Goal: Answer question/provide support: Share knowledge or assist other users

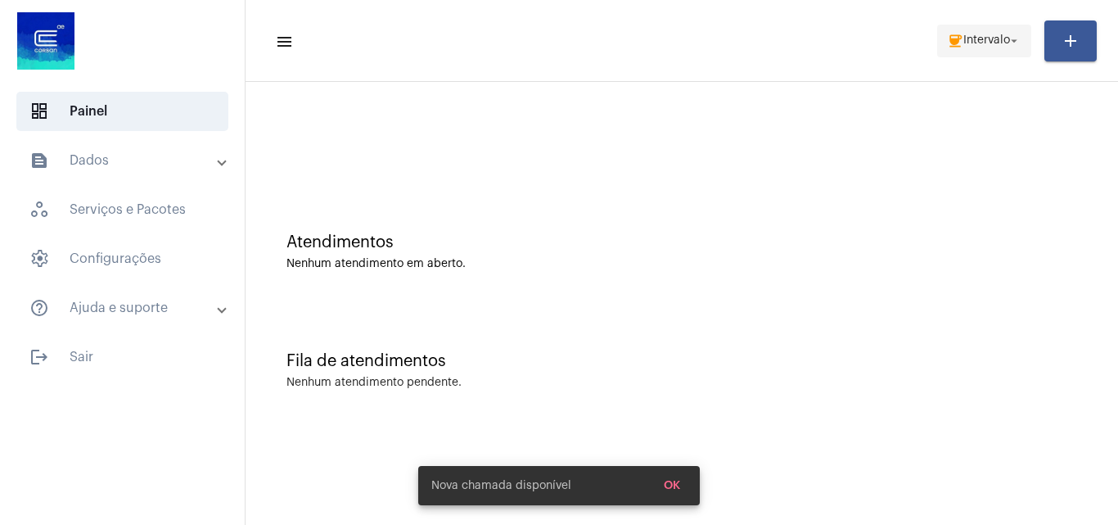
click at [947, 40] on mat-icon "coffee" at bounding box center [955, 41] width 16 height 16
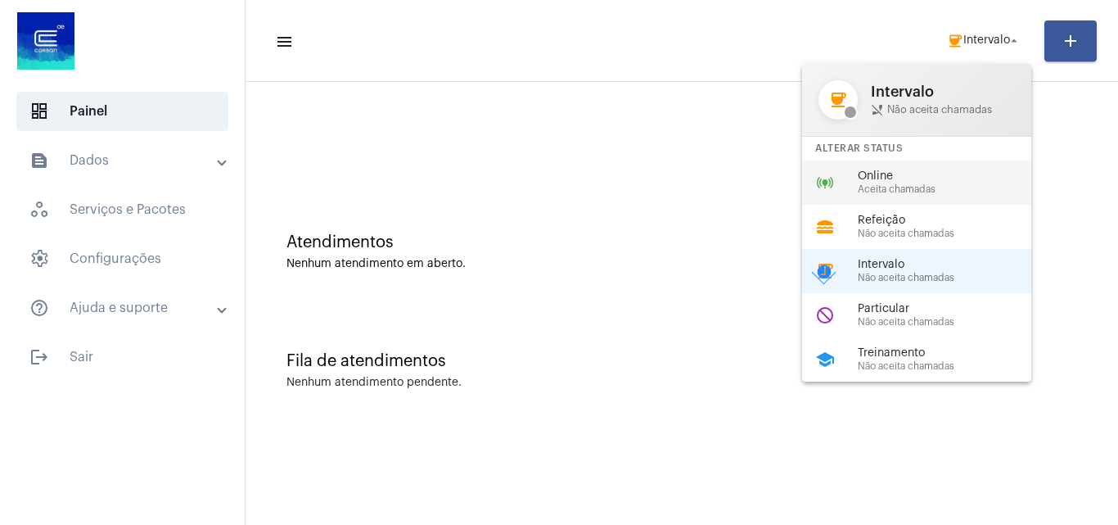
click at [838, 190] on div "online_prediction Online Aceita chamadas" at bounding box center [929, 182] width 255 height 44
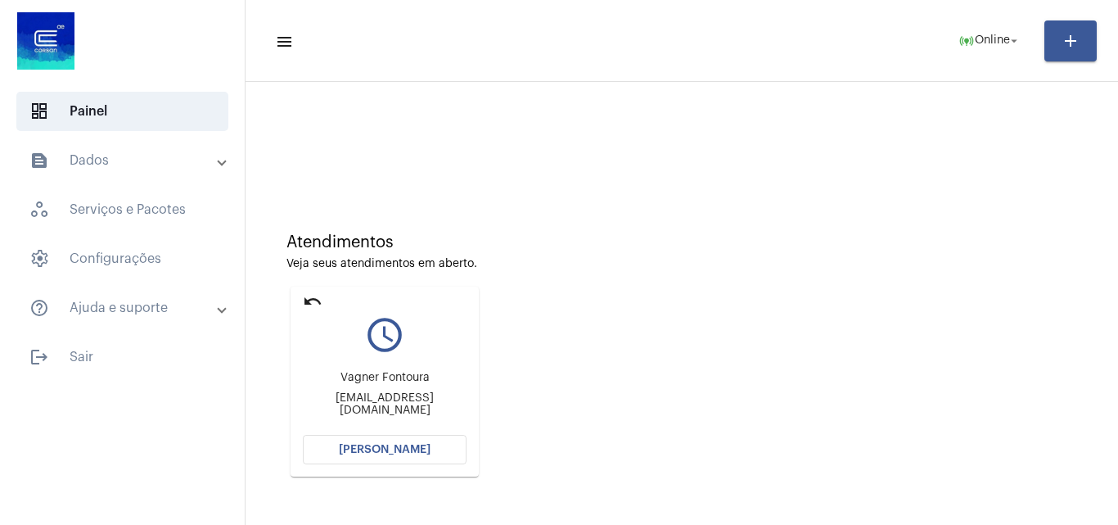
click at [396, 446] on span "[PERSON_NAME]" at bounding box center [385, 449] width 92 height 11
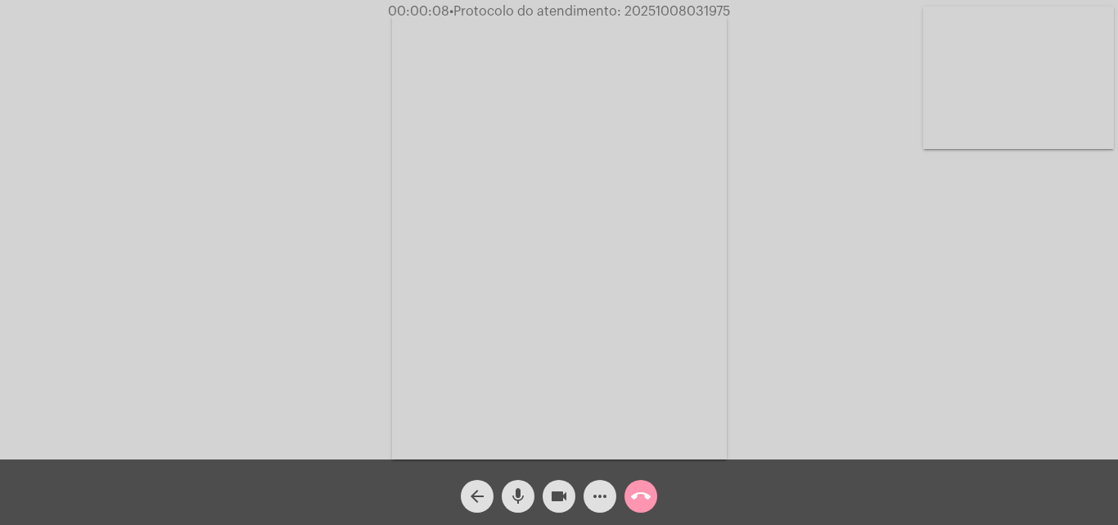
click at [937, 314] on div "Acessando Câmera e Microfone..." at bounding box center [559, 233] width 1115 height 459
click at [591, 495] on mat-icon "more_horiz" at bounding box center [600, 496] width 20 height 20
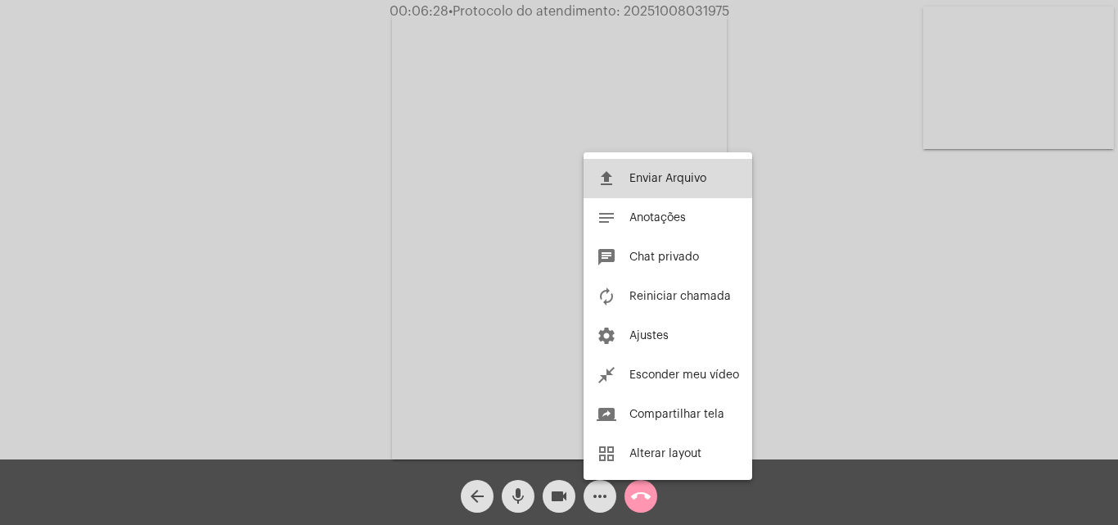
click at [665, 176] on span "Enviar Arquivo" at bounding box center [667, 178] width 77 height 11
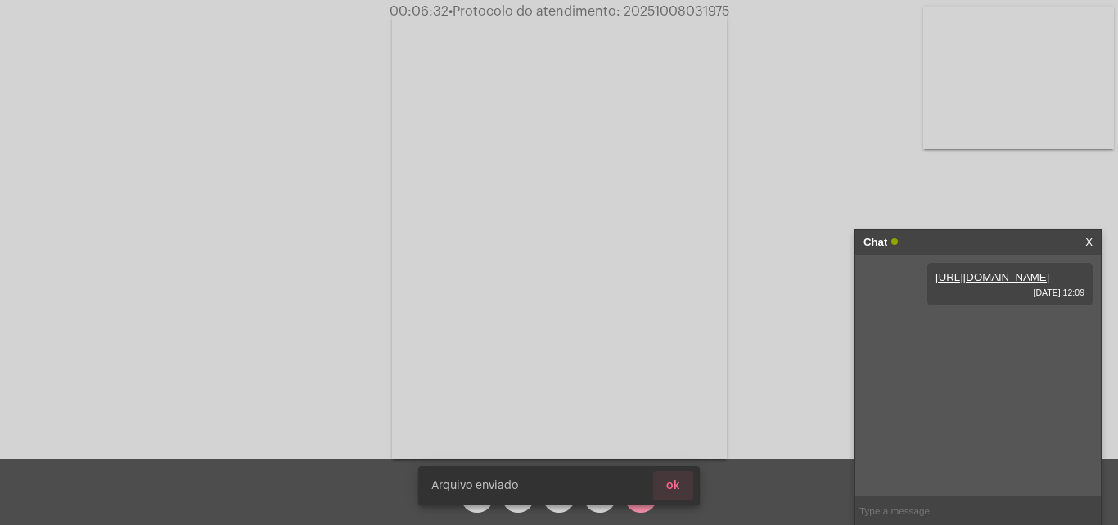
click at [689, 498] on button "ok" at bounding box center [673, 485] width 40 height 29
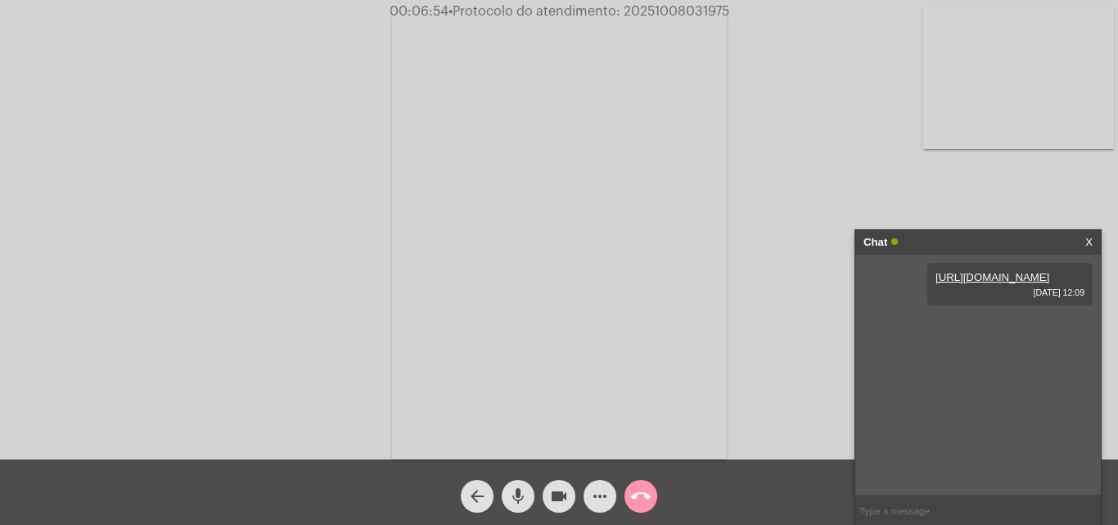
click at [680, 7] on span "• Protocolo do atendimento: 20251008031975" at bounding box center [589, 11] width 281 height 13
copy span "20251008031975"
click at [638, 495] on mat-icon "call_end" at bounding box center [641, 496] width 20 height 20
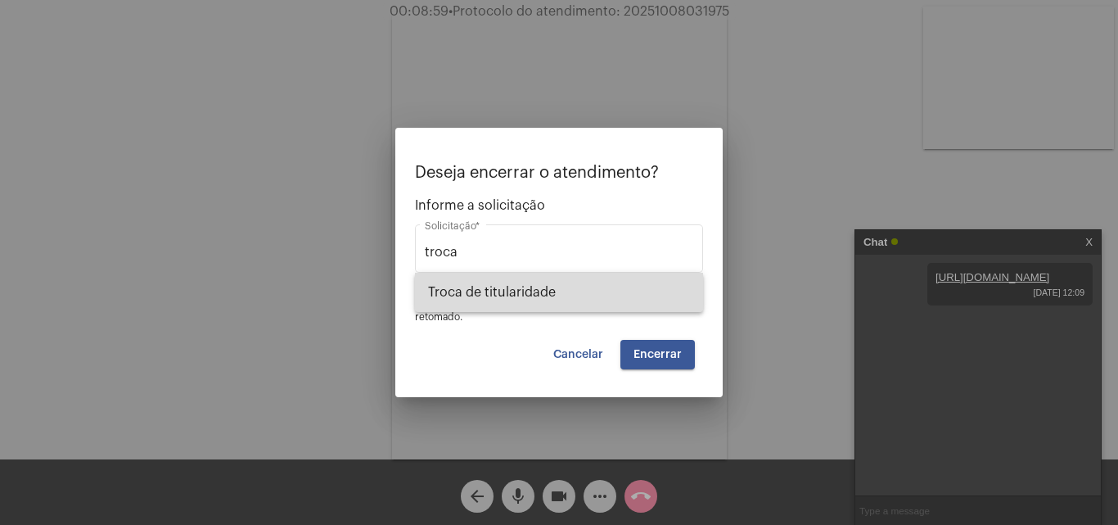
click at [471, 299] on span "Troca de titularidade" at bounding box center [559, 292] width 262 height 39
type input "Troca de titularidade"
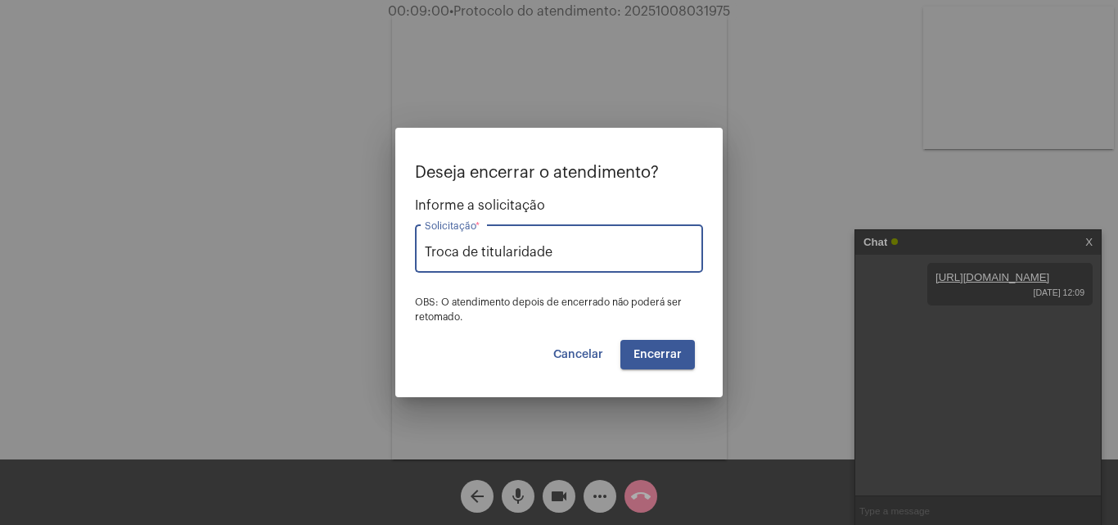
click at [643, 346] on button "Encerrar" at bounding box center [657, 354] width 74 height 29
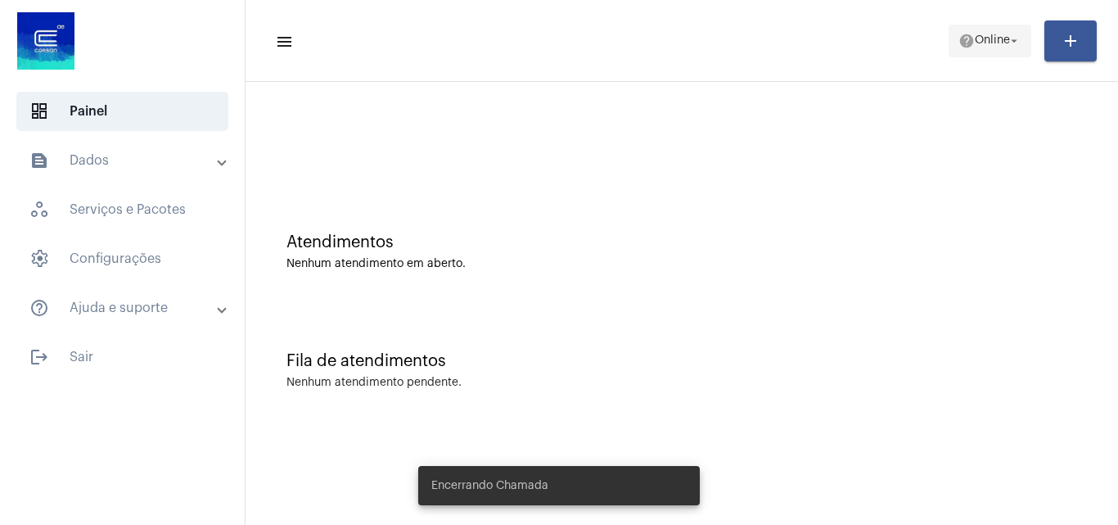
click at [971, 50] on span "help Online arrow_drop_down" at bounding box center [990, 39] width 63 height 29
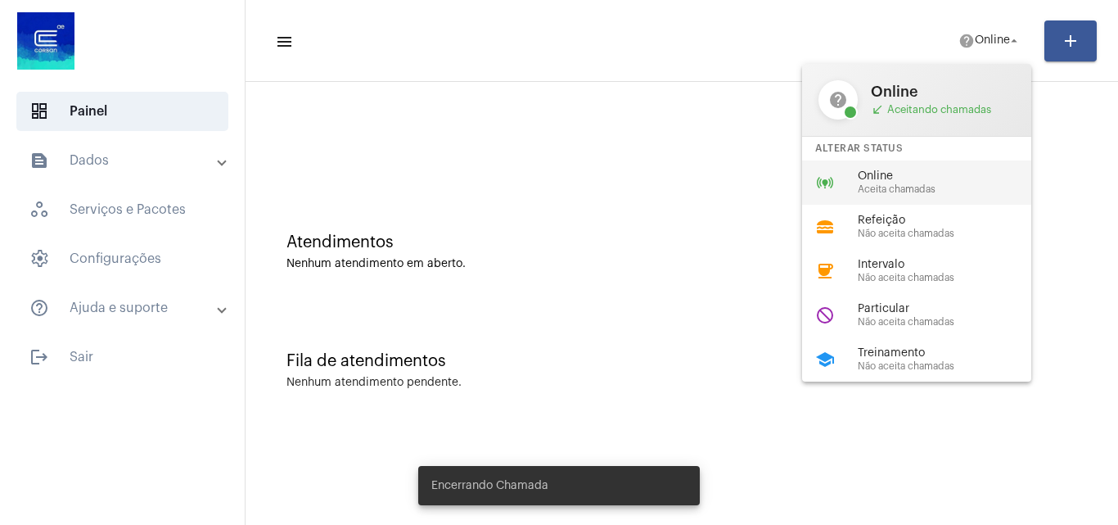
click at [930, 190] on span "Aceita chamadas" at bounding box center [951, 189] width 187 height 11
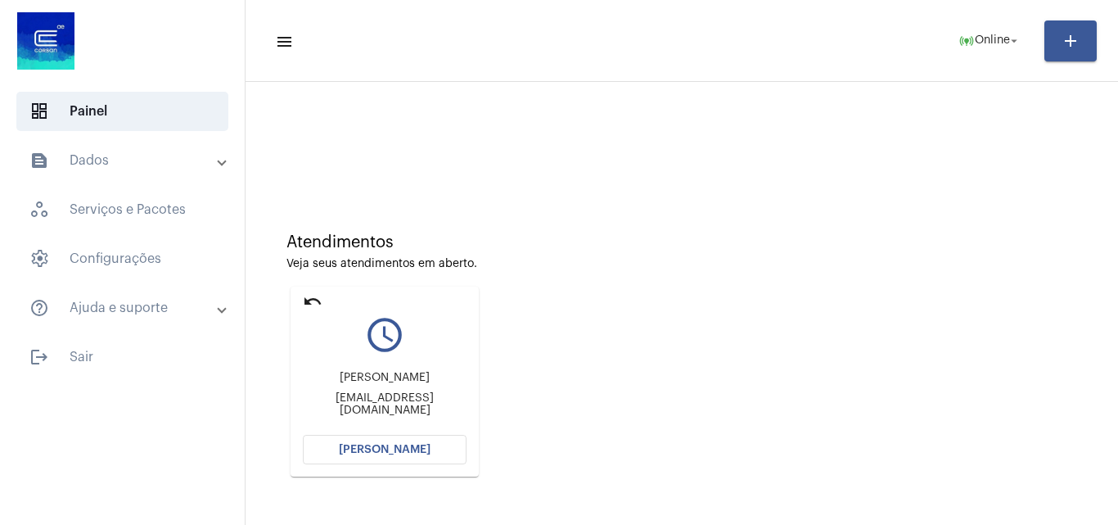
click at [415, 449] on span "[PERSON_NAME]" at bounding box center [385, 449] width 92 height 11
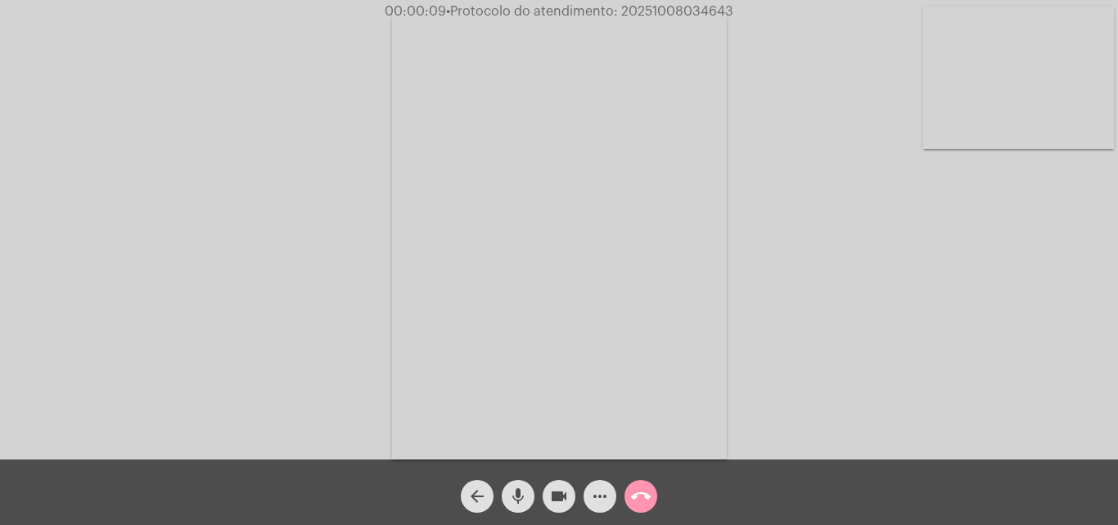
click at [844, 291] on div "Acessando Câmera e Microfone..." at bounding box center [559, 233] width 1115 height 459
click at [1002, 363] on div "Acessando Câmera e Microfone..." at bounding box center [559, 233] width 1115 height 459
click at [600, 502] on mat-icon "more_horiz" at bounding box center [600, 496] width 20 height 20
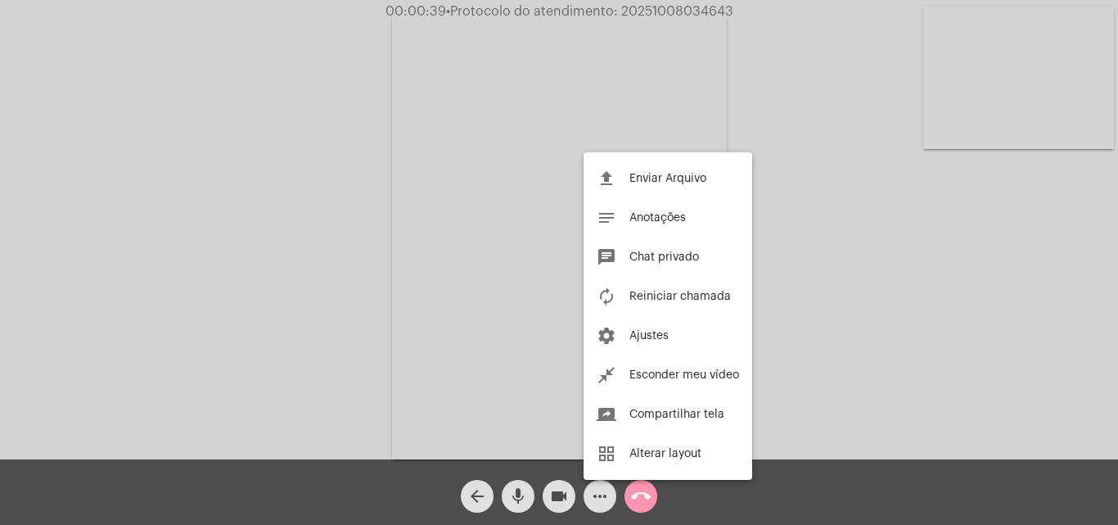
click at [268, 238] on div at bounding box center [559, 262] width 1118 height 525
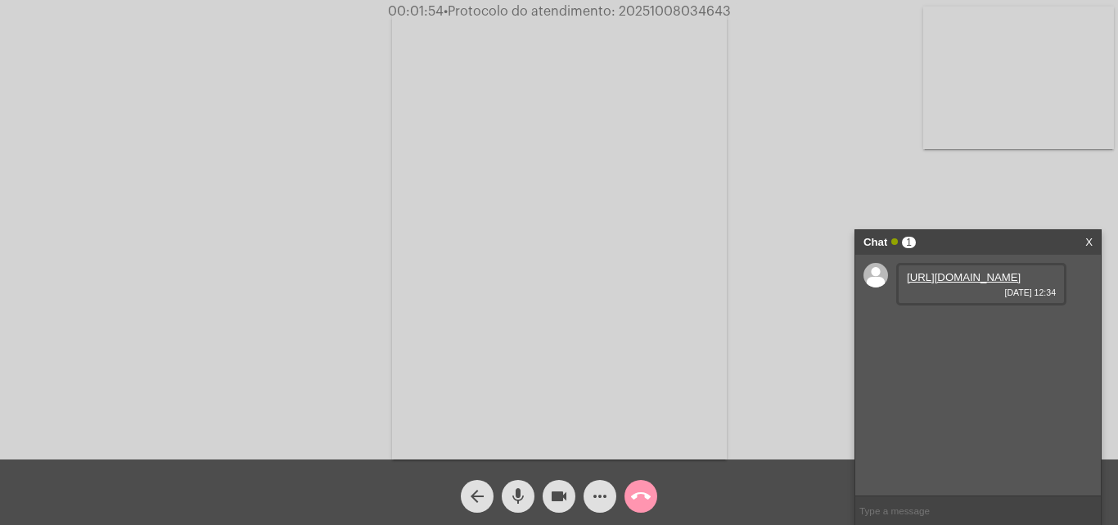
click at [966, 283] on link "[URL][DOMAIN_NAME]" at bounding box center [964, 277] width 114 height 12
click at [977, 195] on div "Acessando Câmera e Microfone..." at bounding box center [559, 233] width 1115 height 459
click at [979, 330] on link "[URL][DOMAIN_NAME]" at bounding box center [964, 324] width 114 height 12
click at [1042, 202] on div "Acessando Câmera e Microfone..." at bounding box center [559, 233] width 1115 height 459
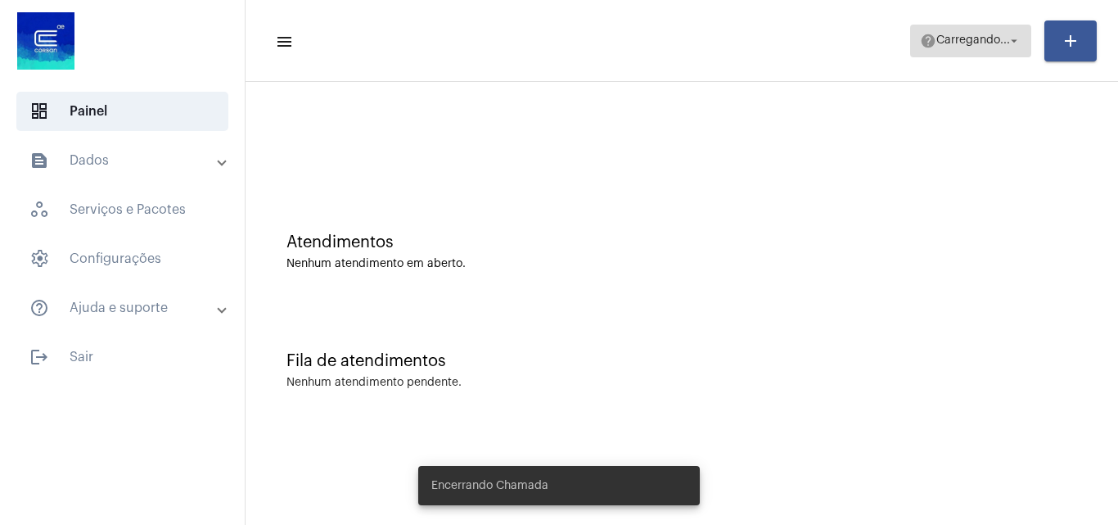
click at [970, 33] on span "help Carregando... arrow_drop_down" at bounding box center [971, 39] width 102 height 29
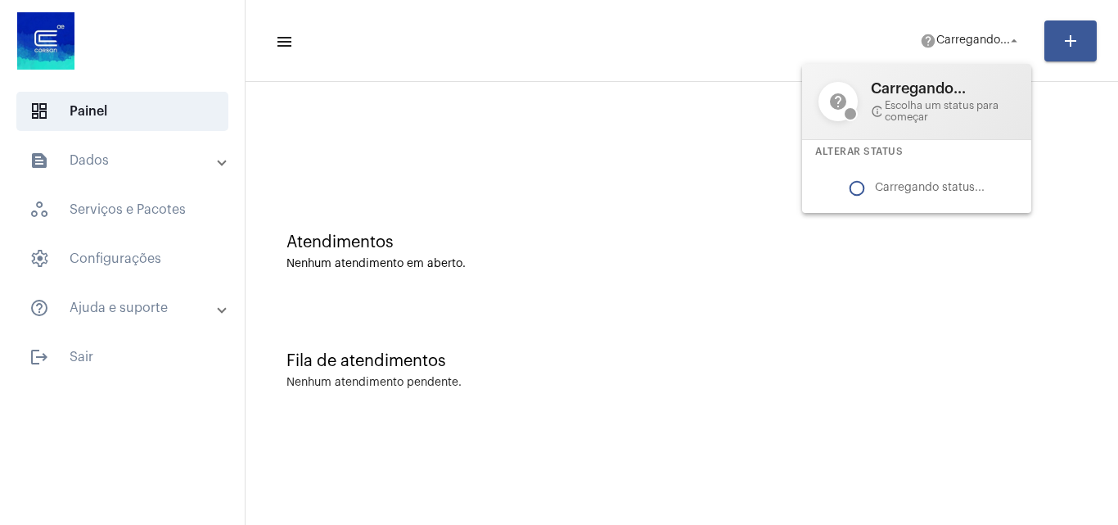
click at [580, 162] on div at bounding box center [559, 262] width 1118 height 525
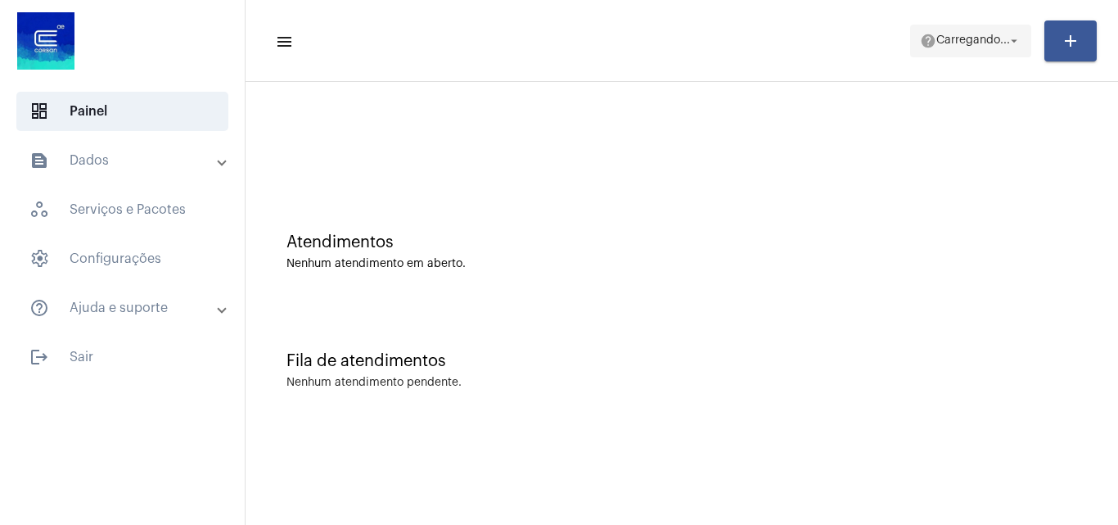
click at [929, 34] on mat-icon "help" at bounding box center [928, 41] width 16 height 16
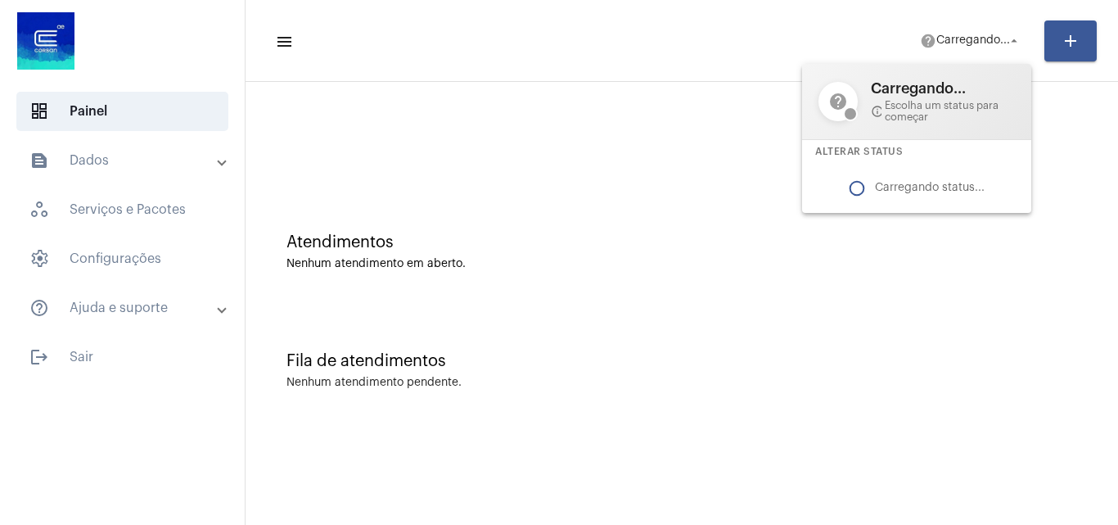
click at [616, 208] on div at bounding box center [559, 262] width 1118 height 525
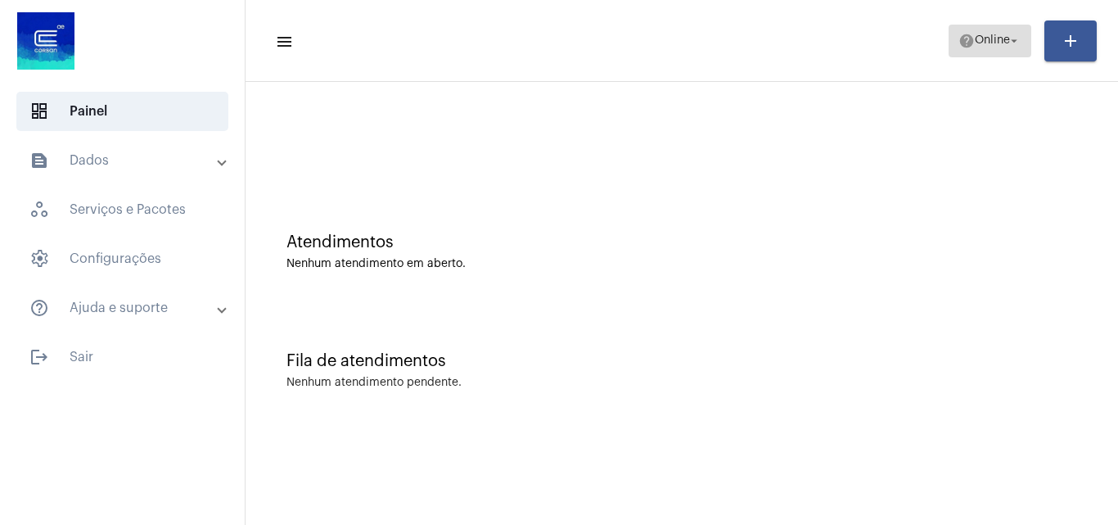
click at [959, 26] on span "help Online arrow_drop_down" at bounding box center [990, 39] width 63 height 29
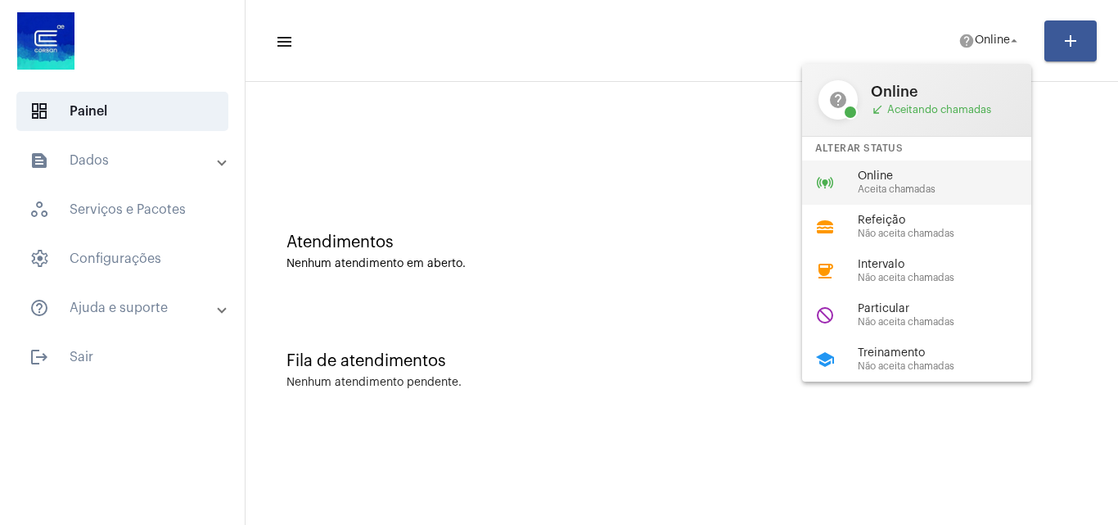
click at [950, 178] on span "Online" at bounding box center [951, 176] width 187 height 12
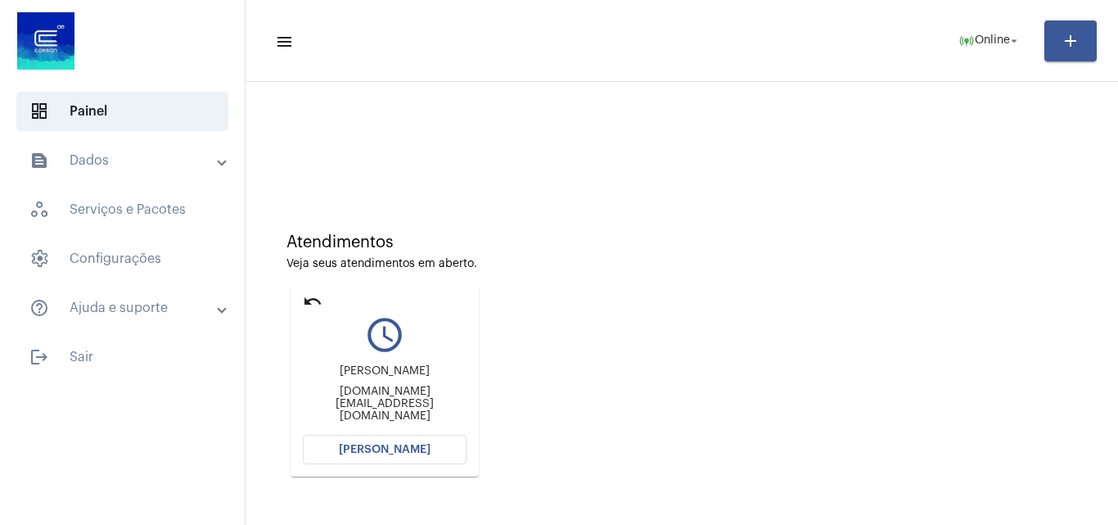
click at [376, 443] on button "[PERSON_NAME]" at bounding box center [385, 449] width 164 height 29
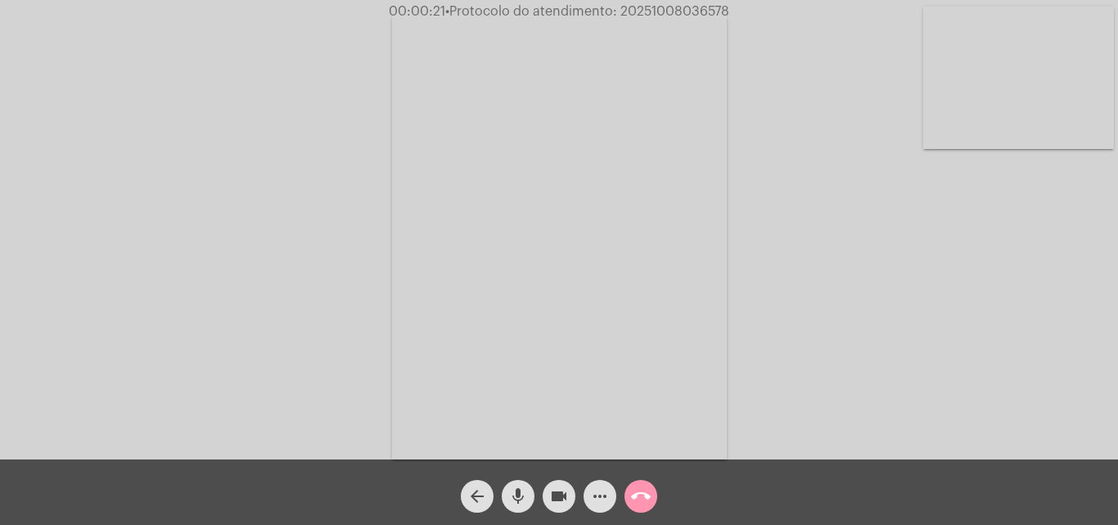
click at [931, 327] on div "Acessando Câmera e Microfone..." at bounding box center [559, 233] width 1115 height 459
click at [517, 498] on mat-icon "mic" at bounding box center [518, 496] width 20 height 20
click at [515, 501] on mat-icon "mic_off" at bounding box center [518, 496] width 20 height 20
click at [511, 493] on mat-icon "mic" at bounding box center [518, 496] width 20 height 20
click at [554, 495] on mat-icon "videocam" at bounding box center [559, 496] width 20 height 20
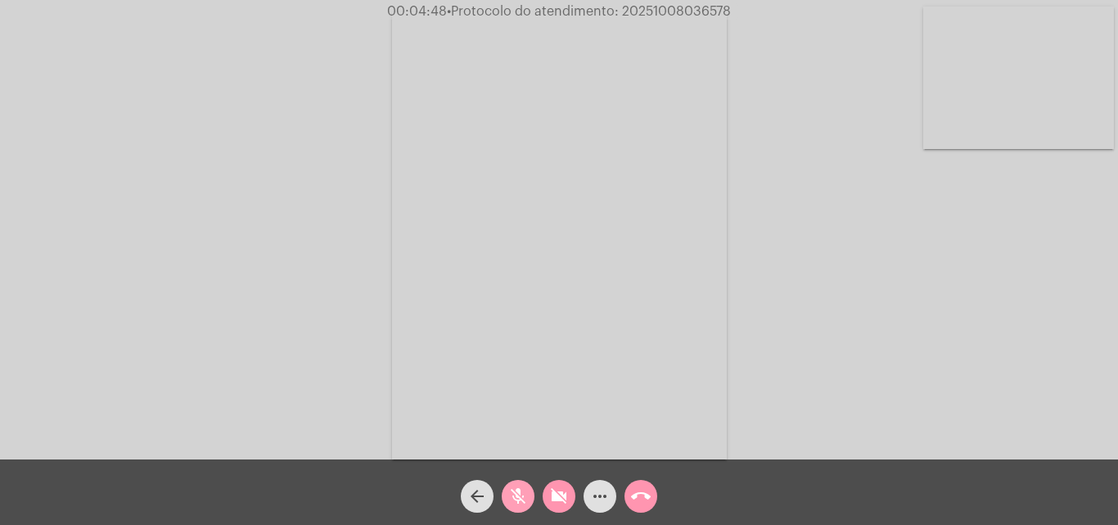
click at [522, 499] on mat-icon "mic_off" at bounding box center [518, 496] width 20 height 20
click at [569, 491] on button "videocam_off" at bounding box center [559, 496] width 33 height 33
click at [645, 11] on span "• Protocolo do atendimento: 20251008036578" at bounding box center [589, 11] width 284 height 13
copy span "20251008036578"
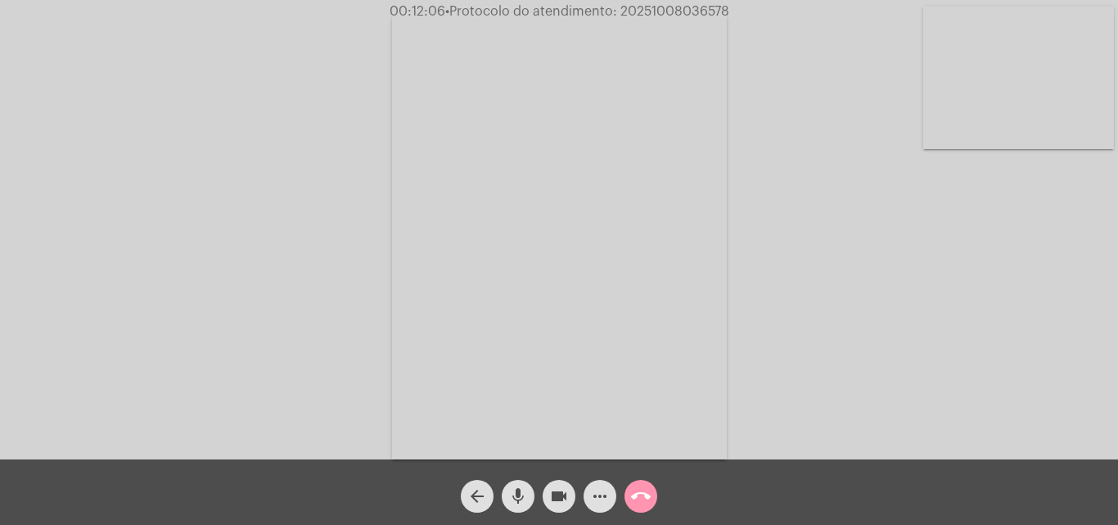
click at [610, 486] on button "more_horiz" at bounding box center [600, 496] width 33 height 33
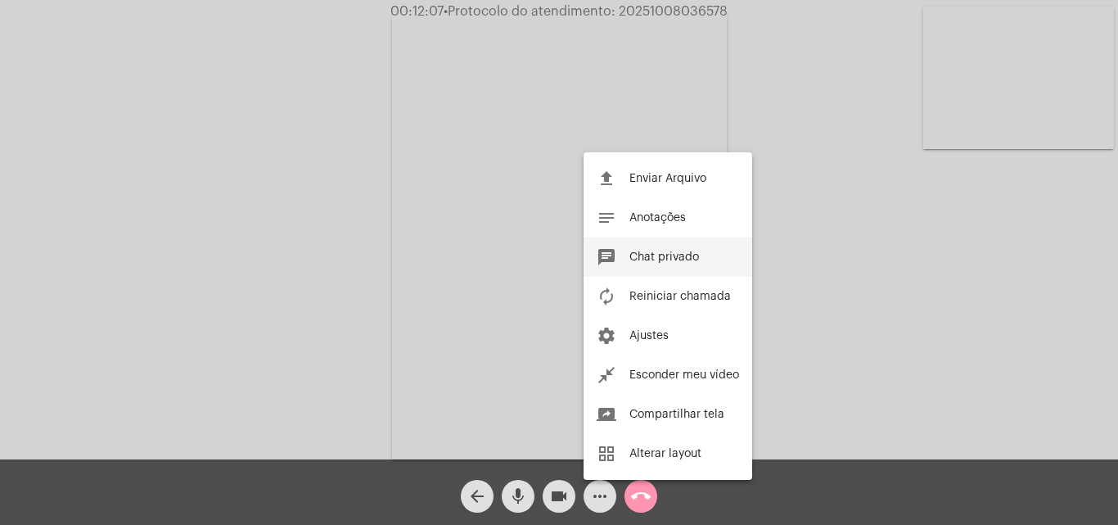
click at [634, 255] on span "Chat privado" at bounding box center [664, 256] width 70 height 11
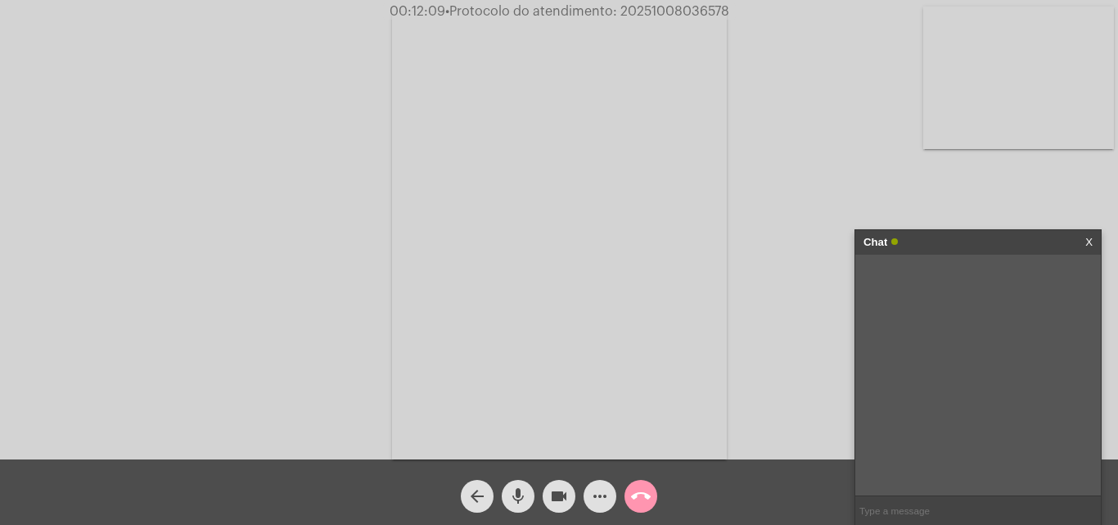
paste input "20250926013075"
type input "20250926013075"
click at [661, 4] on span "00:16:18 • Protocolo do atendimento: 20251008036578" at bounding box center [560, 11] width 350 height 16
click at [656, 8] on span "• Protocolo do atendimento: 20251008036578" at bounding box center [586, 11] width 284 height 13
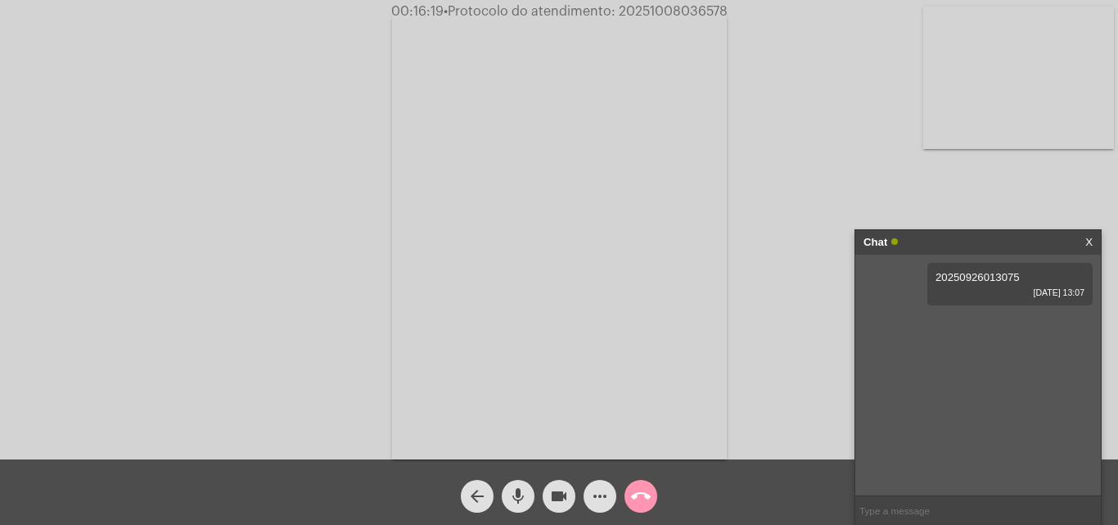
copy span "20251008036578"
click at [900, 513] on input "text" at bounding box center [978, 510] width 246 height 29
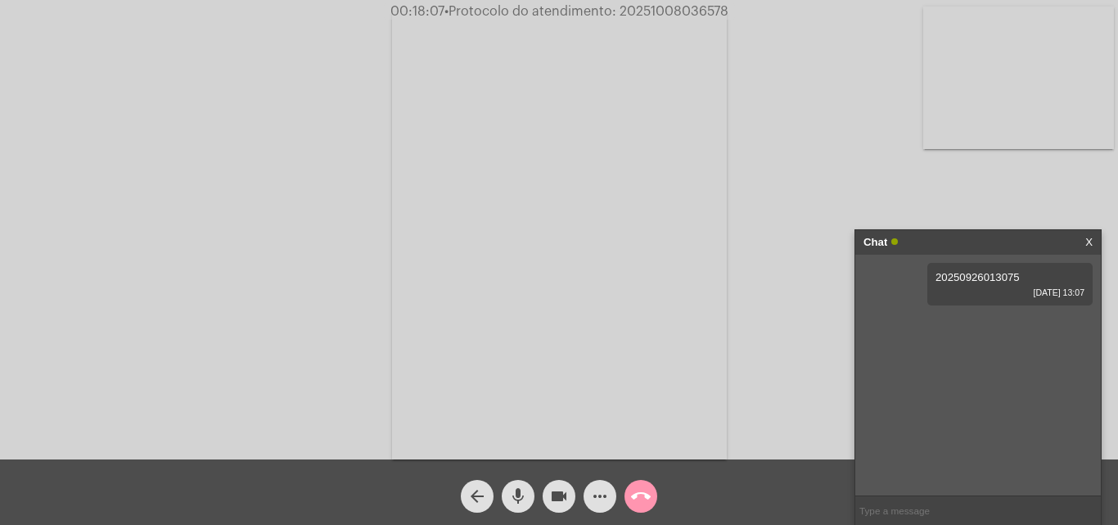
paste input "20251008036578"
type input "20251008036578"
click at [936, 514] on input "20251008036578" at bounding box center [978, 510] width 246 height 29
click at [639, 495] on mat-icon "call_end" at bounding box center [641, 496] width 20 height 20
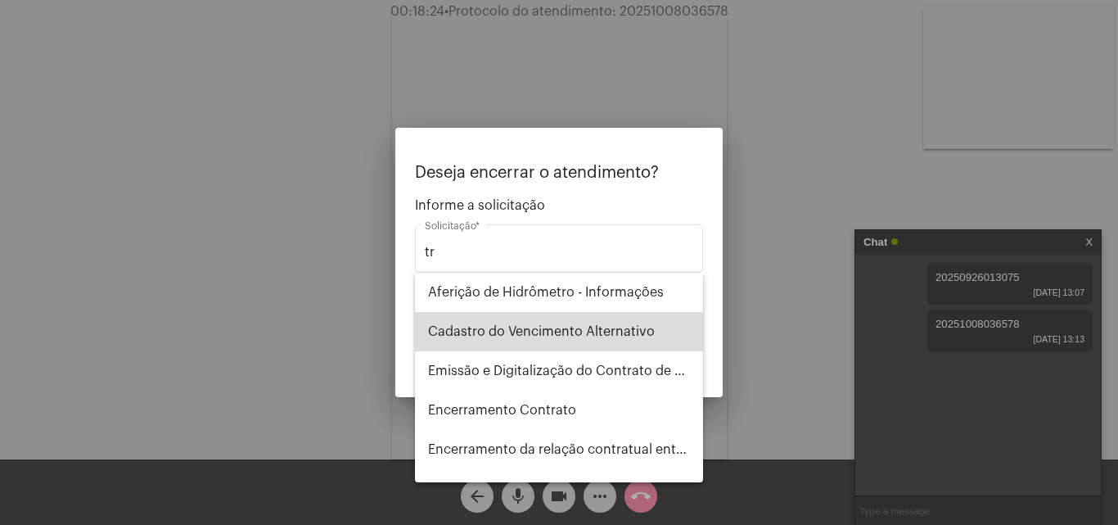
click at [565, 329] on span "Cadastro do Vencimento Alternativo" at bounding box center [559, 331] width 262 height 39
type input "Cadastro do Vencimento Alternativo"
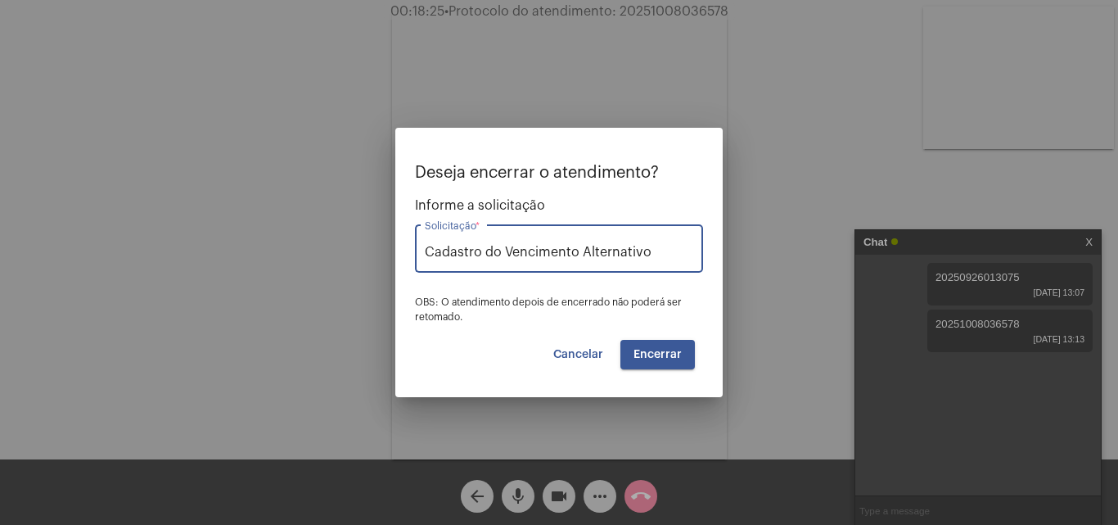
click at [644, 350] on span "Encerrar" at bounding box center [658, 354] width 48 height 11
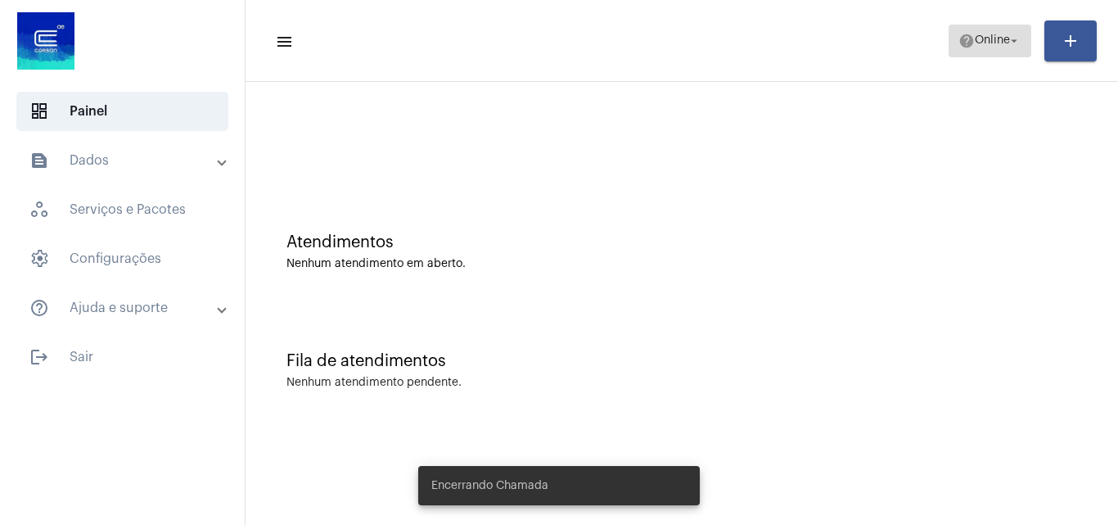
click at [995, 47] on span "help Online arrow_drop_down" at bounding box center [990, 39] width 63 height 29
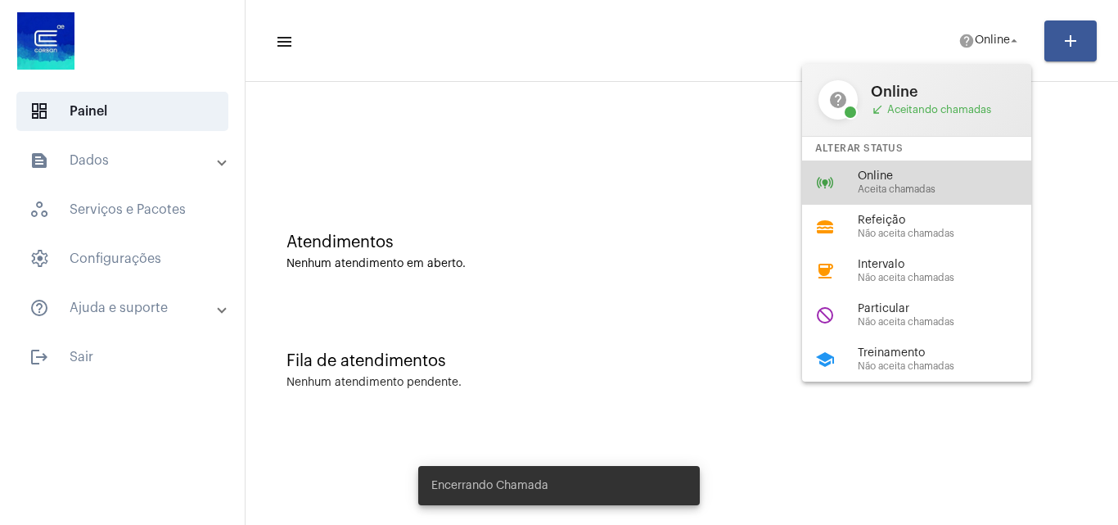
click at [923, 170] on span "Online" at bounding box center [951, 176] width 187 height 12
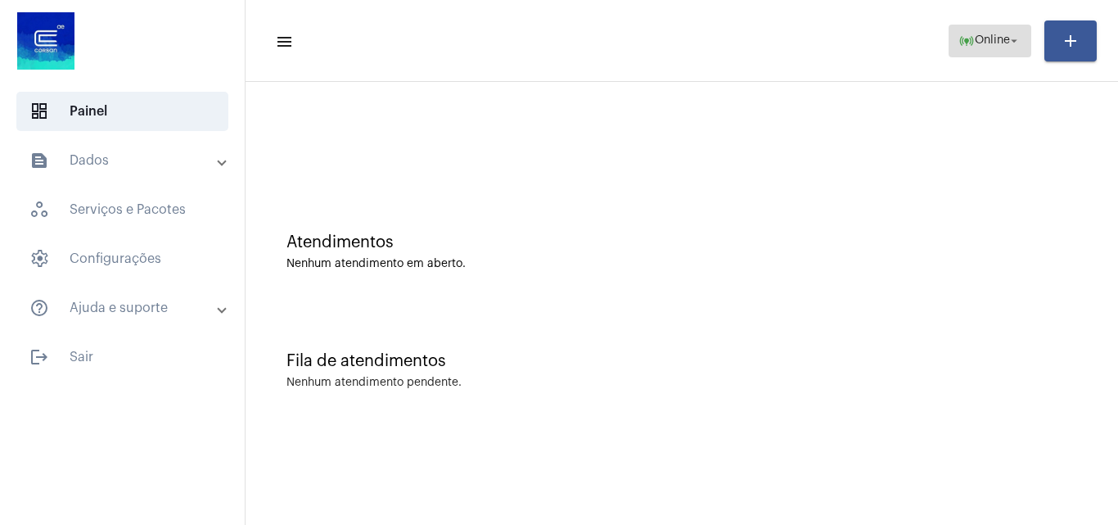
click at [988, 46] on span "Online" at bounding box center [992, 40] width 35 height 11
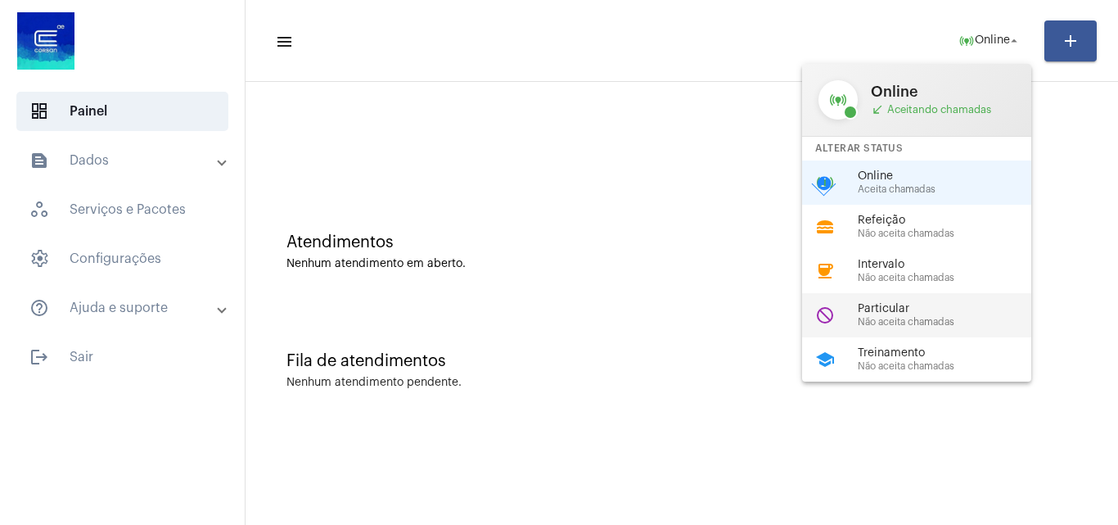
click at [909, 301] on div "do_not_disturb Particular Não aceita chamadas" at bounding box center [929, 315] width 255 height 44
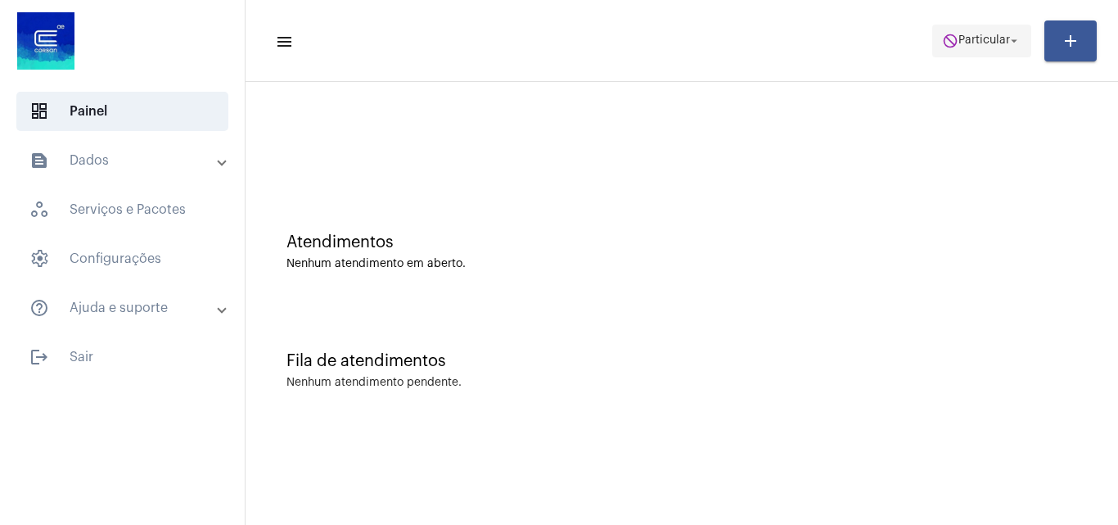
click at [942, 45] on mat-icon "do_not_disturb" at bounding box center [950, 41] width 16 height 16
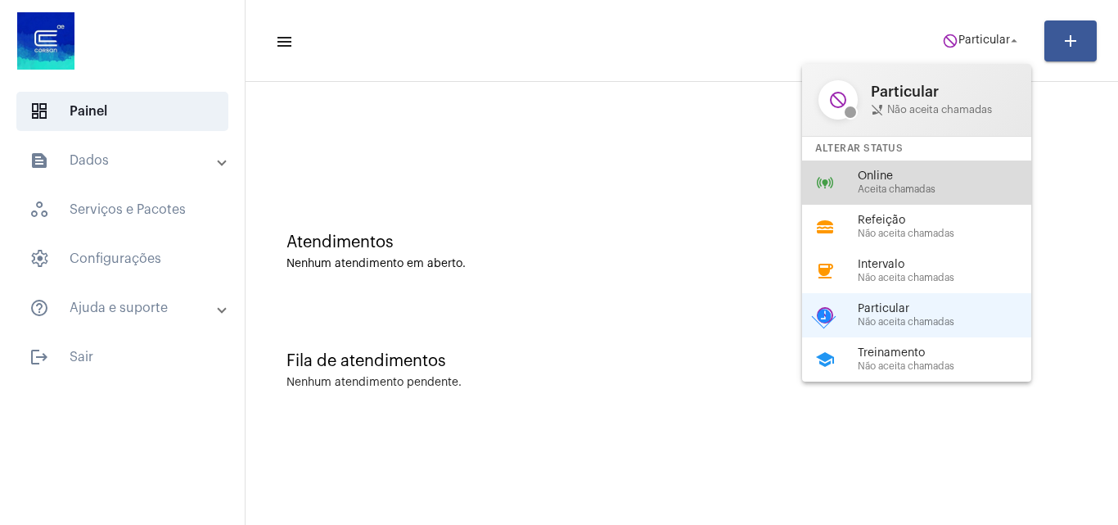
click at [909, 194] on span "Aceita chamadas" at bounding box center [951, 189] width 187 height 11
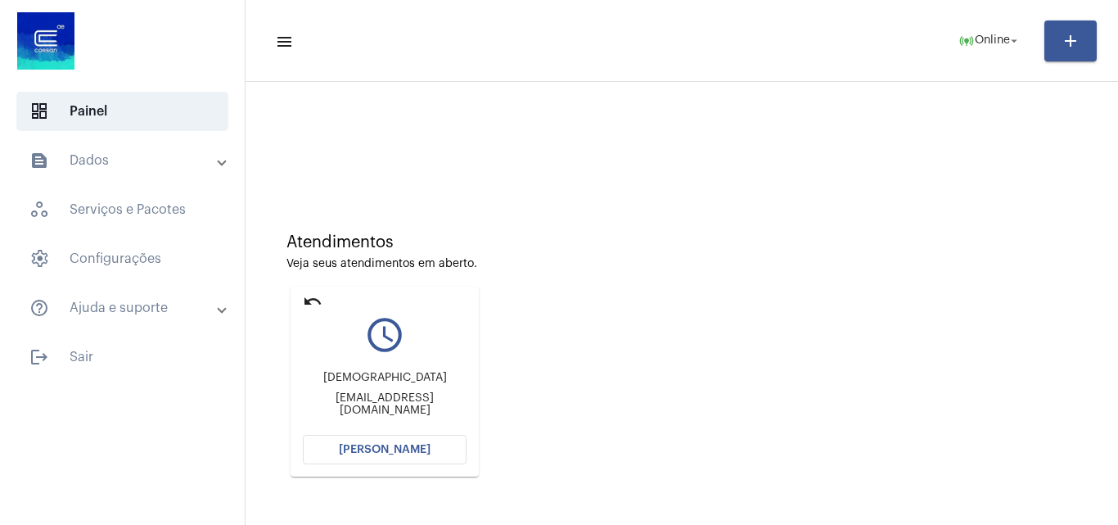
click at [401, 452] on span "[PERSON_NAME]" at bounding box center [385, 449] width 92 height 11
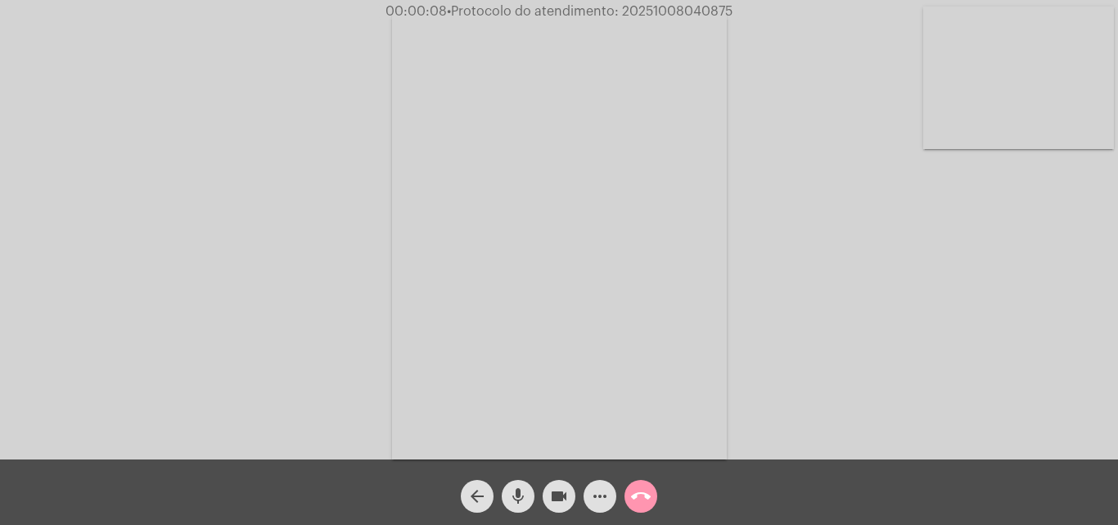
click at [921, 356] on div "Acessando Câmera e Microfone..." at bounding box center [559, 233] width 1115 height 459
click at [965, 403] on div "Acessando Câmera e Microfone..." at bounding box center [559, 233] width 1115 height 459
click at [605, 494] on mat-icon "more_horiz" at bounding box center [600, 496] width 20 height 20
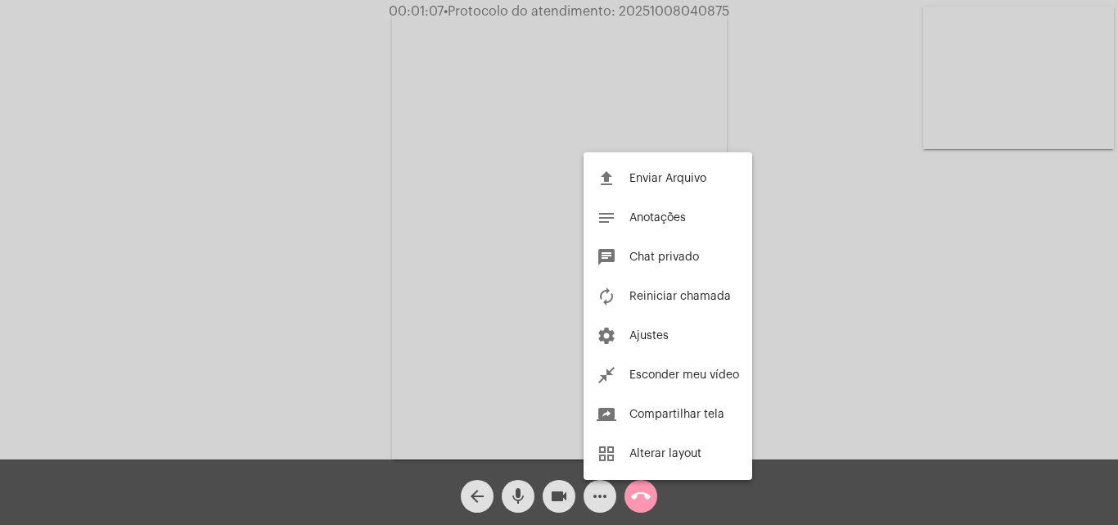
click at [314, 182] on div at bounding box center [559, 262] width 1118 height 525
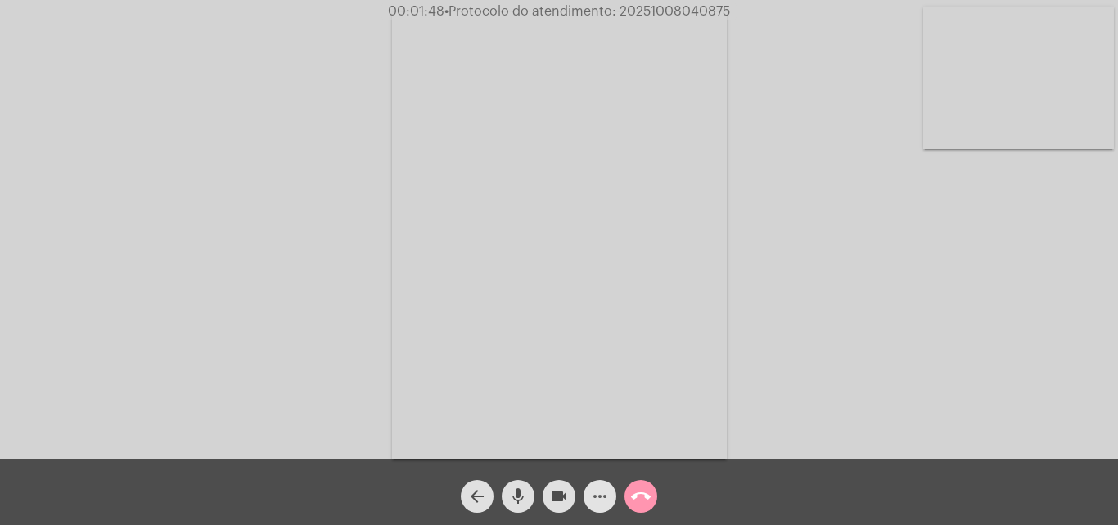
click at [602, 496] on mat-icon "more_horiz" at bounding box center [600, 496] width 20 height 20
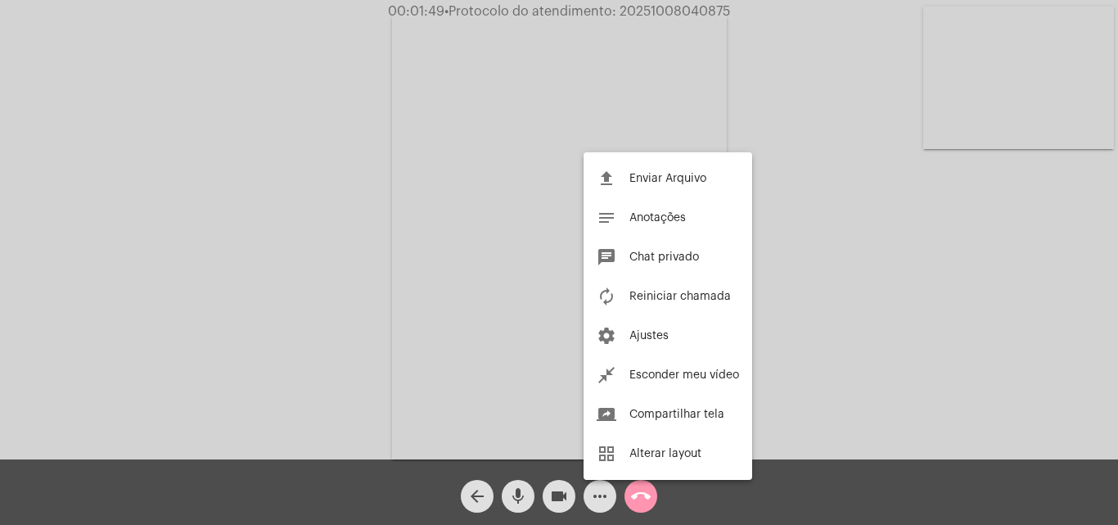
click at [385, 258] on div at bounding box center [559, 262] width 1118 height 525
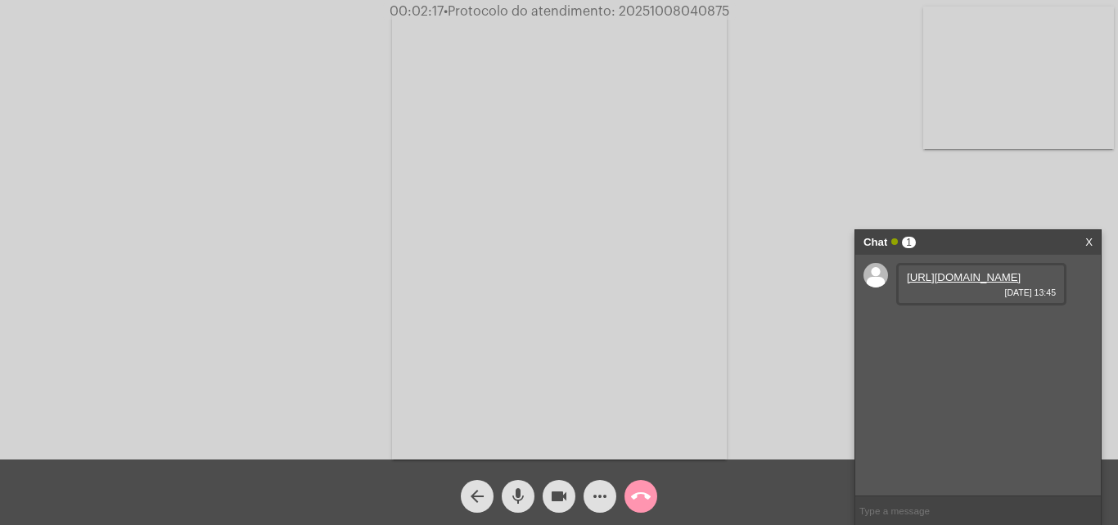
click at [926, 283] on link "https://neft-transfer-bucket.s3.amazonaws.com/temp-a9604992-3af0-a42f-4859-0e55…" at bounding box center [964, 277] width 114 height 12
drag, startPoint x: 1016, startPoint y: 205, endPoint x: 1004, endPoint y: 241, distance: 38.1
click at [1016, 205] on div "Acessando Câmera e Microfone..." at bounding box center [559, 233] width 1115 height 459
click at [957, 330] on link "https://neft-transfer-bucket.s3.amazonaws.com/temp-d06ee674-afb8-dd71-08f3-19ee…" at bounding box center [964, 324] width 114 height 12
drag, startPoint x: 97, startPoint y: 174, endPoint x: 124, endPoint y: 181, distance: 28.6
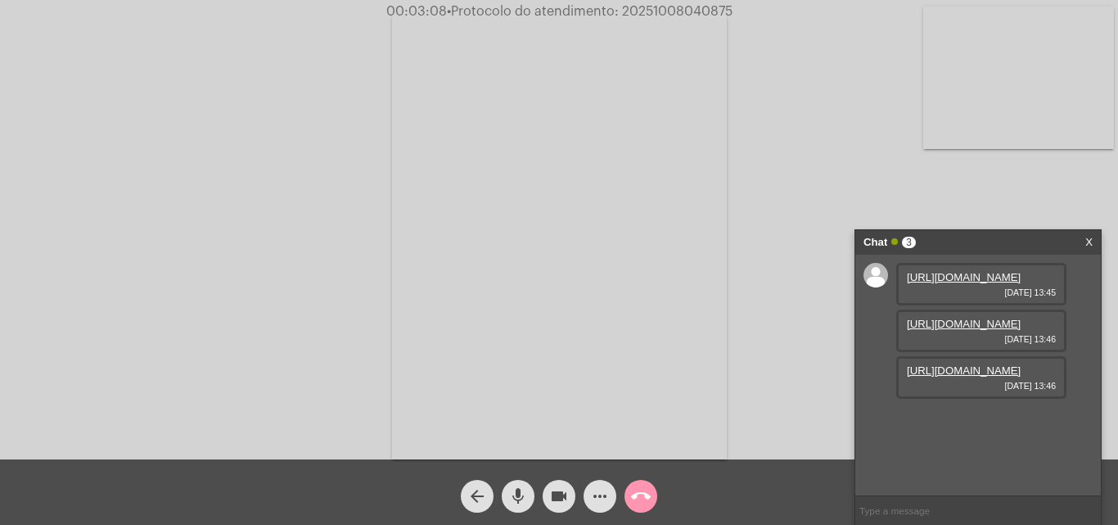
click at [97, 174] on div "Acessando Câmera e Microfone..." at bounding box center [559, 233] width 1115 height 459
click at [962, 377] on link "https://neft-transfer-bucket.s3.amazonaws.com/temp-e146dc6c-9a25-c9ff-98a6-afc7…" at bounding box center [964, 370] width 114 height 12
click at [109, 242] on div "Acessando Câmera e Microfone..." at bounding box center [559, 233] width 1115 height 459
click at [608, 491] on mat-icon "more_horiz" at bounding box center [600, 496] width 20 height 20
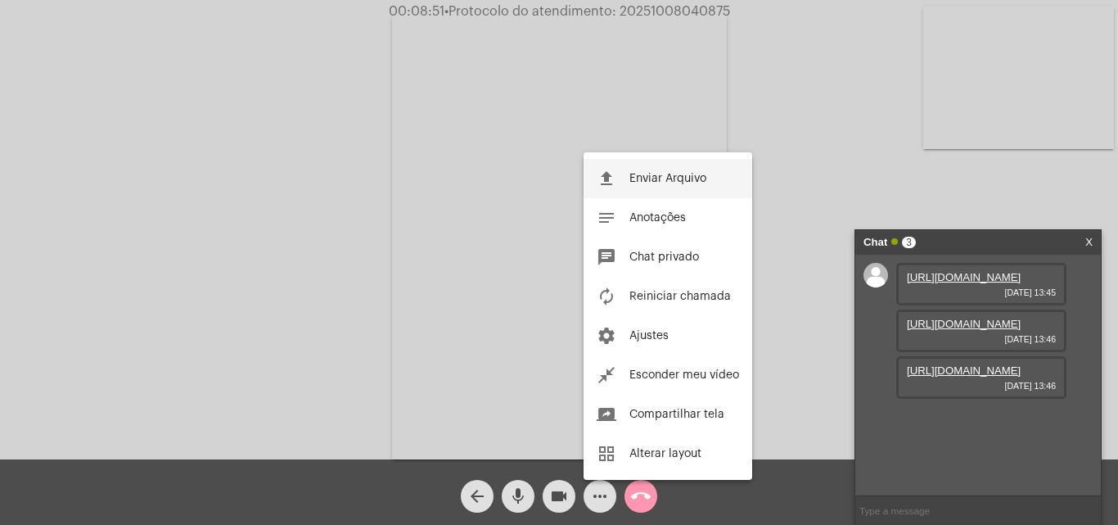
click at [656, 177] on span "Enviar Arquivo" at bounding box center [667, 178] width 77 height 11
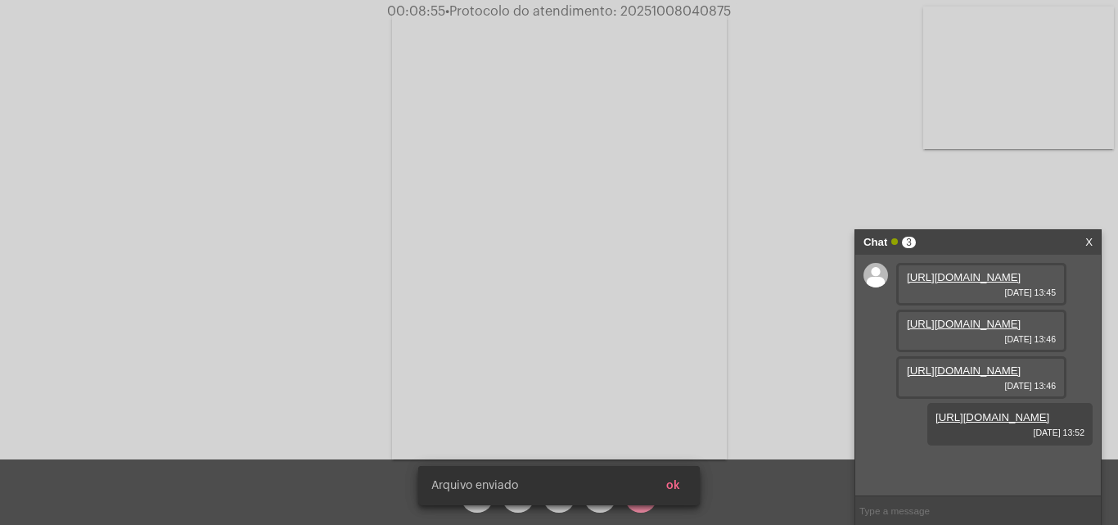
scroll to position [97, 0]
click at [688, 493] on button "ok" at bounding box center [673, 485] width 40 height 29
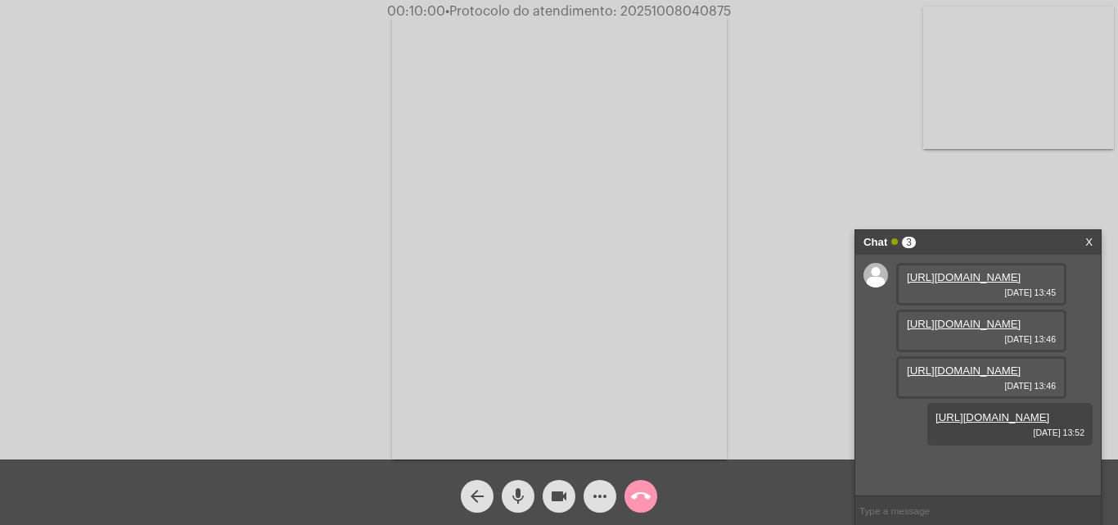
click at [791, 414] on div "Acessando Câmera e Microfone..." at bounding box center [559, 233] width 1115 height 459
click at [644, 10] on span "• Protocolo do atendimento: 20251008040875" at bounding box center [584, 11] width 286 height 13
copy span "20251008040875"
click at [640, 491] on mat-icon "call_end" at bounding box center [641, 496] width 20 height 20
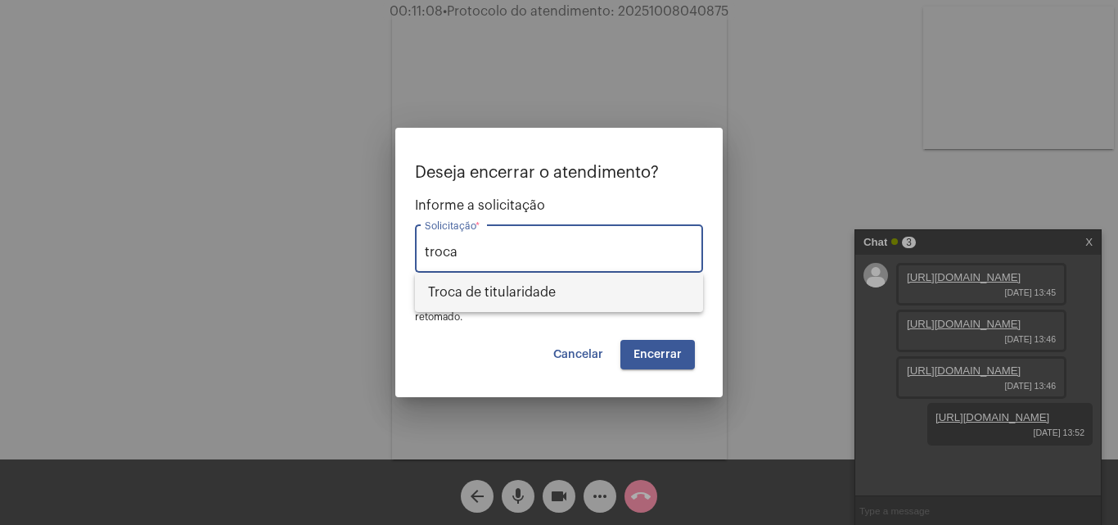
click at [516, 281] on span "Troca de titularidade" at bounding box center [559, 292] width 262 height 39
type input "Troca de titularidade"
click at [643, 345] on button "Encerrar" at bounding box center [657, 354] width 74 height 29
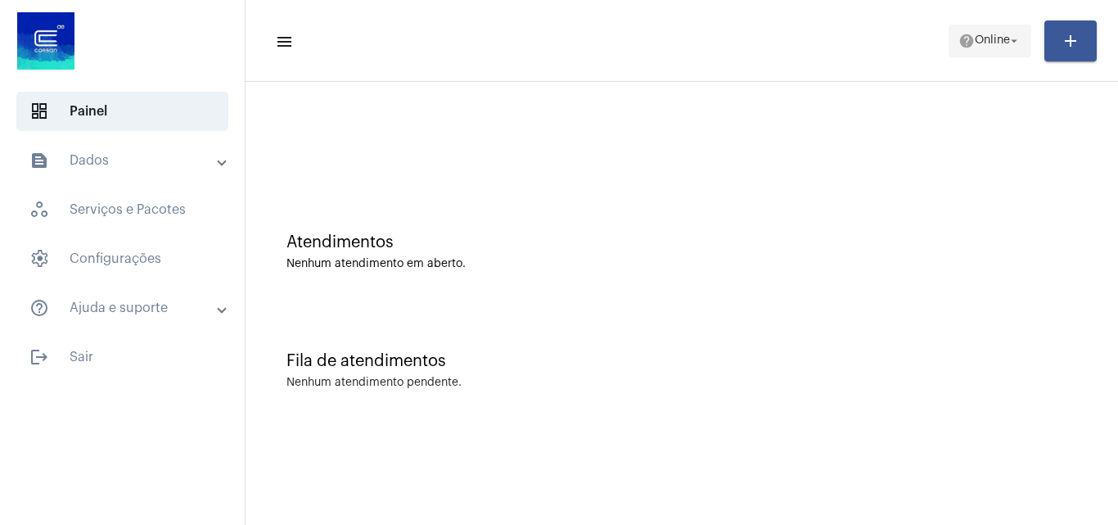
click at [980, 47] on span "help Online arrow_drop_down" at bounding box center [990, 39] width 63 height 29
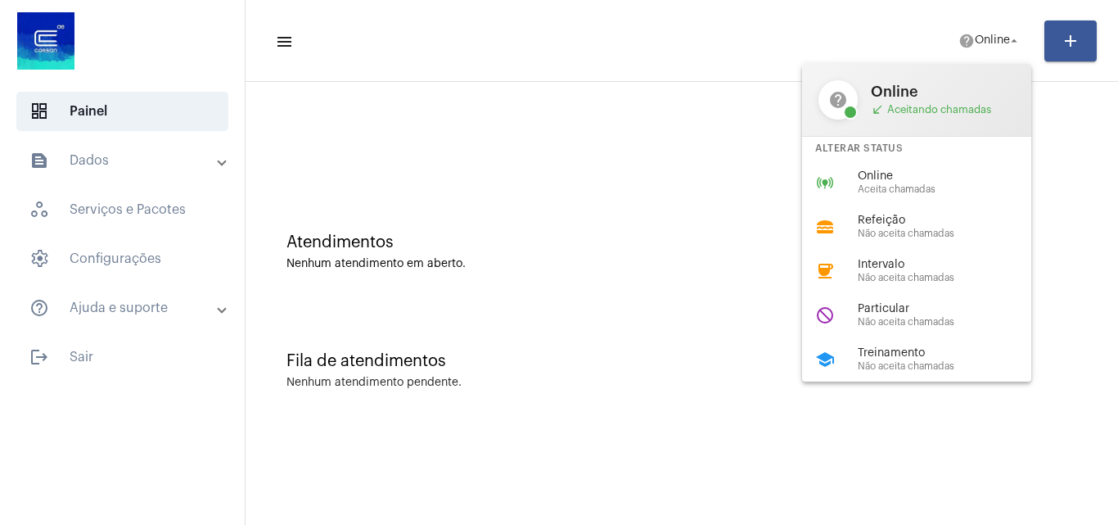
click at [931, 188] on span "Aceita chamadas" at bounding box center [951, 189] width 187 height 11
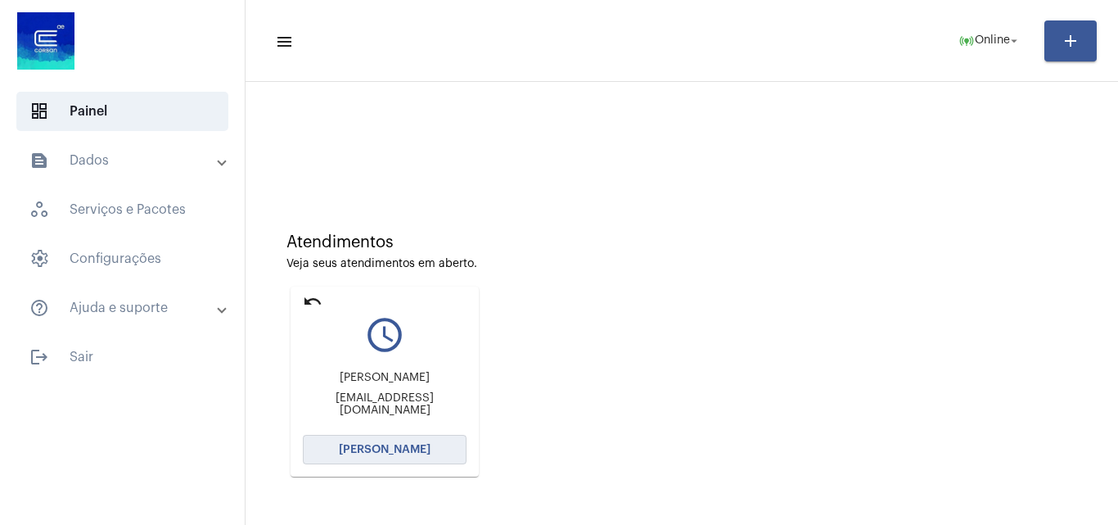
click at [411, 445] on span "[PERSON_NAME]" at bounding box center [385, 449] width 92 height 11
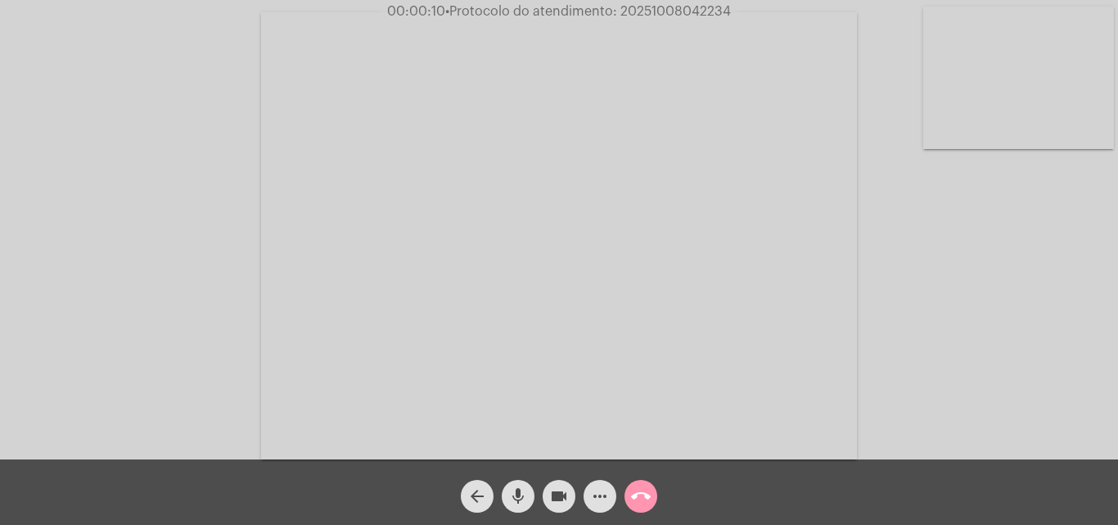
click at [896, 247] on div "Acessando Câmera e Microfone..." at bounding box center [559, 233] width 1115 height 459
click at [999, 300] on div "Acessando Câmera e Microfone..." at bounding box center [559, 233] width 1115 height 459
click at [600, 492] on mat-icon "more_horiz" at bounding box center [600, 496] width 20 height 20
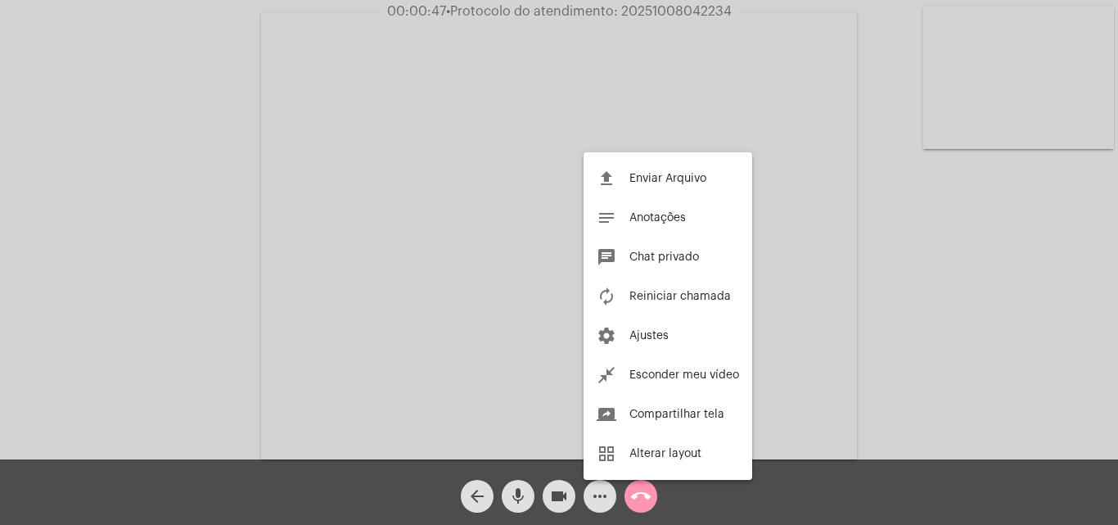
click at [361, 210] on div at bounding box center [559, 262] width 1118 height 525
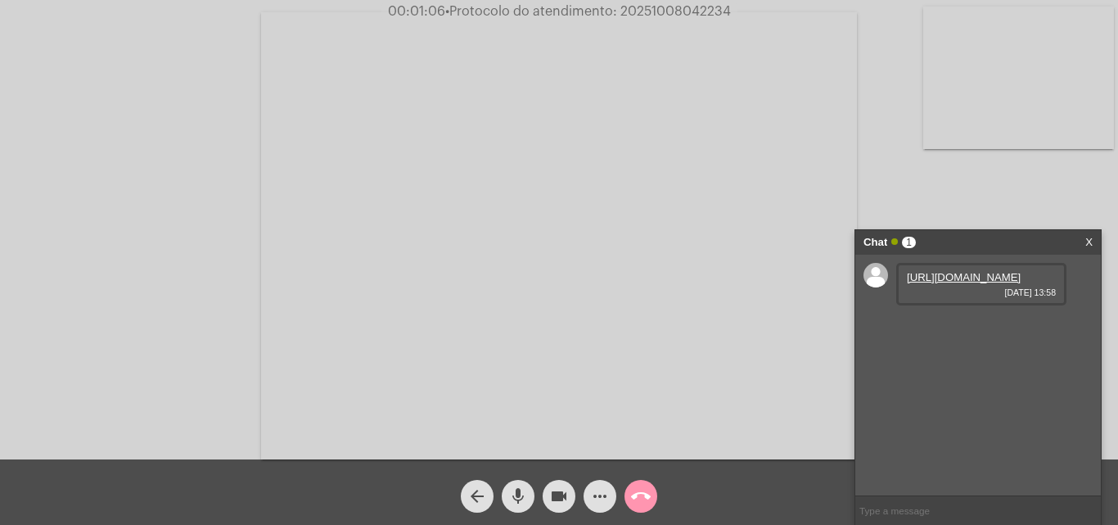
click at [977, 283] on link "https://neft-transfer-bucket.s3.amazonaws.com/temp-3fe1a906-c386-6809-baa6-2304…" at bounding box center [964, 277] width 114 height 12
click at [972, 330] on link "https://neft-transfer-bucket.s3.amazonaws.com/temp-0070ec82-44d8-f149-31f4-0e34…" at bounding box center [964, 324] width 114 height 12
click at [976, 377] on link "https://neft-transfer-bucket.s3.amazonaws.com/temp-d2b3aa3c-4ec3-9444-f8a5-fefa…" at bounding box center [964, 370] width 114 height 12
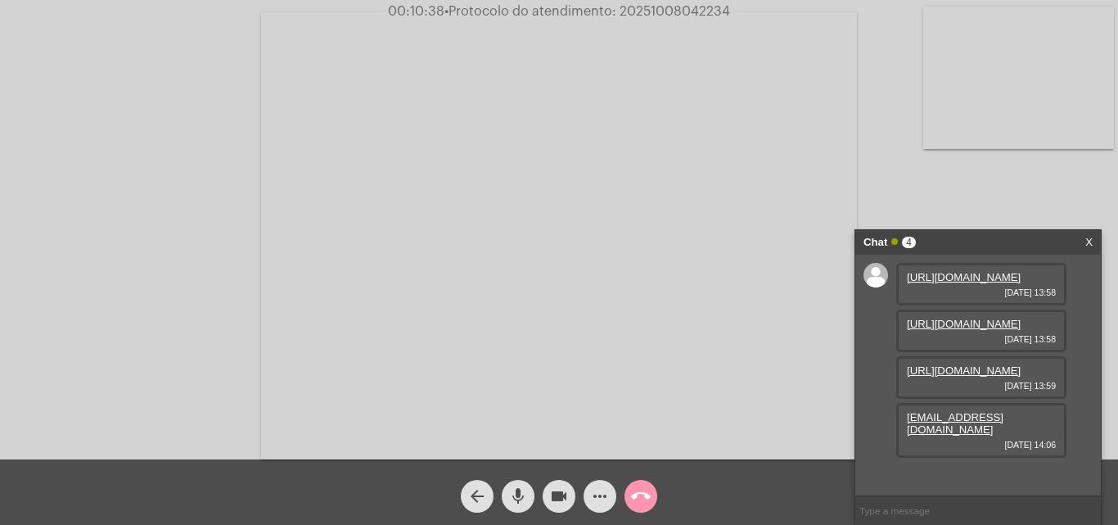
click at [560, 501] on mat-icon "videocam" at bounding box center [559, 496] width 20 height 20
click at [562, 499] on mat-icon "videocam_off" at bounding box center [559, 496] width 20 height 20
click at [559, 496] on mat-icon "videocam" at bounding box center [559, 496] width 20 height 20
click at [558, 494] on mat-icon "videocam_off" at bounding box center [559, 496] width 20 height 20
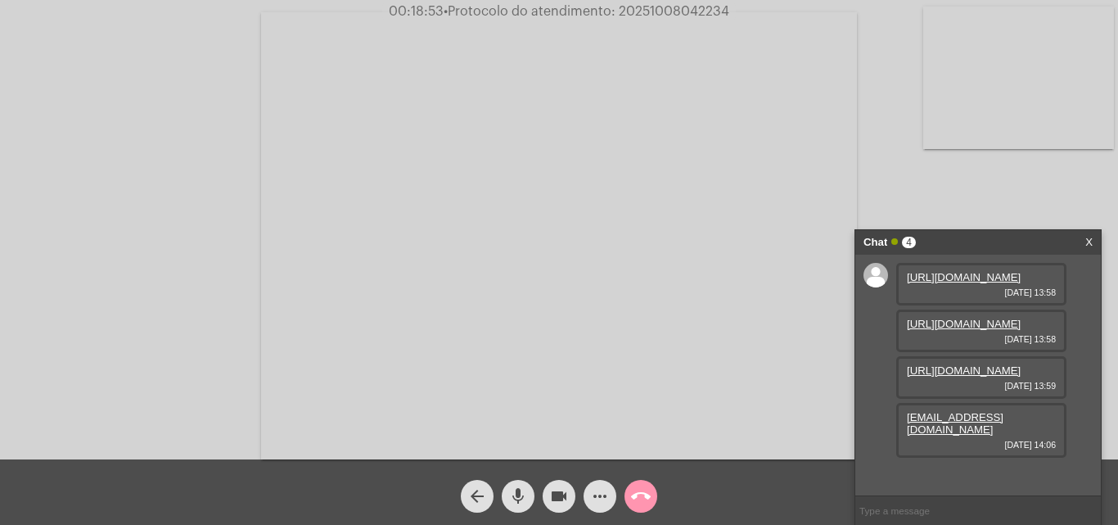
click at [909, 184] on div "Acessando Câmera e Microfone..." at bounding box center [559, 233] width 1115 height 459
click at [521, 486] on mat-icon "mic" at bounding box center [518, 496] width 20 height 20
click at [552, 494] on mat-icon "videocam" at bounding box center [559, 496] width 20 height 20
click at [563, 503] on mat-icon "videocam_off" at bounding box center [559, 496] width 20 height 20
click at [521, 494] on mat-icon "mic_off" at bounding box center [518, 496] width 20 height 20
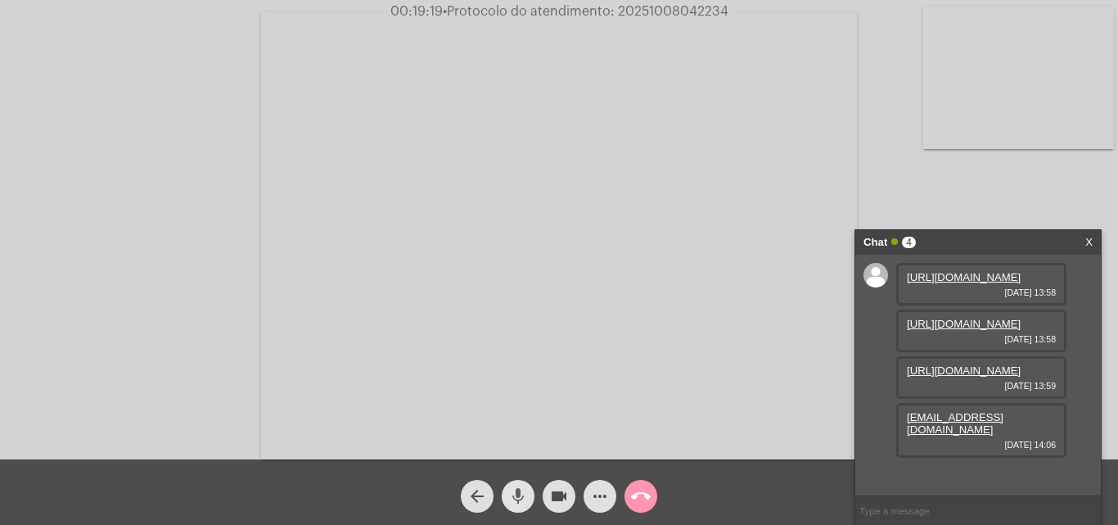
click at [515, 496] on mat-icon "mic" at bounding box center [518, 496] width 20 height 20
click at [554, 496] on mat-icon "videocam" at bounding box center [559, 496] width 20 height 20
click at [525, 484] on span "mic_off" at bounding box center [518, 496] width 20 height 33
click at [557, 500] on mat-icon "videocam_off" at bounding box center [559, 496] width 20 height 20
drag, startPoint x: 511, startPoint y: 499, endPoint x: 556, endPoint y: 499, distance: 45.0
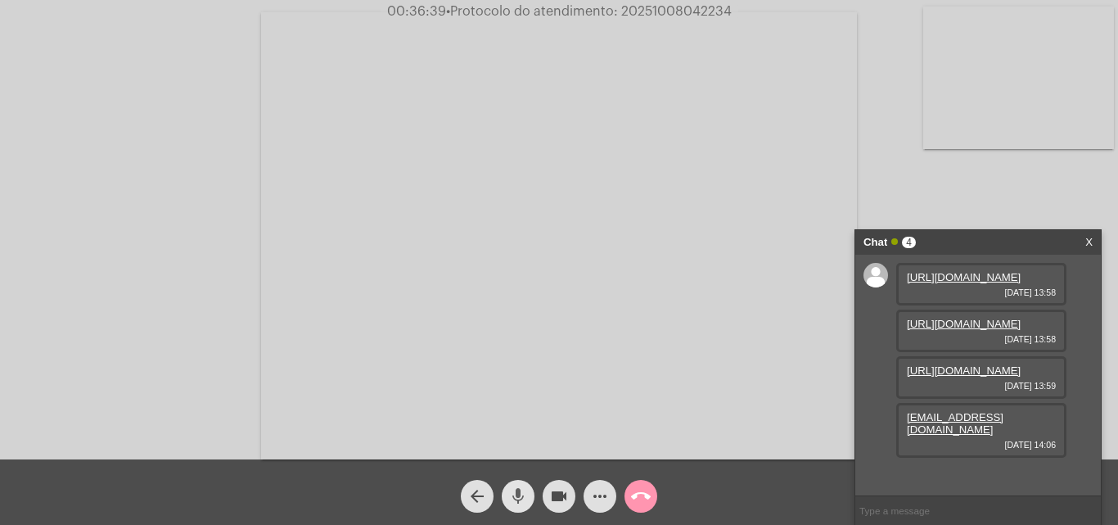
click at [514, 498] on mat-icon "mic" at bounding box center [518, 496] width 20 height 20
click at [559, 499] on mat-icon "videocam" at bounding box center [559, 496] width 20 height 20
click at [514, 502] on mat-icon "mic_off" at bounding box center [518, 496] width 20 height 20
click at [552, 496] on mat-icon "videocam_off" at bounding box center [559, 496] width 20 height 20
click at [525, 503] on mat-icon "mic" at bounding box center [518, 496] width 20 height 20
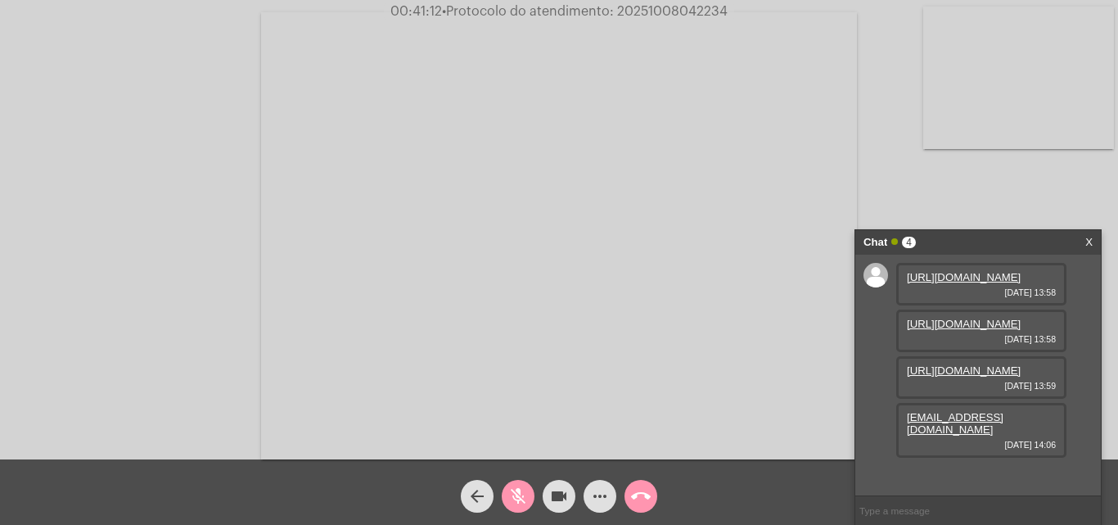
click at [554, 493] on mat-icon "videocam" at bounding box center [559, 496] width 20 height 20
click at [554, 486] on mat-icon "videocam_off" at bounding box center [559, 496] width 20 height 20
click at [530, 495] on button "mic_off" at bounding box center [518, 496] width 33 height 33
click at [560, 504] on mat-icon "videocam" at bounding box center [559, 496] width 20 height 20
click at [522, 494] on mat-icon "mic" at bounding box center [518, 496] width 20 height 20
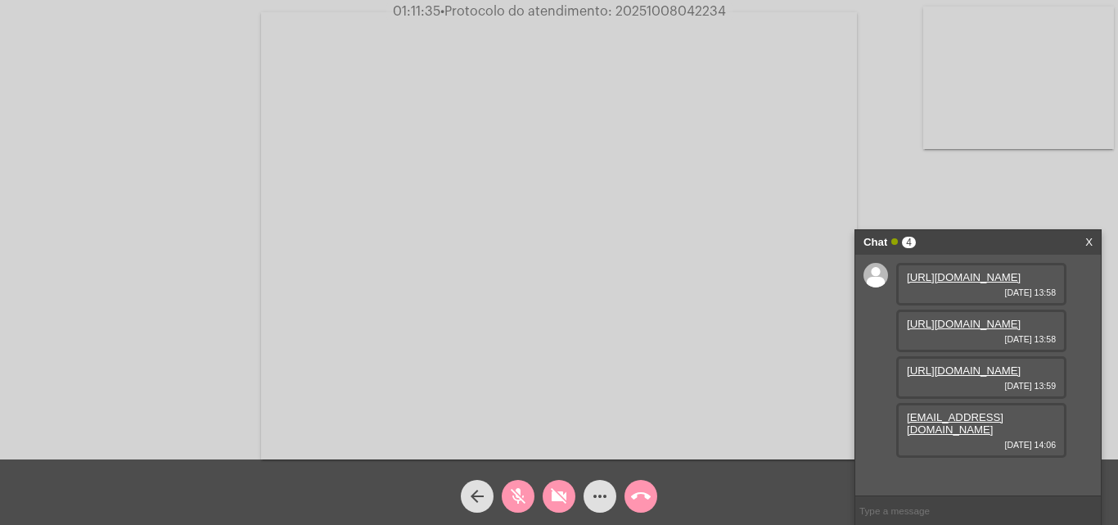
click at [557, 493] on mat-icon "videocam_off" at bounding box center [559, 496] width 20 height 20
click at [516, 493] on mat-icon "mic_off" at bounding box center [518, 496] width 20 height 20
click at [638, 496] on mat-icon "call_end" at bounding box center [641, 496] width 20 height 20
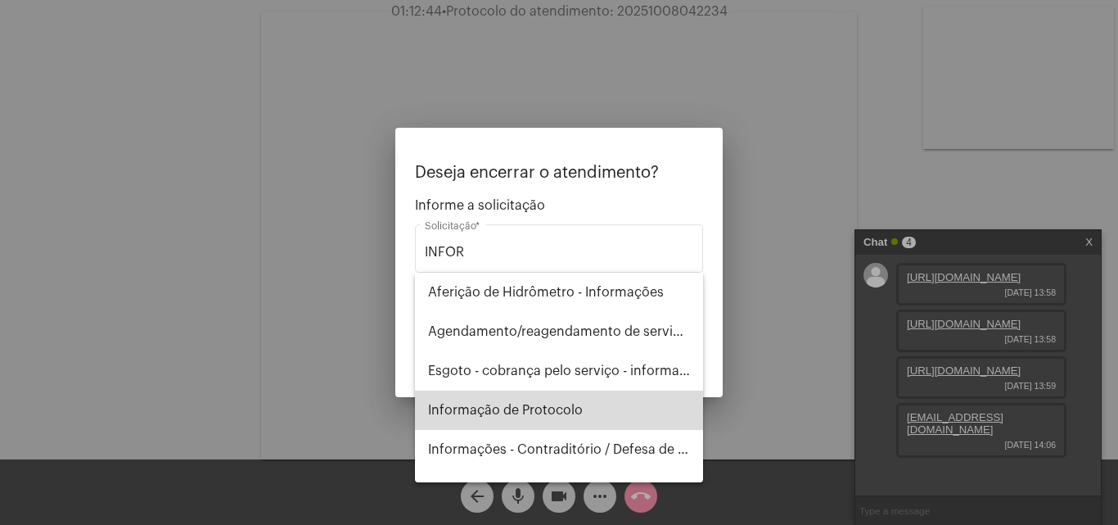
click at [589, 408] on span "Informação de Protocolo" at bounding box center [559, 409] width 262 height 39
type input "Informação de Protocolo"
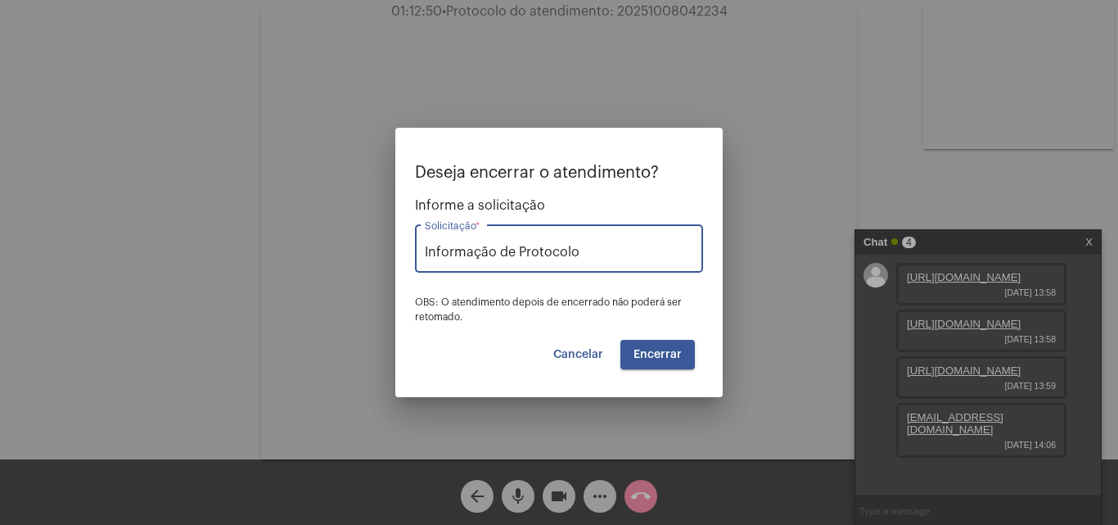
click at [655, 346] on button "Encerrar" at bounding box center [657, 354] width 74 height 29
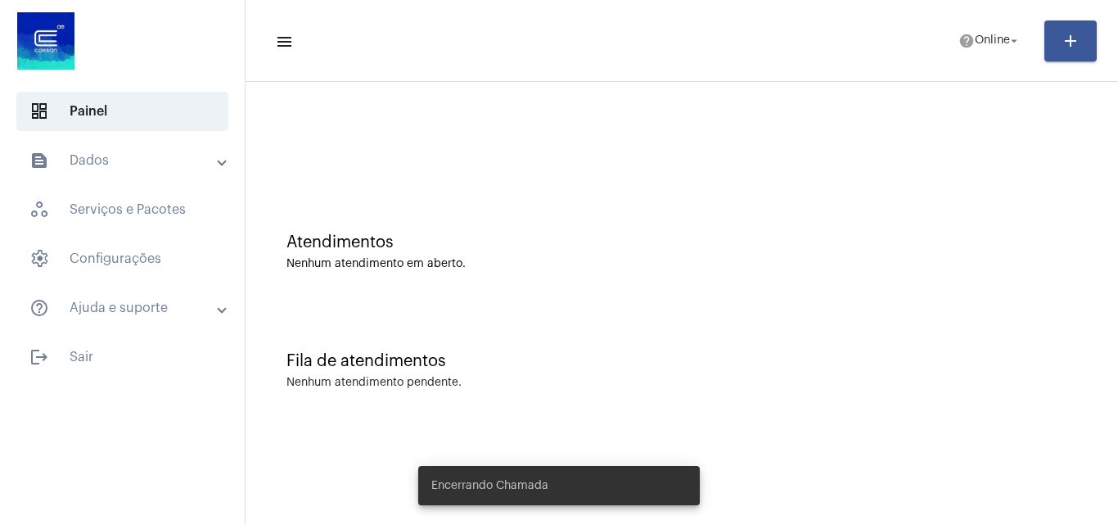
click at [986, 20] on mat-toolbar-row "menu help Online arrow_drop_down add" at bounding box center [682, 41] width 873 height 52
click at [992, 29] on span "help Online arrow_drop_down" at bounding box center [990, 39] width 63 height 29
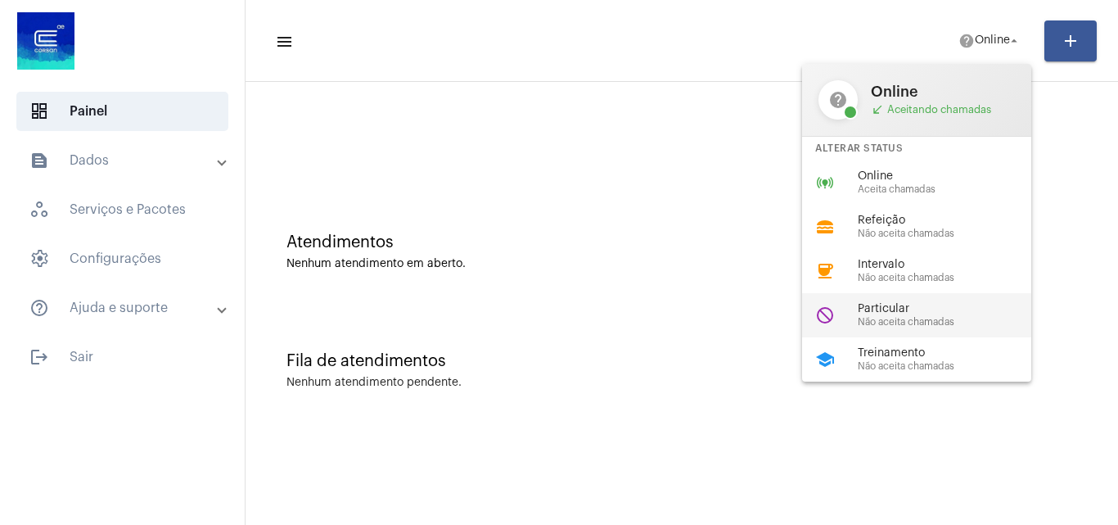
click at [902, 320] on span "Não aceita chamadas" at bounding box center [951, 322] width 187 height 11
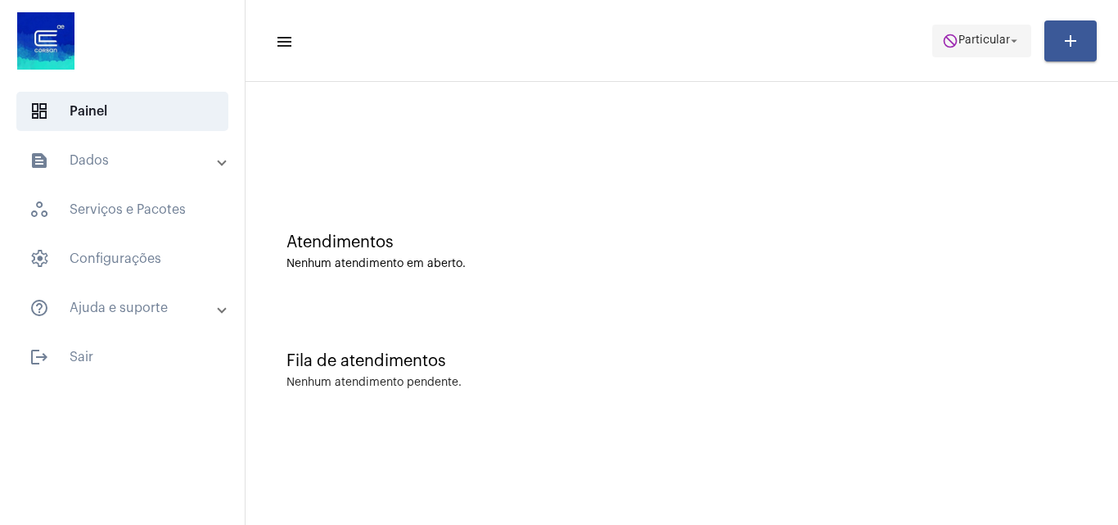
click at [998, 52] on span "do_not_disturb Particular arrow_drop_down" at bounding box center [981, 39] width 79 height 29
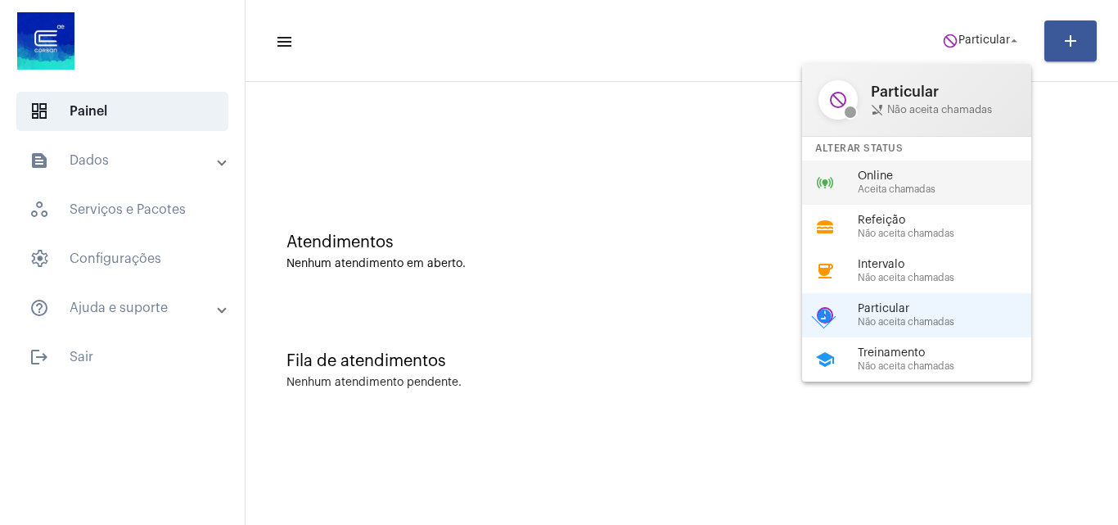
click at [923, 187] on span "Aceita chamadas" at bounding box center [951, 189] width 187 height 11
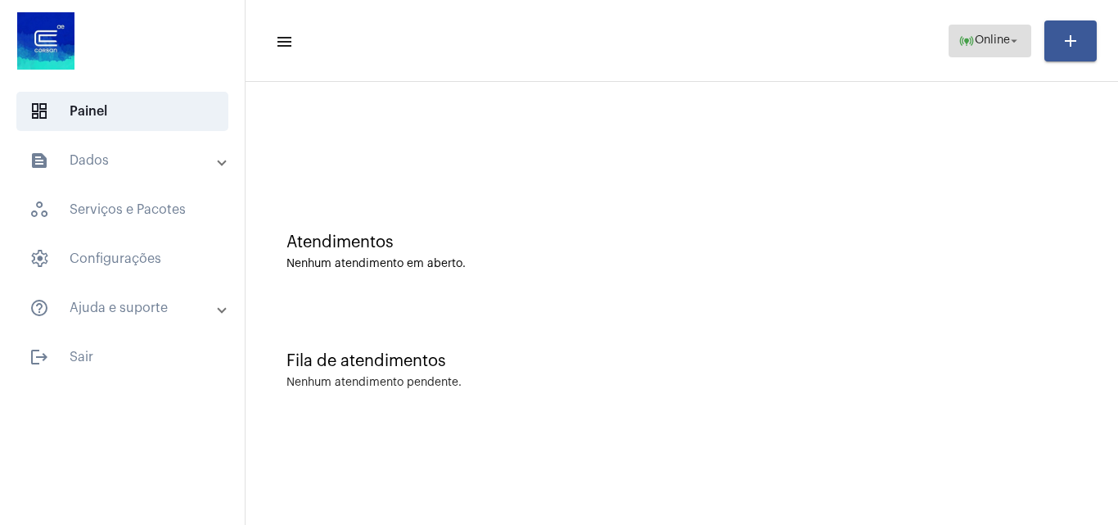
click at [980, 34] on span "online_prediction Online arrow_drop_down" at bounding box center [990, 39] width 63 height 29
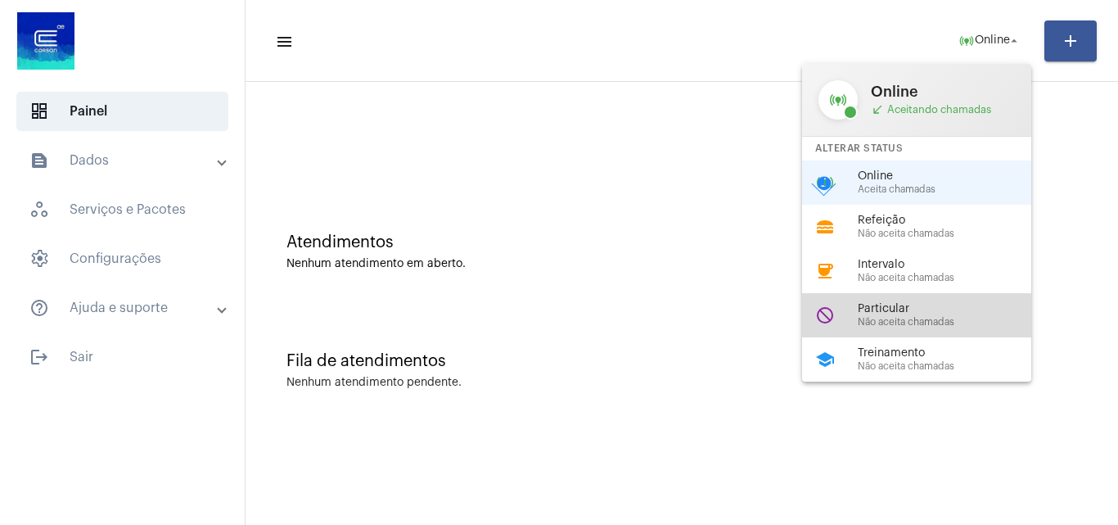
click at [908, 317] on span "Não aceita chamadas" at bounding box center [951, 322] width 187 height 11
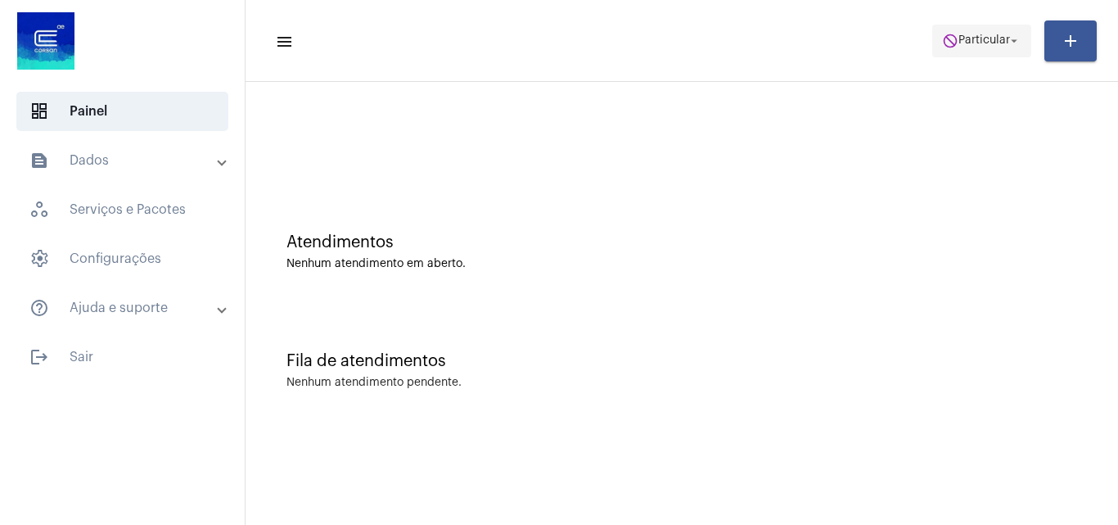
click at [984, 42] on span "Particular" at bounding box center [985, 40] width 52 height 11
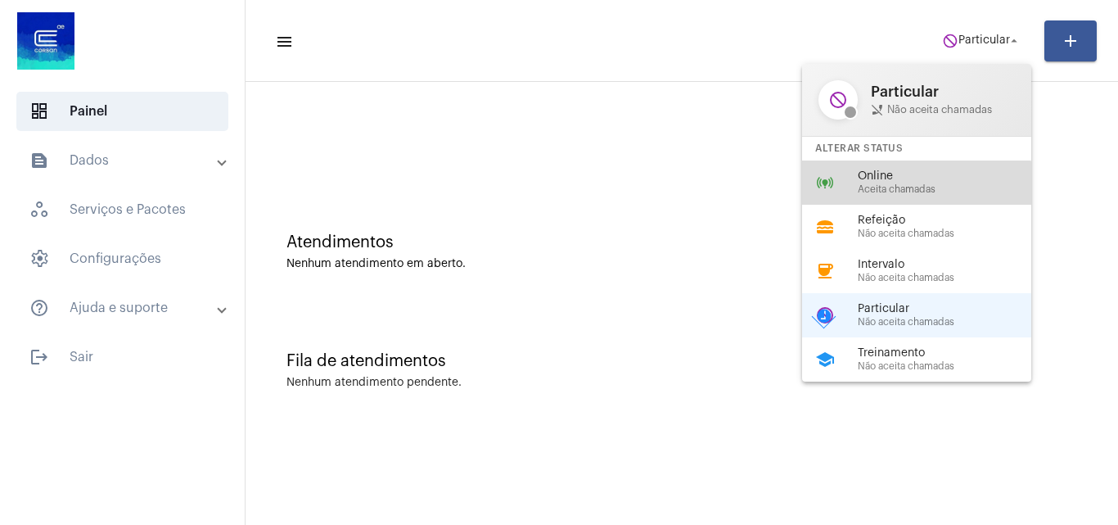
click at [889, 192] on span "Aceita chamadas" at bounding box center [951, 189] width 187 height 11
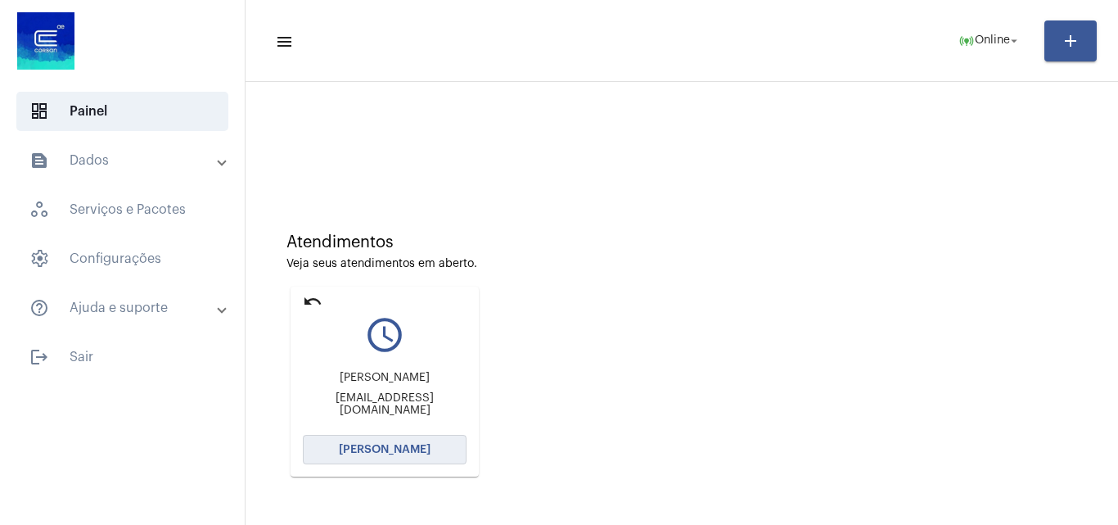
click at [406, 442] on button "[PERSON_NAME]" at bounding box center [385, 449] width 164 height 29
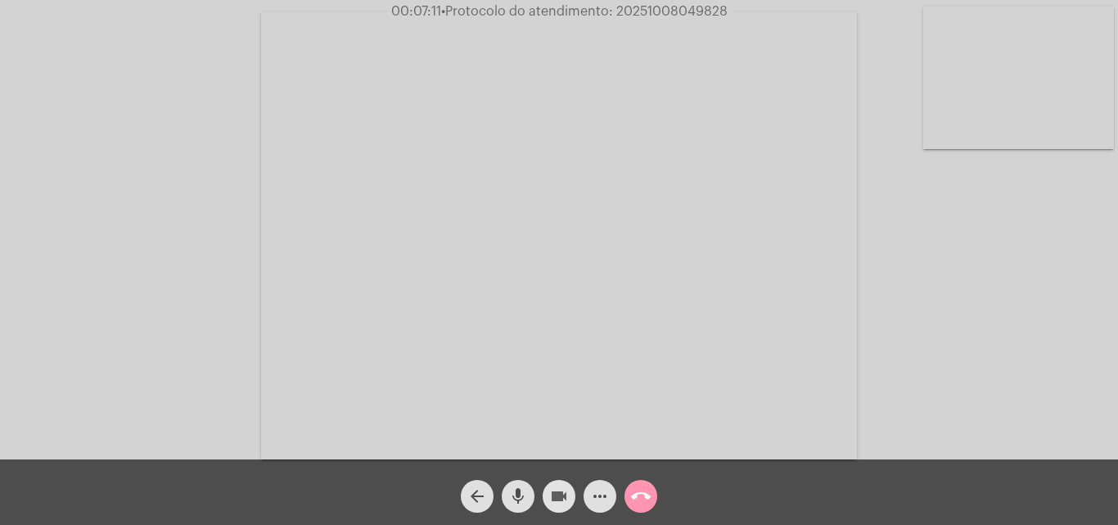
click at [558, 494] on mat-icon "videocam" at bounding box center [559, 496] width 20 height 20
click at [557, 496] on mat-icon "videocam_off" at bounding box center [559, 496] width 20 height 20
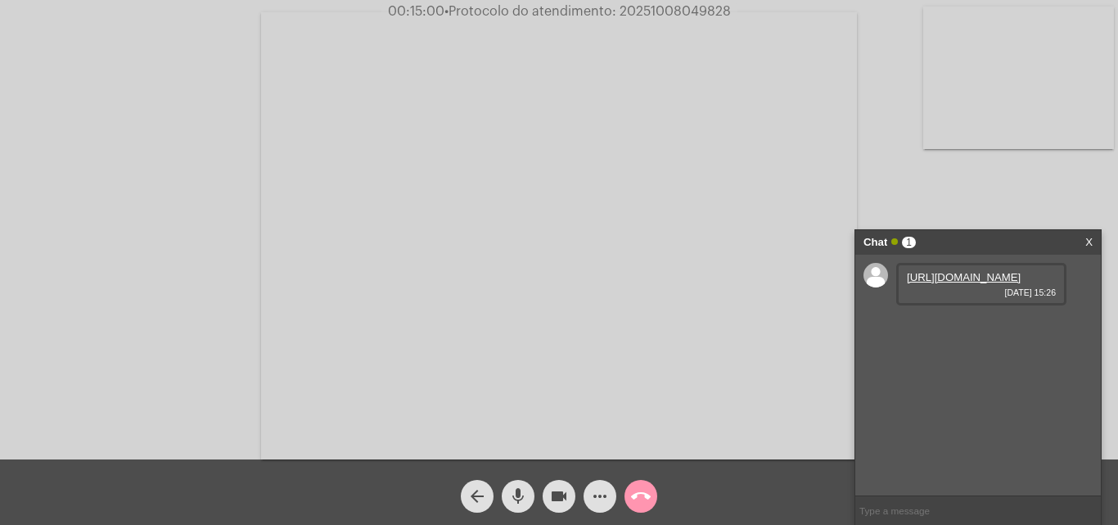
click at [961, 281] on link "https://neft-transfer-bucket.s3.amazonaws.com/temp-fb88a498-d127-a173-08a0-90b3…" at bounding box center [964, 277] width 114 height 12
click at [515, 485] on span "mic" at bounding box center [518, 496] width 20 height 33
click at [556, 496] on mat-icon "videocam" at bounding box center [559, 496] width 20 height 20
click at [526, 493] on mat-icon "mic_off" at bounding box center [518, 496] width 20 height 20
click at [515, 499] on mat-icon "mic" at bounding box center [518, 496] width 20 height 20
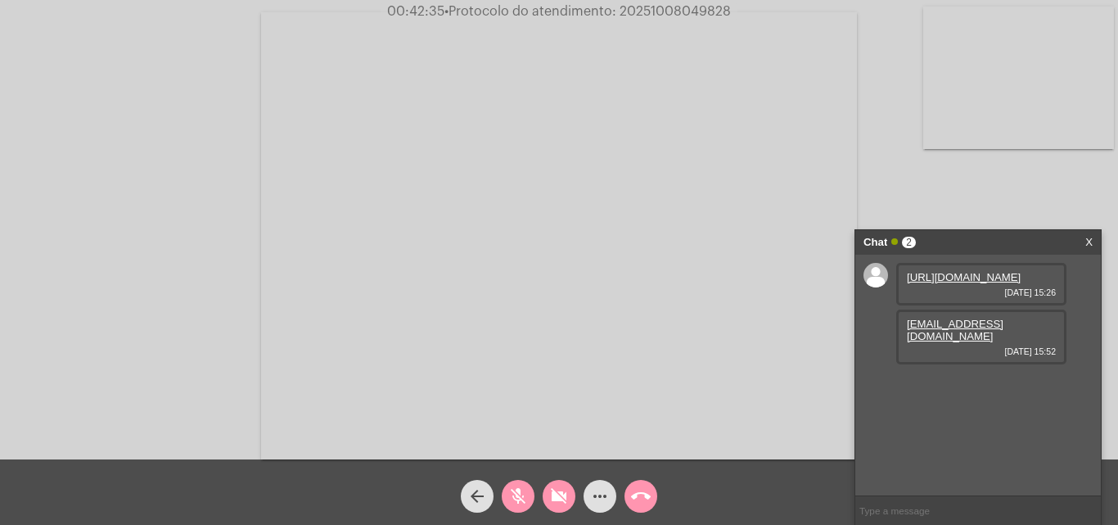
click at [516, 491] on mat-icon "mic_off" at bounding box center [518, 496] width 20 height 20
click at [557, 496] on mat-icon "videocam_off" at bounding box center [559, 496] width 20 height 20
click at [550, 273] on video at bounding box center [559, 235] width 596 height 447
drag, startPoint x: 18, startPoint y: 79, endPoint x: 191, endPoint y: 124, distance: 178.5
click at [34, 87] on video at bounding box center [283, 234] width 535 height 400
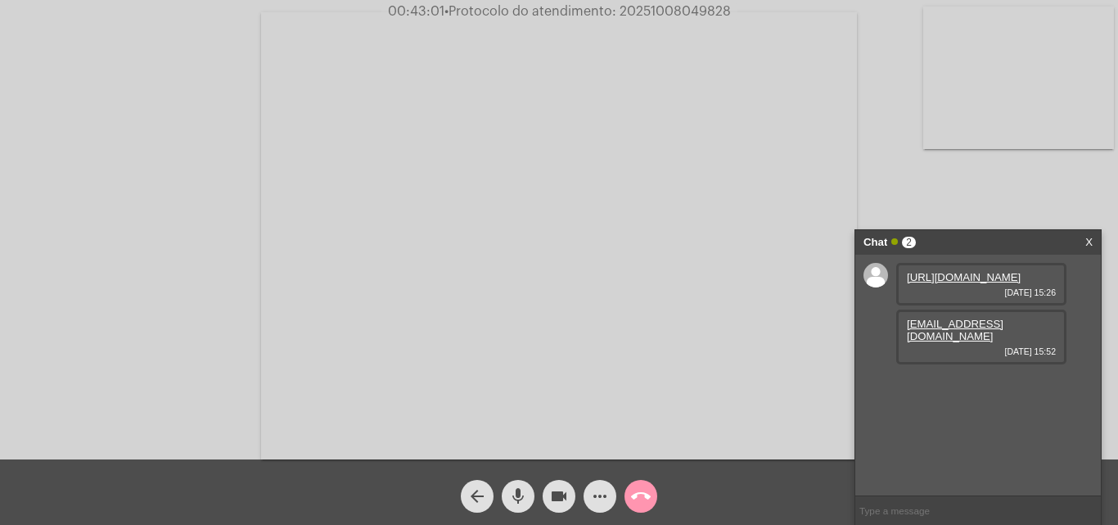
click at [643, 493] on mat-icon "call_end" at bounding box center [641, 496] width 20 height 20
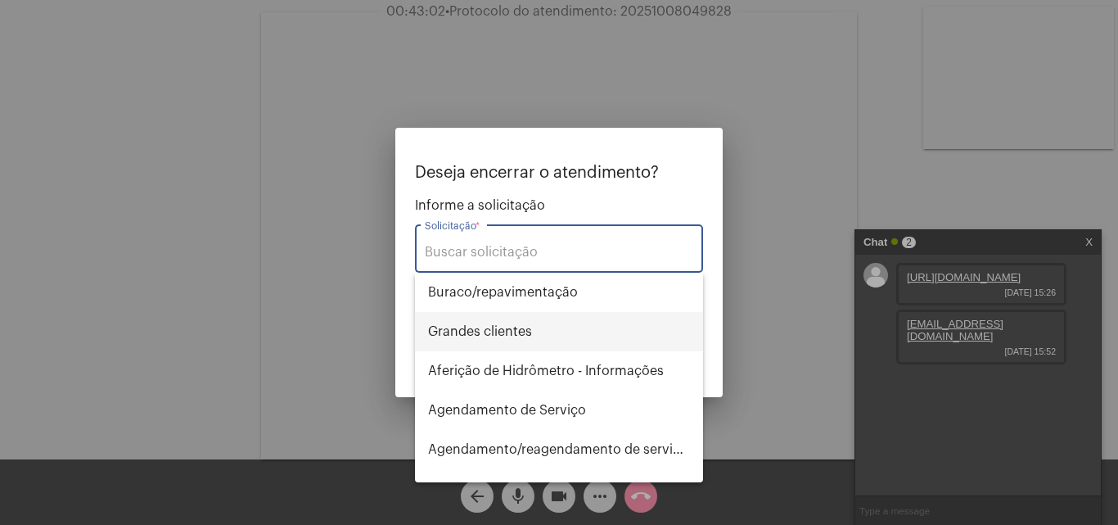
click at [517, 331] on span "⁠Grandes clientes" at bounding box center [559, 331] width 262 height 39
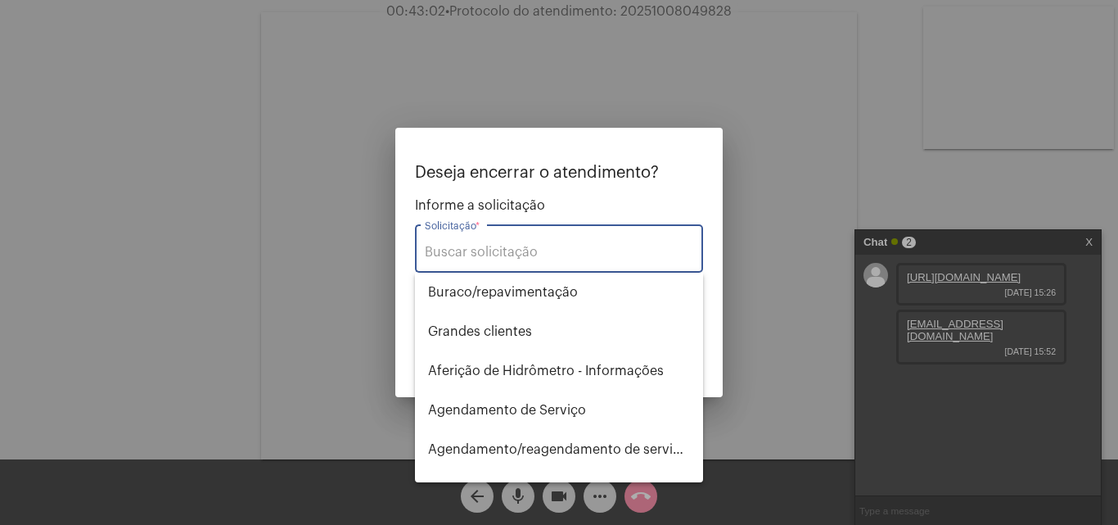
type input "⁠Grandes clientes"
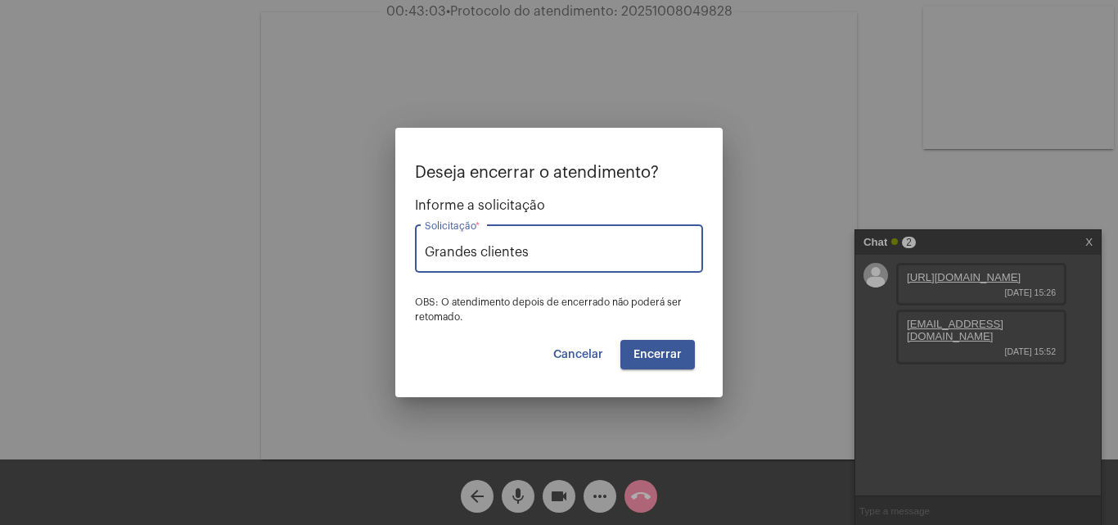
click at [648, 354] on span "Encerrar" at bounding box center [658, 354] width 48 height 11
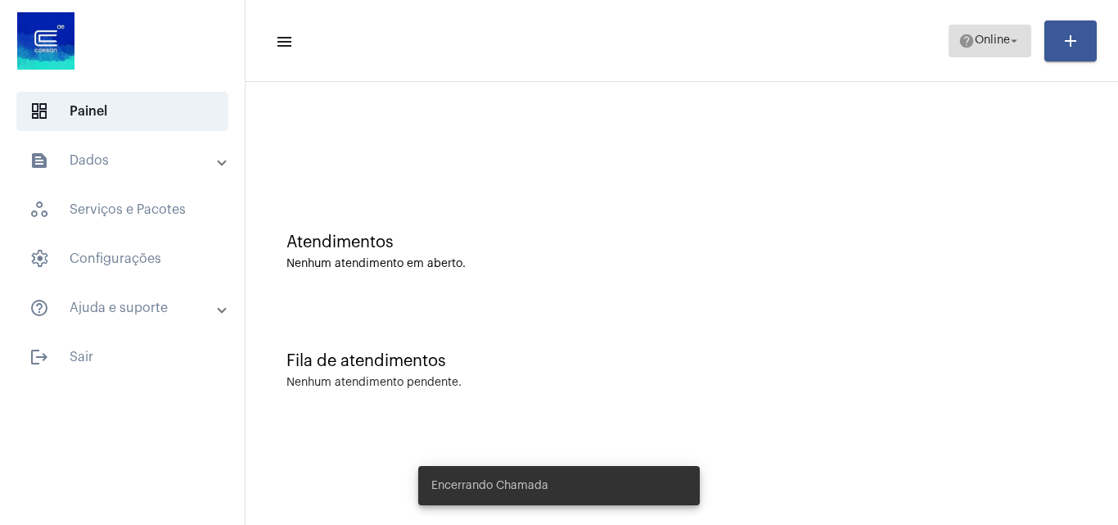
drag, startPoint x: 950, startPoint y: 46, endPoint x: 963, endPoint y: 45, distance: 13.1
click at [954, 45] on button "help Online arrow_drop_down" at bounding box center [990, 41] width 83 height 33
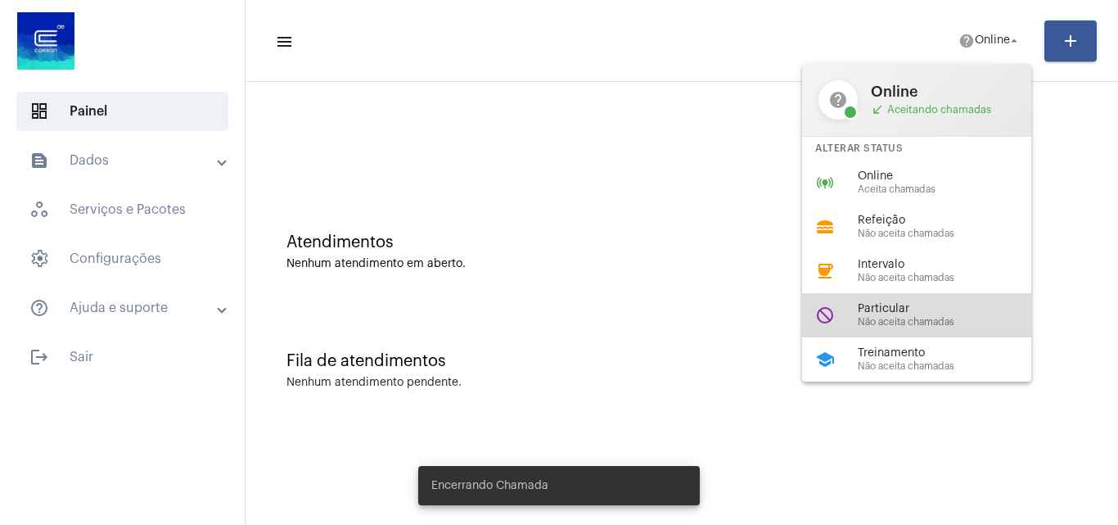
click at [932, 299] on div "do_not_disturb Particular Não aceita chamadas" at bounding box center [929, 315] width 255 height 44
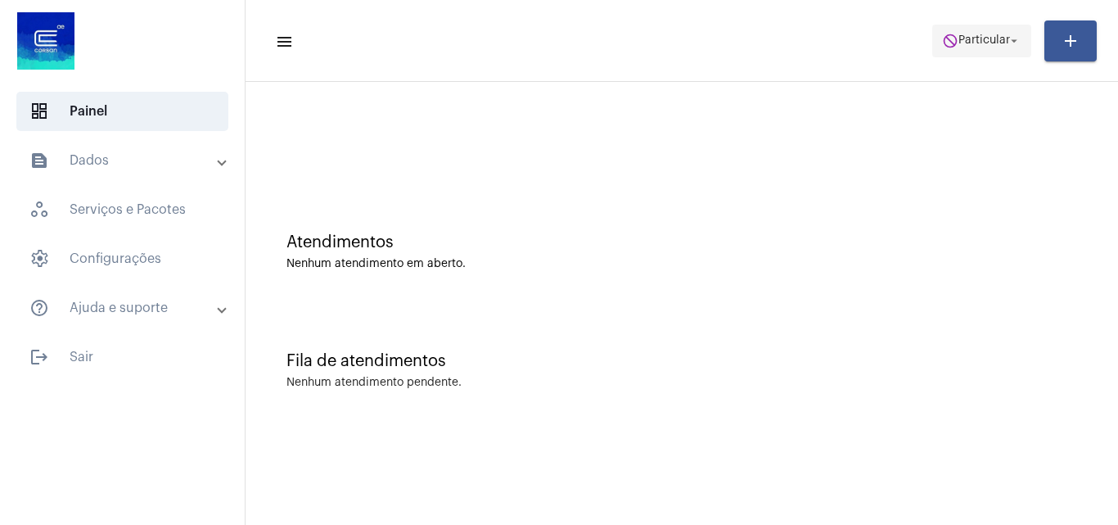
click at [951, 48] on mat-icon "do_not_disturb" at bounding box center [950, 41] width 16 height 16
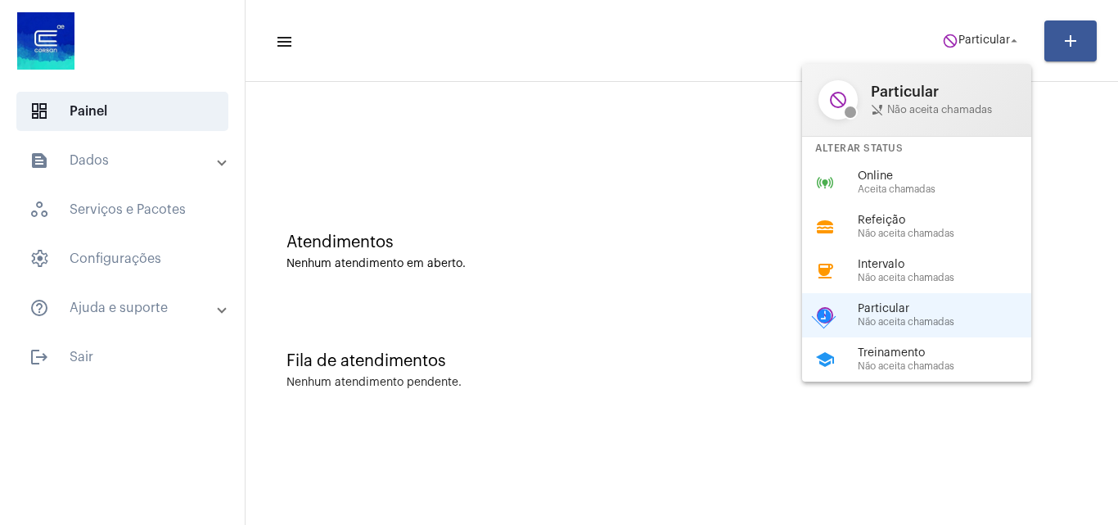
click at [575, 153] on div at bounding box center [559, 262] width 1118 height 525
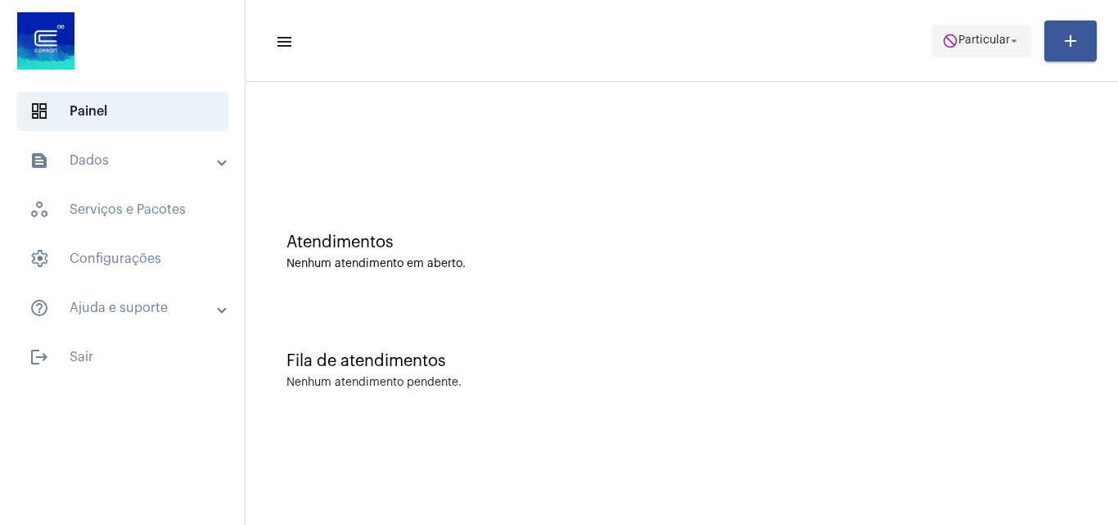
click at [963, 47] on span "do_not_disturb Particular arrow_drop_down" at bounding box center [981, 39] width 79 height 29
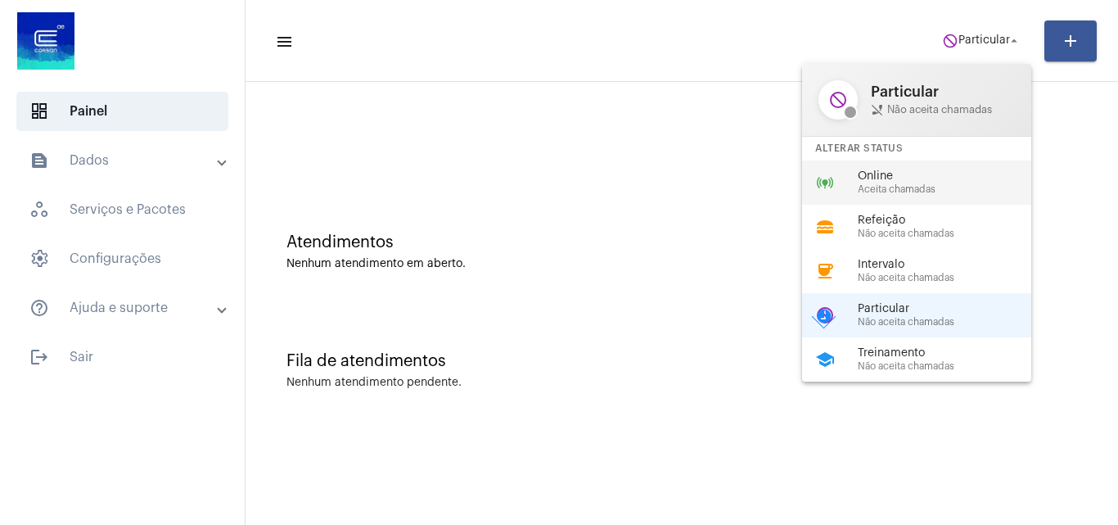
click at [863, 181] on span "Online" at bounding box center [951, 176] width 187 height 12
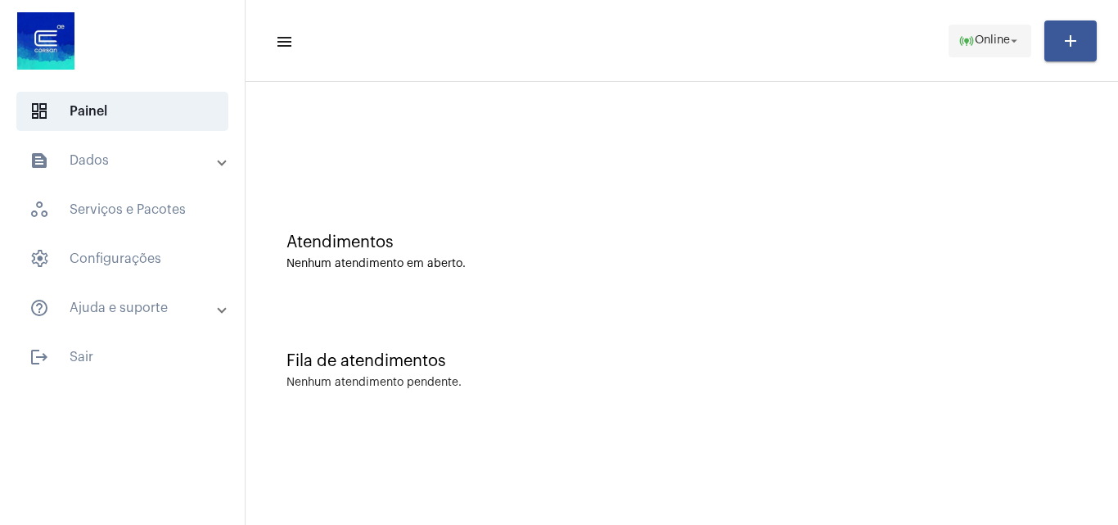
click at [986, 33] on span "online_prediction Online arrow_drop_down" at bounding box center [990, 39] width 63 height 29
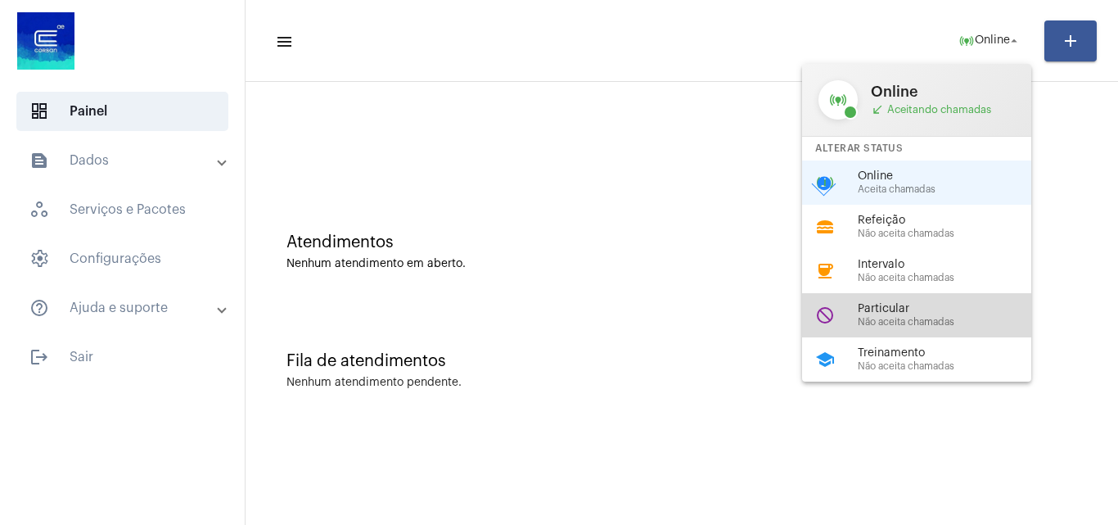
click at [854, 321] on div "do_not_disturb Particular Não aceita chamadas" at bounding box center [929, 315] width 255 height 44
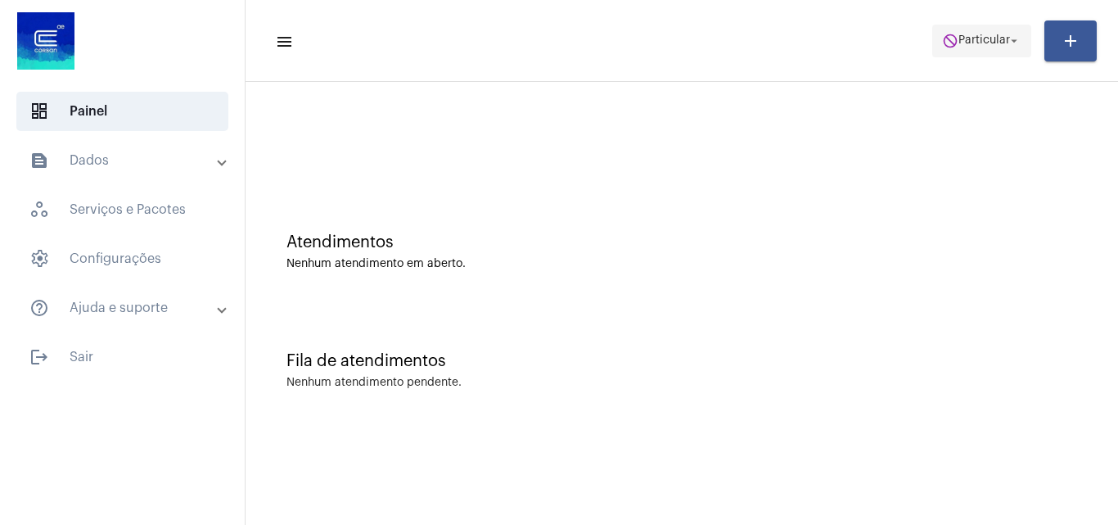
click at [968, 40] on span "Particular" at bounding box center [985, 40] width 52 height 11
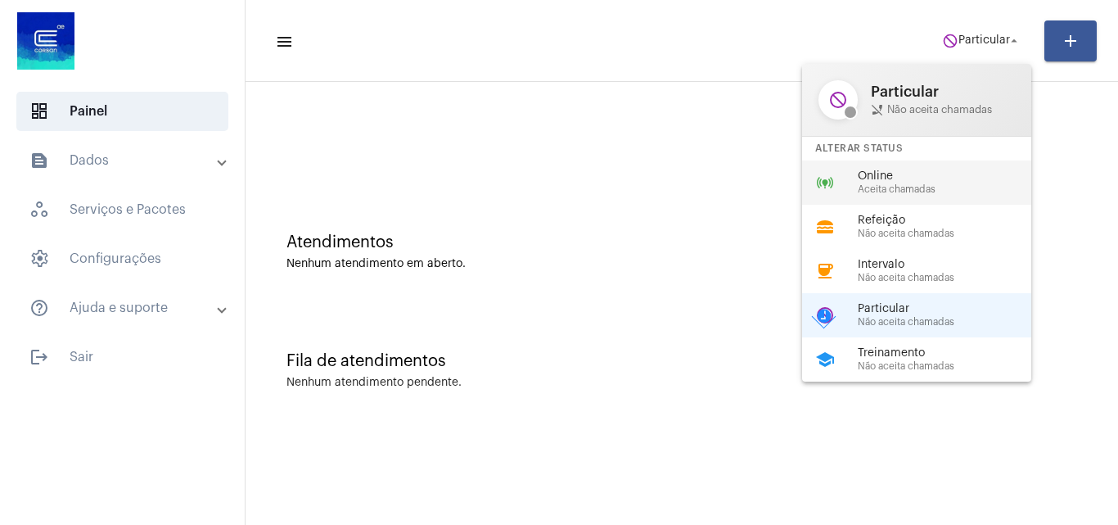
click at [882, 165] on div "online_prediction Online Aceita chamadas" at bounding box center [929, 182] width 255 height 44
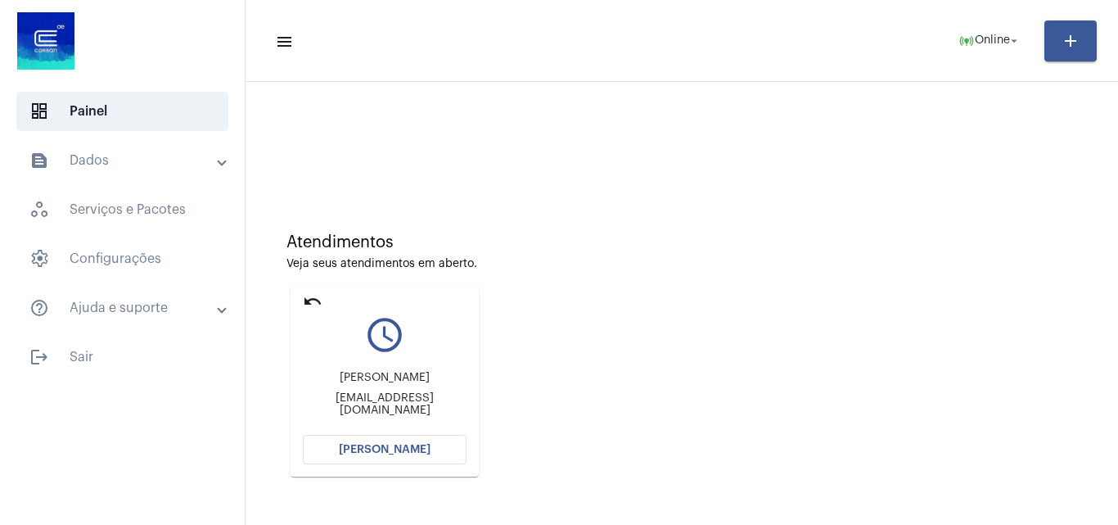
click at [431, 443] on button "[PERSON_NAME]" at bounding box center [385, 449] width 164 height 29
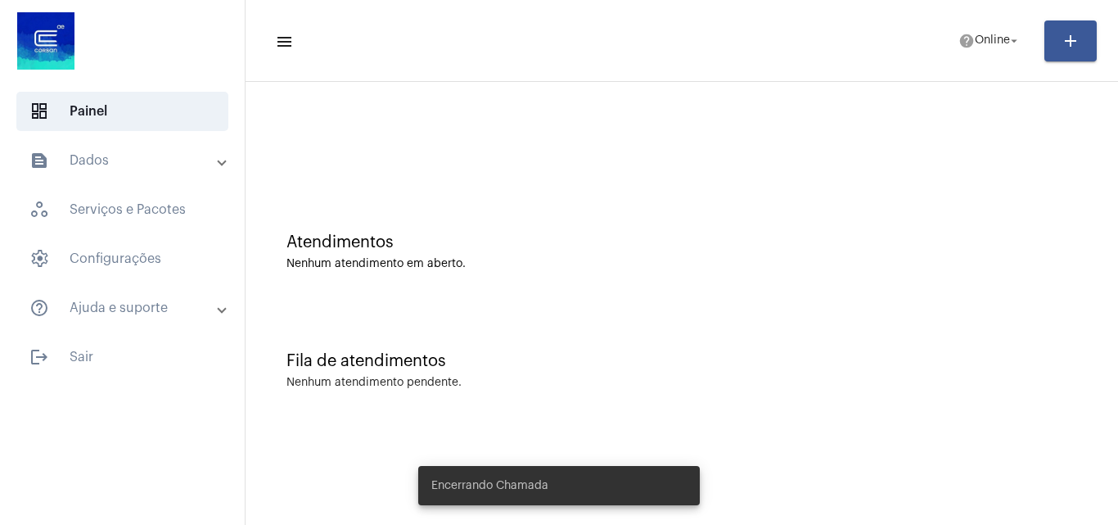
click at [954, 20] on mat-toolbar-row "menu help Online arrow_drop_down add" at bounding box center [682, 41] width 873 height 52
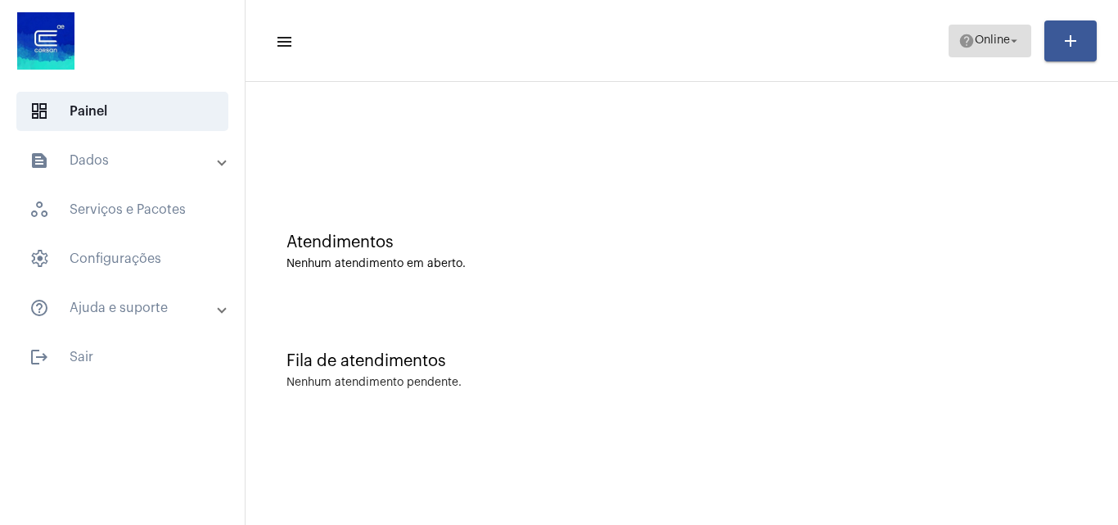
click at [972, 52] on span "help Online arrow_drop_down" at bounding box center [990, 39] width 63 height 29
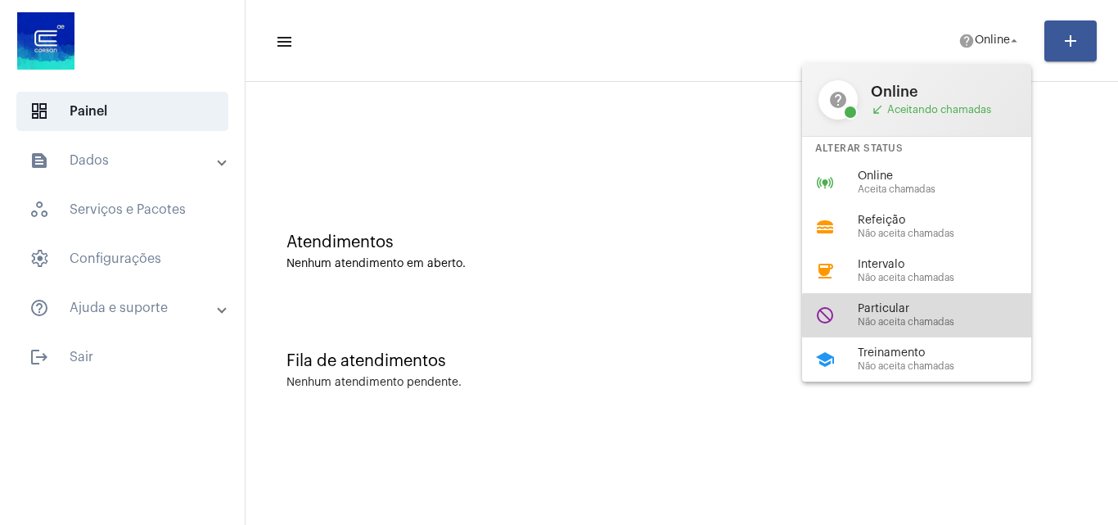
click at [927, 315] on div "Particular Não aceita chamadas" at bounding box center [951, 315] width 187 height 25
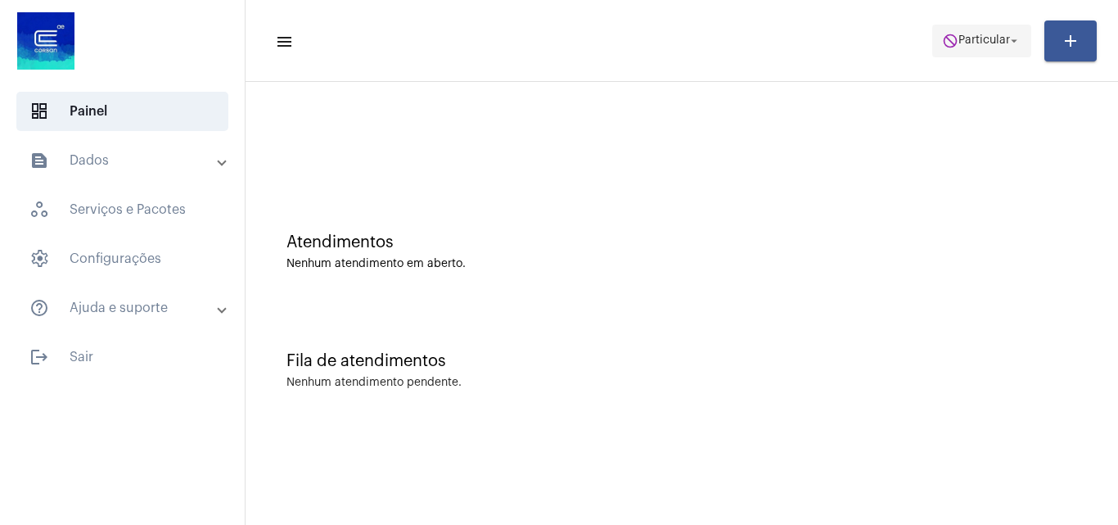
click at [942, 34] on mat-icon "do_not_disturb" at bounding box center [950, 41] width 16 height 16
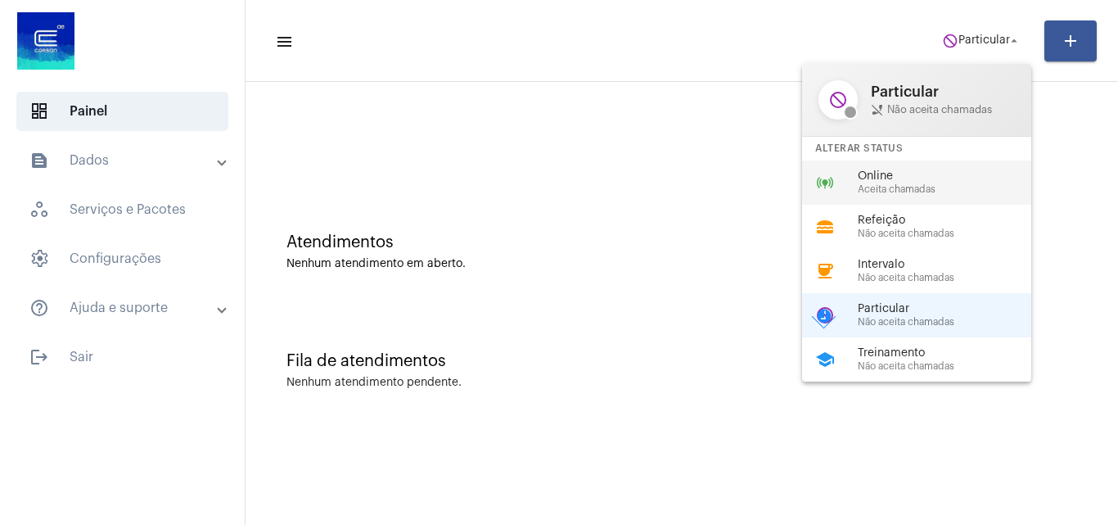
click at [875, 180] on span "Online" at bounding box center [951, 176] width 187 height 12
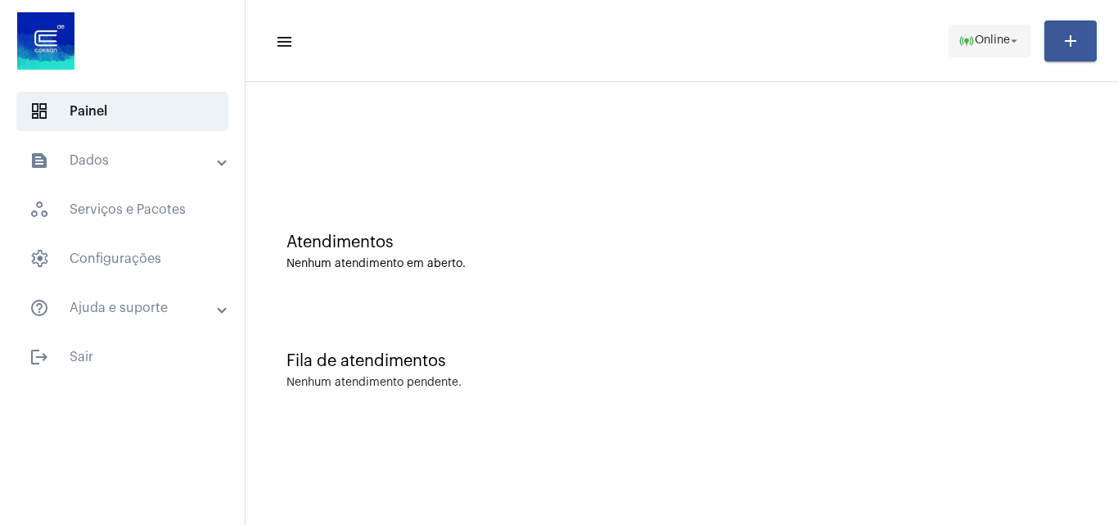
click at [989, 35] on span "Online" at bounding box center [992, 40] width 35 height 11
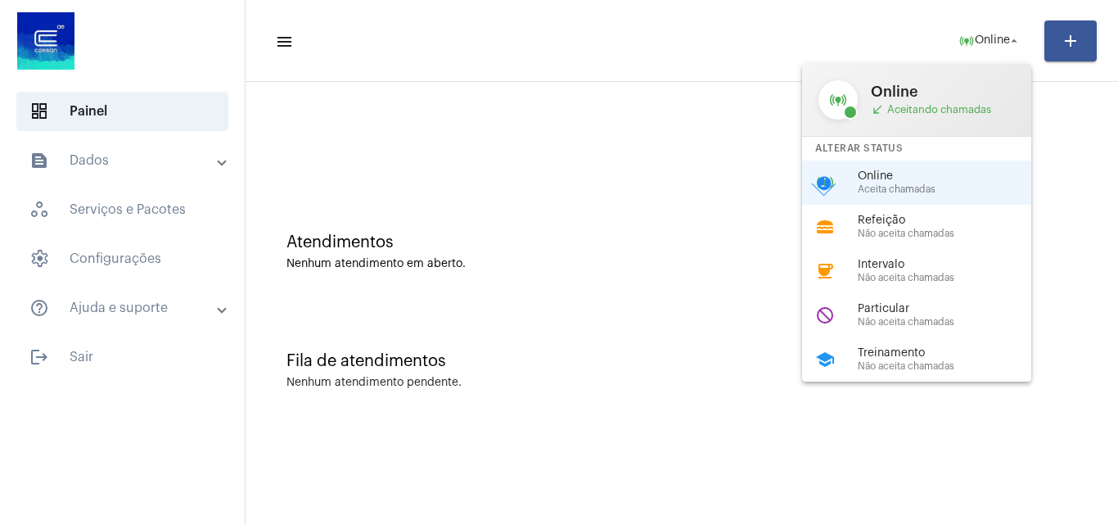
drag, startPoint x: 697, startPoint y: 129, endPoint x: 855, endPoint y: 69, distance: 168.9
click at [700, 124] on div at bounding box center [559, 262] width 1118 height 525
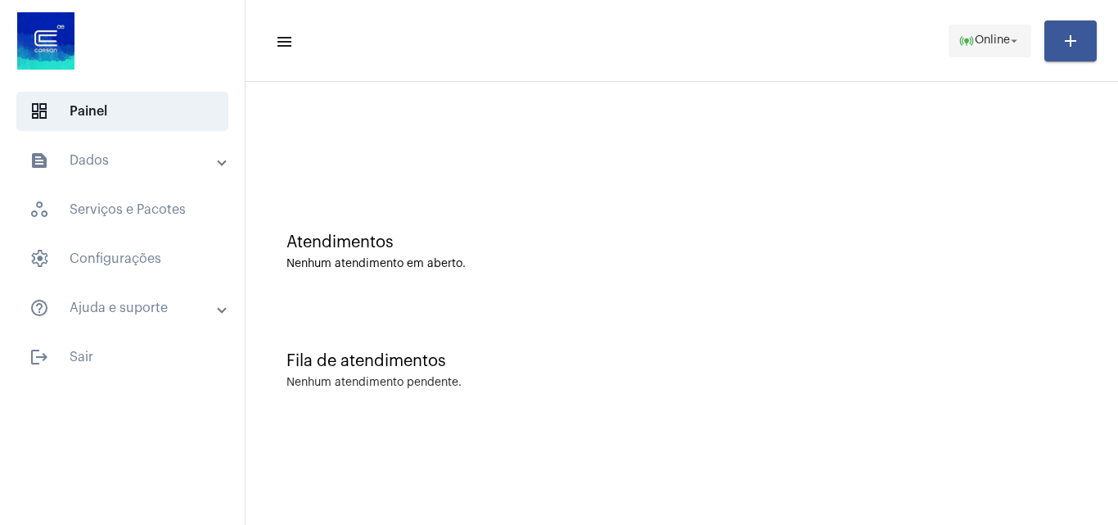
click at [990, 42] on span "Online" at bounding box center [992, 40] width 35 height 11
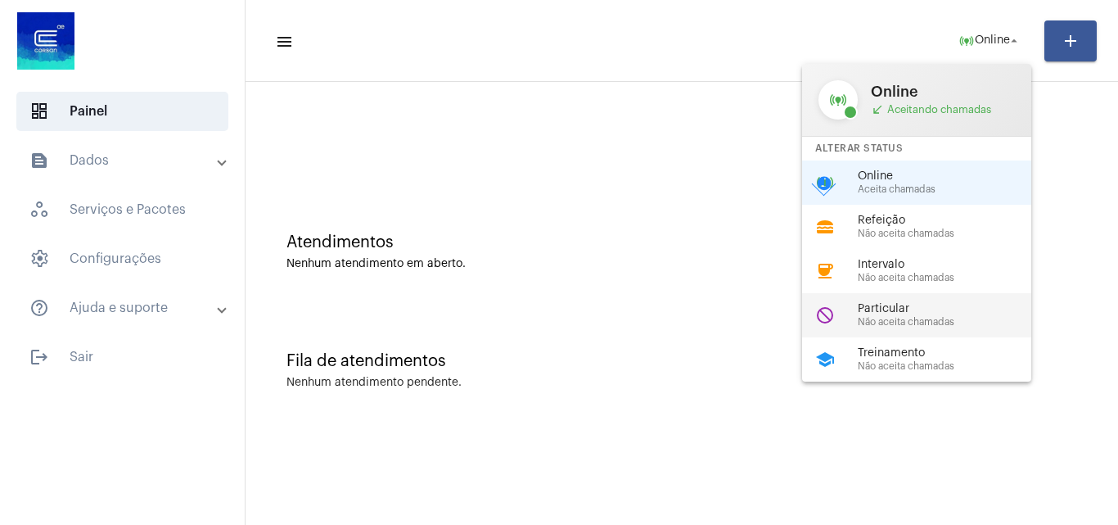
click at [925, 318] on span "Não aceita chamadas" at bounding box center [951, 322] width 187 height 11
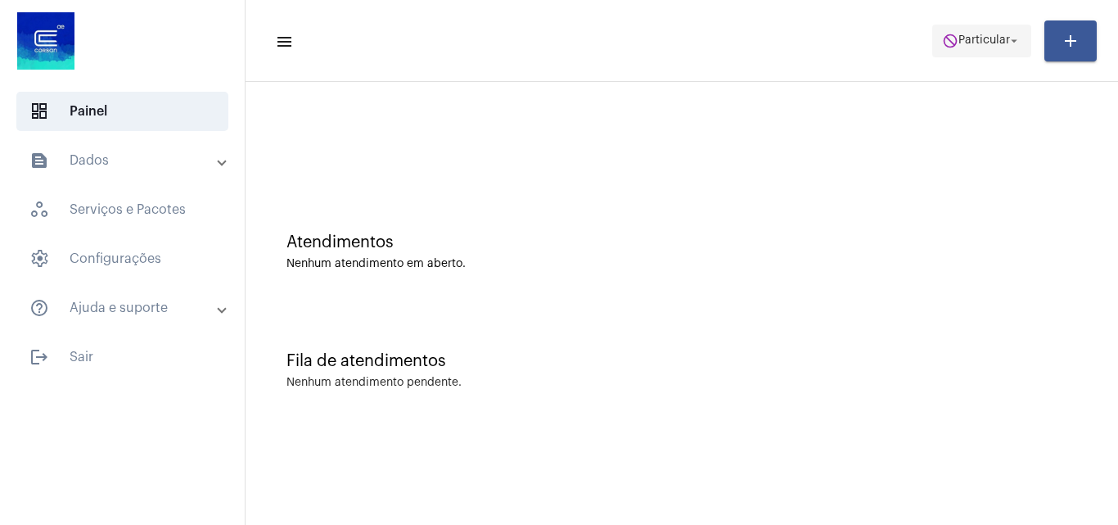
click at [977, 44] on span "Particular" at bounding box center [985, 40] width 52 height 11
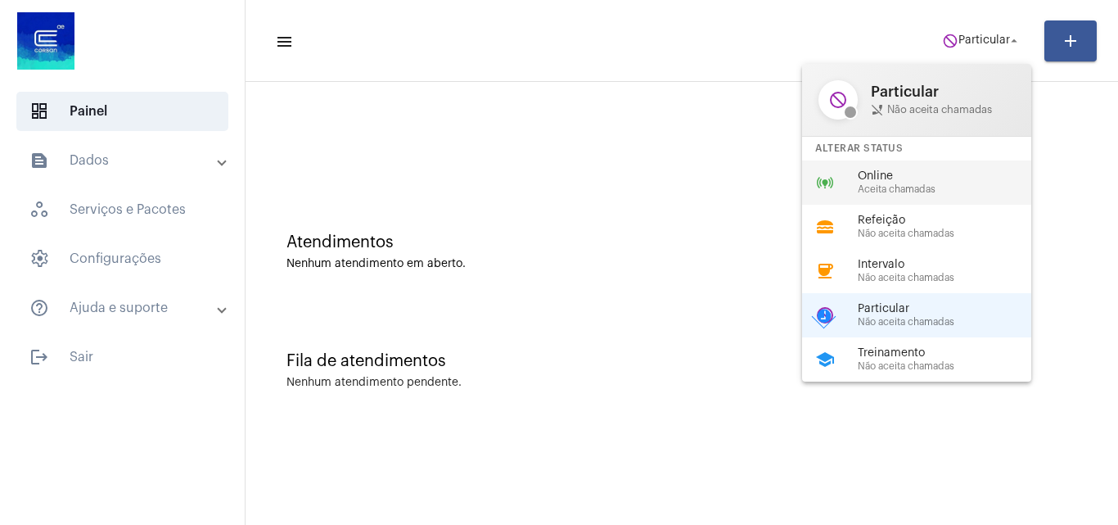
click at [864, 173] on span "Online" at bounding box center [951, 176] width 187 height 12
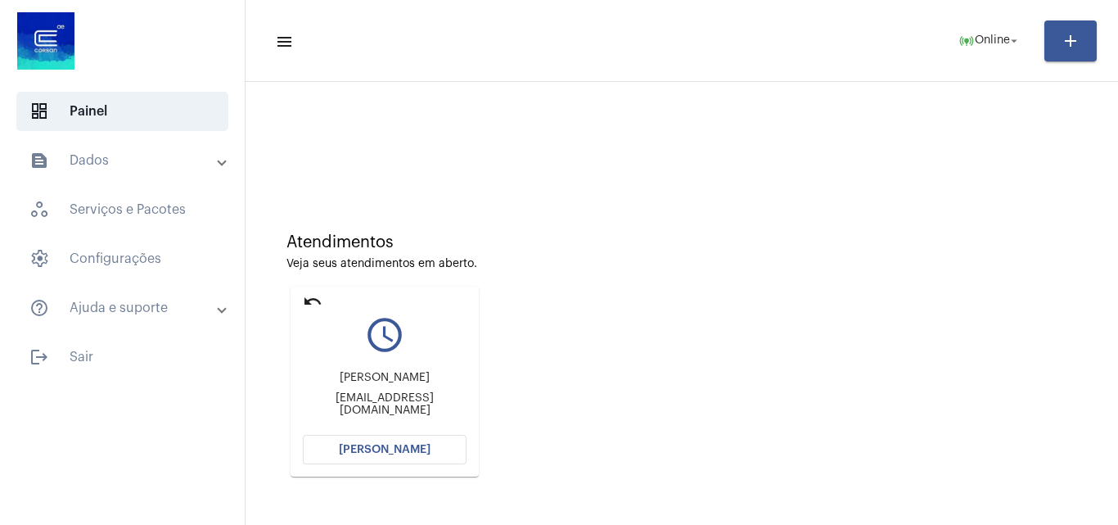
click at [440, 448] on button "[PERSON_NAME]" at bounding box center [385, 449] width 164 height 29
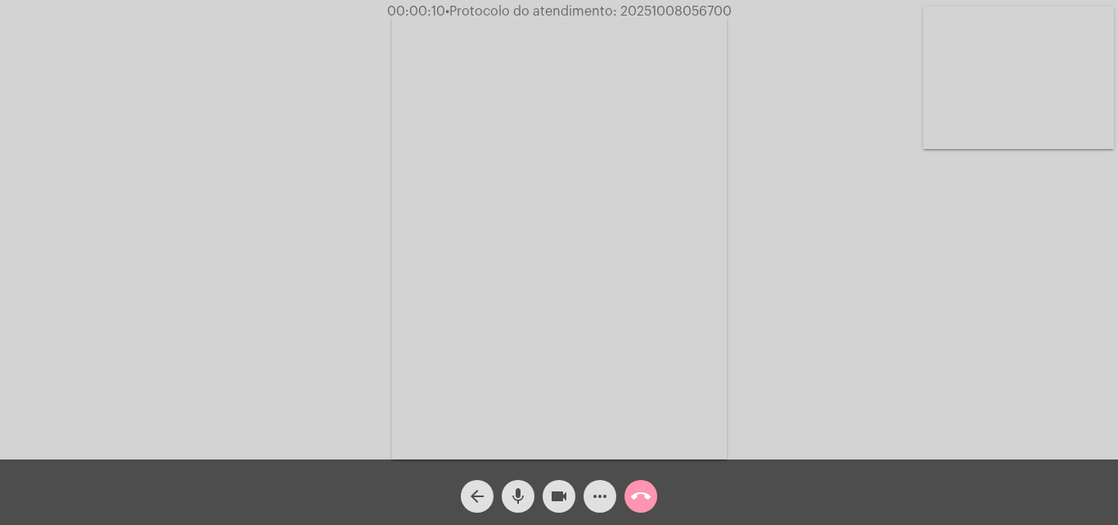
click at [960, 323] on div "Acessando Câmera e Microfone..." at bounding box center [559, 233] width 1115 height 459
click at [1029, 309] on div "Acessando Câmera e Microfone..." at bounding box center [559, 233] width 1115 height 459
click at [586, 481] on div "more_horiz" at bounding box center [600, 491] width 41 height 41
click at [593, 495] on mat-icon "more_horiz" at bounding box center [600, 496] width 20 height 20
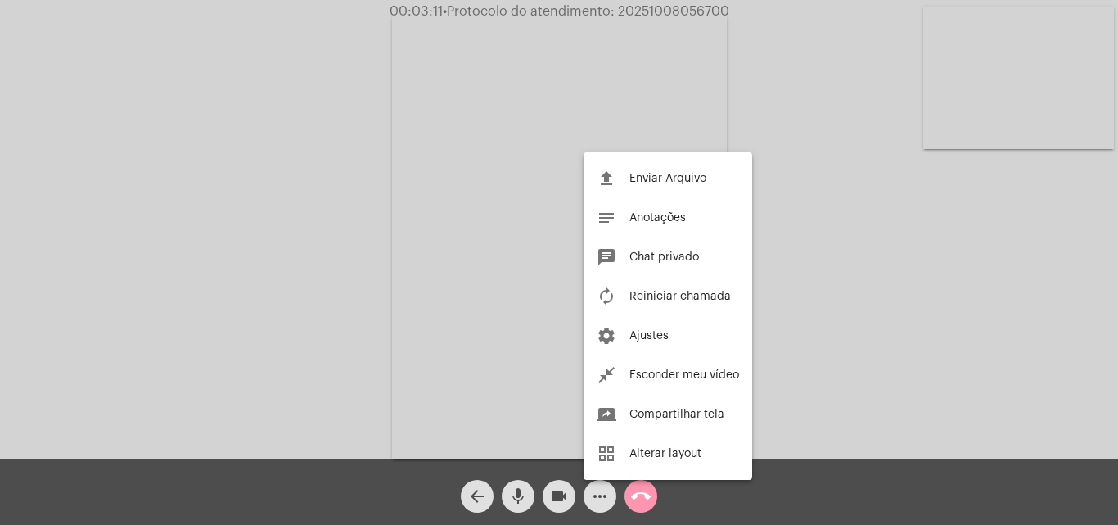
click at [337, 297] on div at bounding box center [559, 262] width 1118 height 525
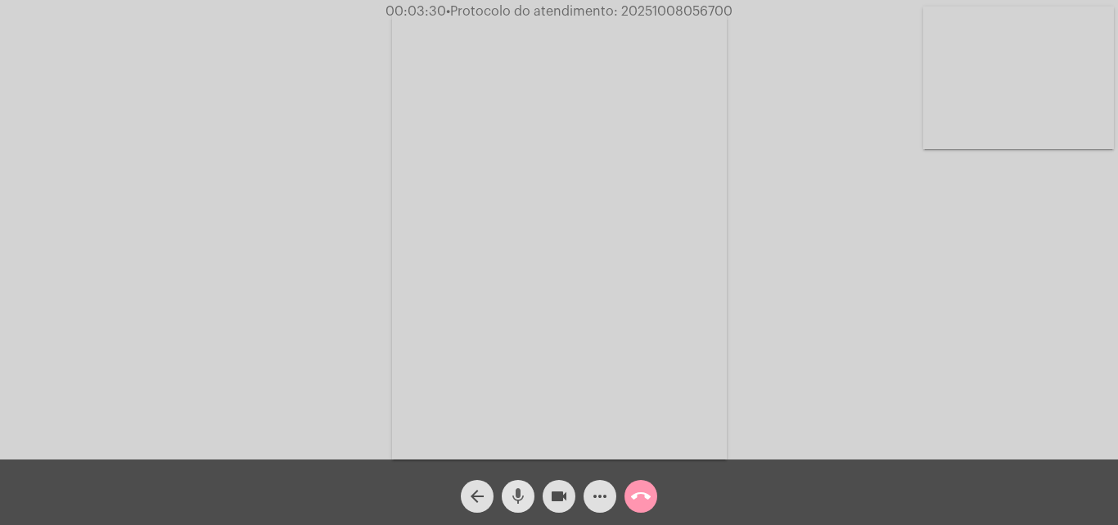
click at [514, 495] on mat-icon "mic" at bounding box center [518, 496] width 20 height 20
click at [562, 494] on mat-icon "videocam" at bounding box center [559, 496] width 20 height 20
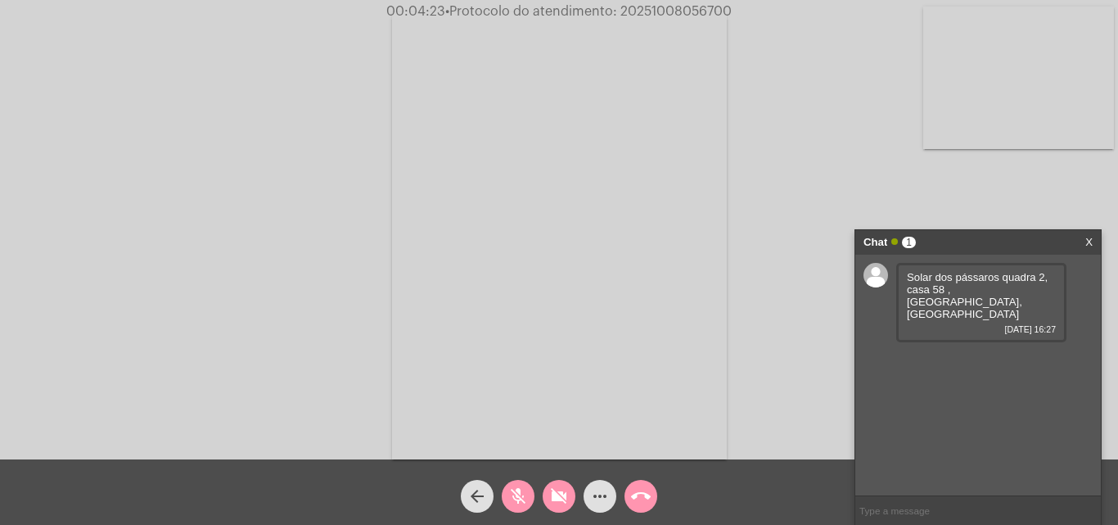
click at [553, 495] on mat-icon "videocam_off" at bounding box center [559, 496] width 20 height 20
click at [512, 493] on mat-icon "mic_off" at bounding box center [518, 496] width 20 height 20
click at [550, 496] on mat-icon "videocam" at bounding box center [559, 496] width 20 height 20
click at [562, 490] on mat-icon "videocam_off" at bounding box center [559, 496] width 20 height 20
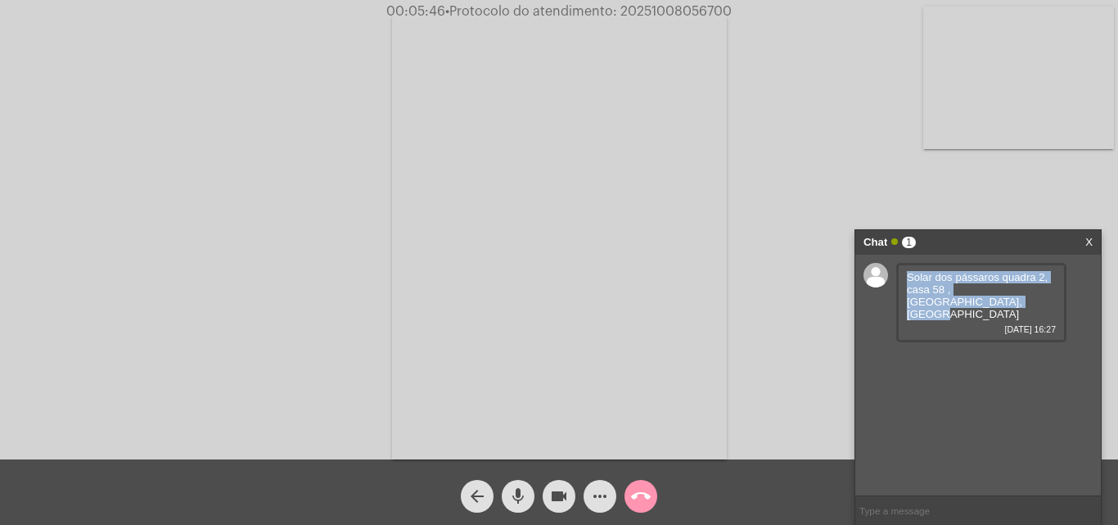
drag, startPoint x: 910, startPoint y: 273, endPoint x: 1015, endPoint y: 300, distance: 108.2
click at [1015, 300] on div "Solar dos pássaros quadra 2, casa 58 ,bairro Piratini, alvorada 08/10/2025 16:27" at bounding box center [981, 302] width 170 height 79
copy span "Solar dos pássaros quadra 2, casa 58 ,bairro Piratini, alvorada"
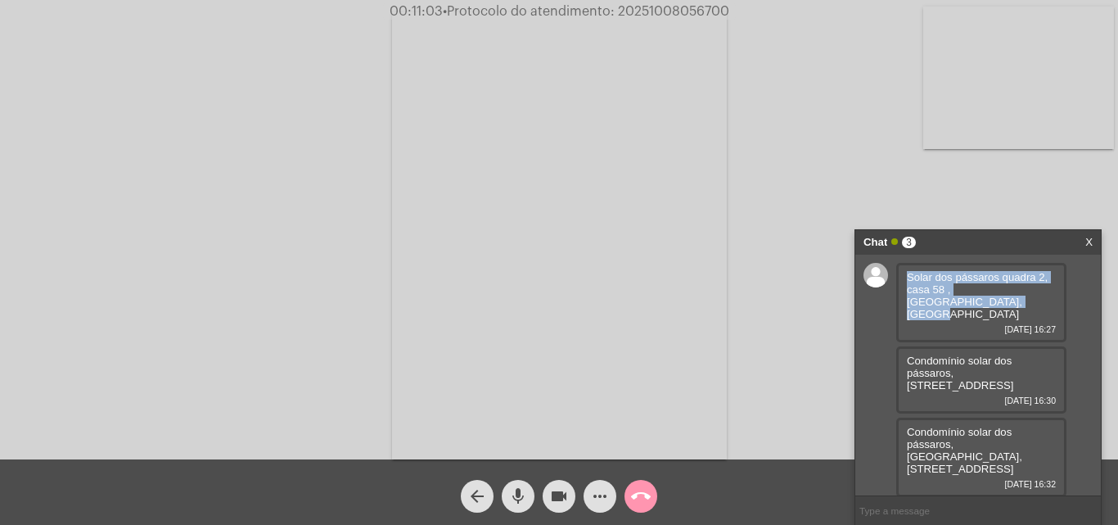
drag, startPoint x: 903, startPoint y: 348, endPoint x: 1029, endPoint y: 370, distance: 128.0
click at [1029, 370] on div "Condomínio solar dos pássaros, quadra 2, casa 58, bairro Piratini - alvorada 08…" at bounding box center [981, 379] width 170 height 67
copy span "Condomínio solar dos pássaros, quadra 2, casa 58, bairro Piratini - alvorada"
click at [665, 15] on span "• Protocolo do atendimento: 20251008056700" at bounding box center [585, 11] width 286 height 13
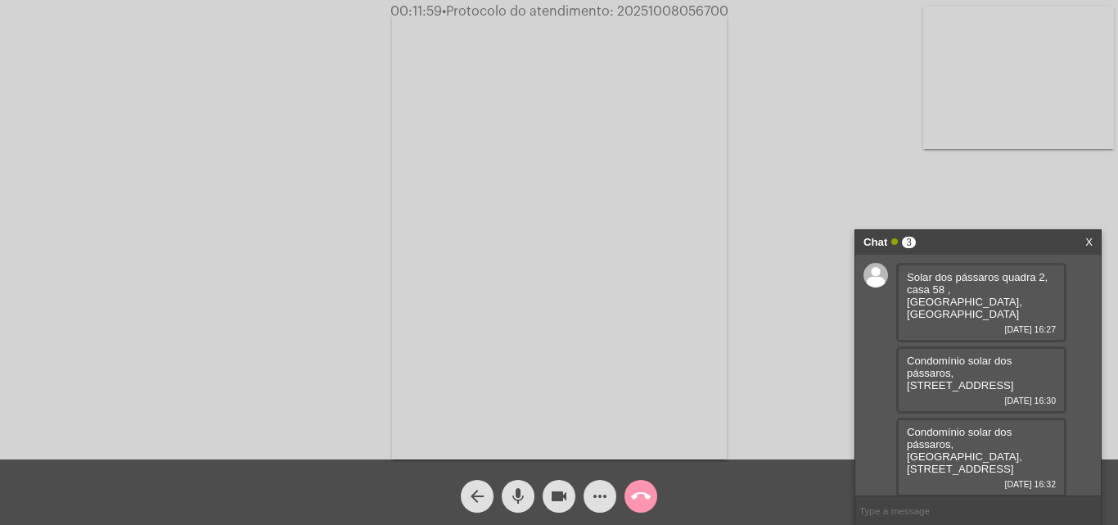
copy span "20251008056700"
click at [634, 497] on mat-icon "call_end" at bounding box center [641, 496] width 20 height 20
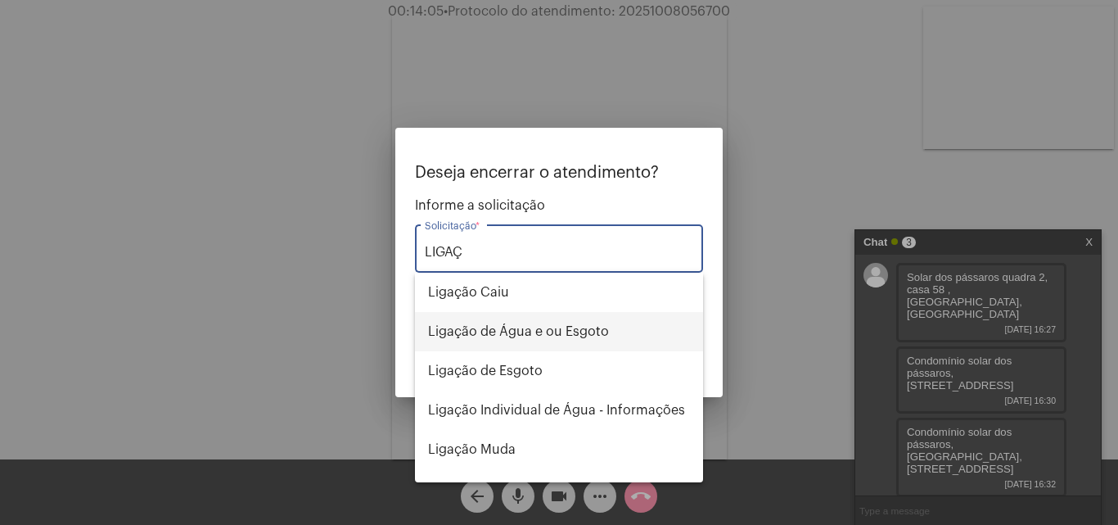
click at [536, 332] on span "Ligação de Água e ou Esgoto" at bounding box center [559, 331] width 262 height 39
type input "Ligação de Água e ou Esgoto"
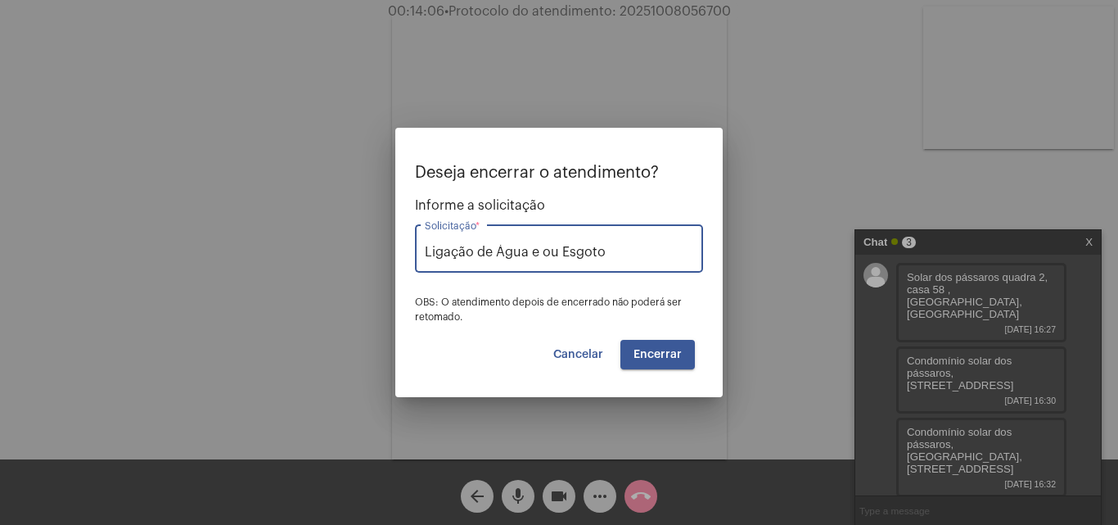
click at [642, 349] on span "Encerrar" at bounding box center [658, 354] width 48 height 11
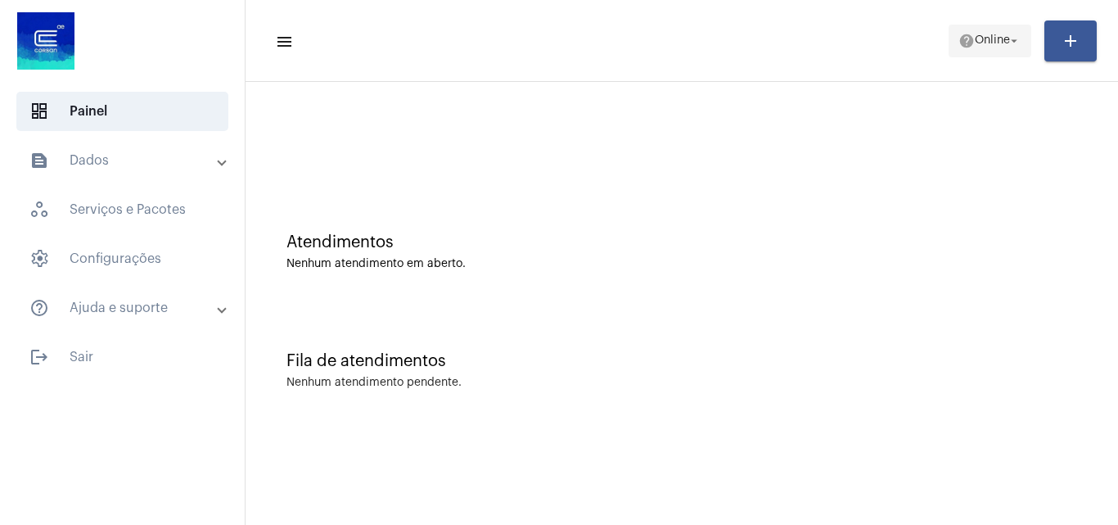
click at [962, 34] on mat-icon "help" at bounding box center [967, 41] width 16 height 16
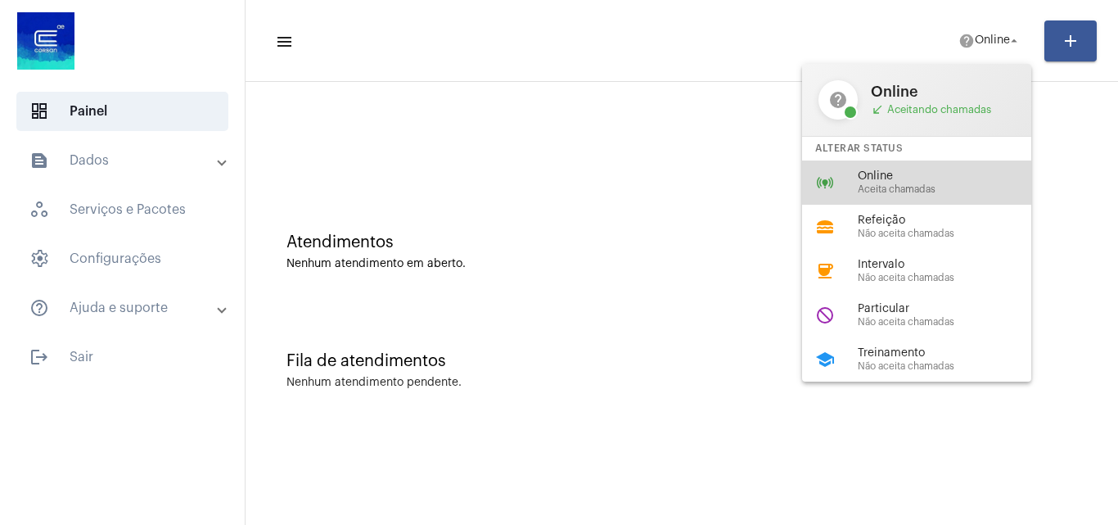
click at [889, 185] on span "Aceita chamadas" at bounding box center [951, 189] width 187 height 11
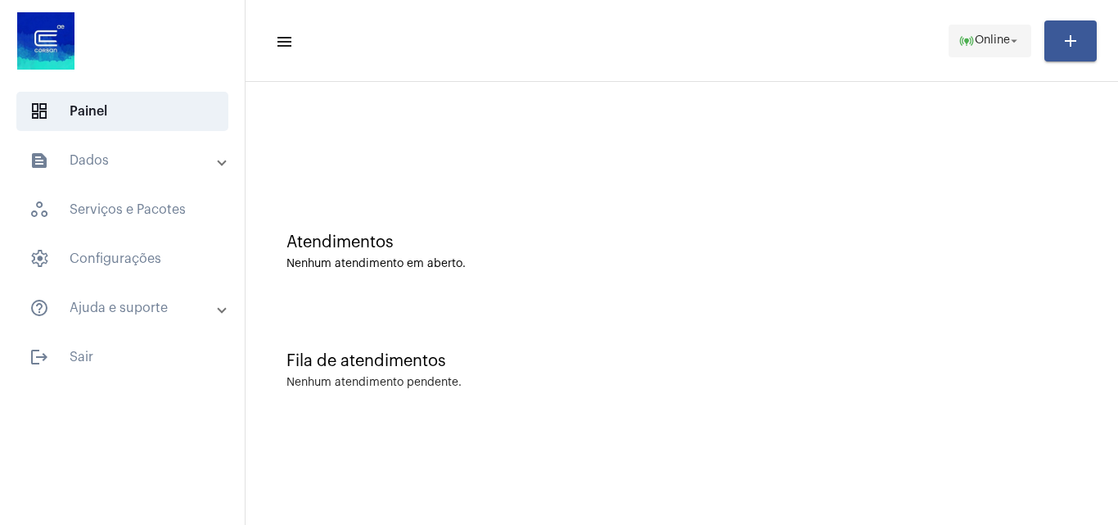
click at [998, 32] on span "online_prediction Online arrow_drop_down" at bounding box center [990, 39] width 63 height 29
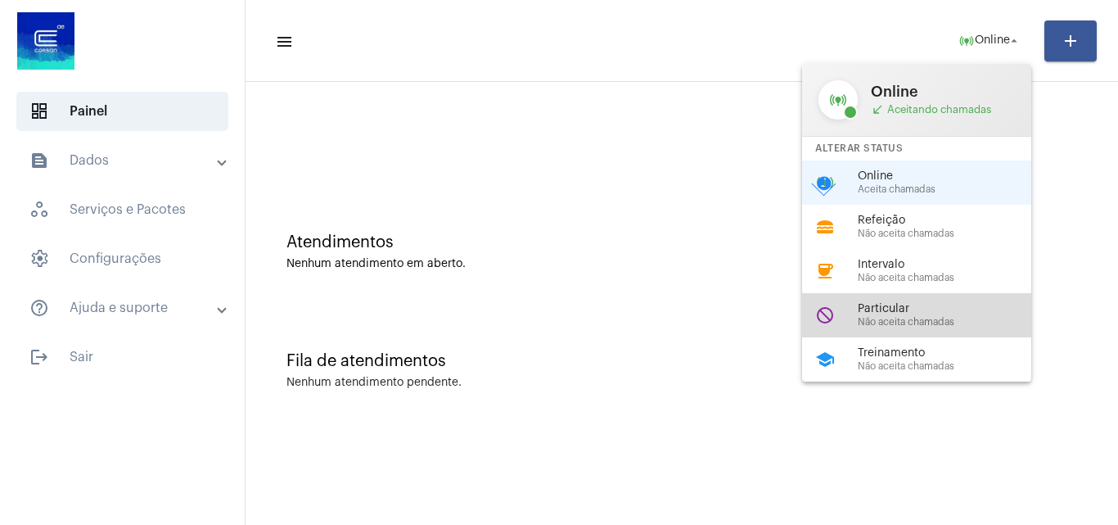
click at [906, 327] on span "Não aceita chamadas" at bounding box center [951, 322] width 187 height 11
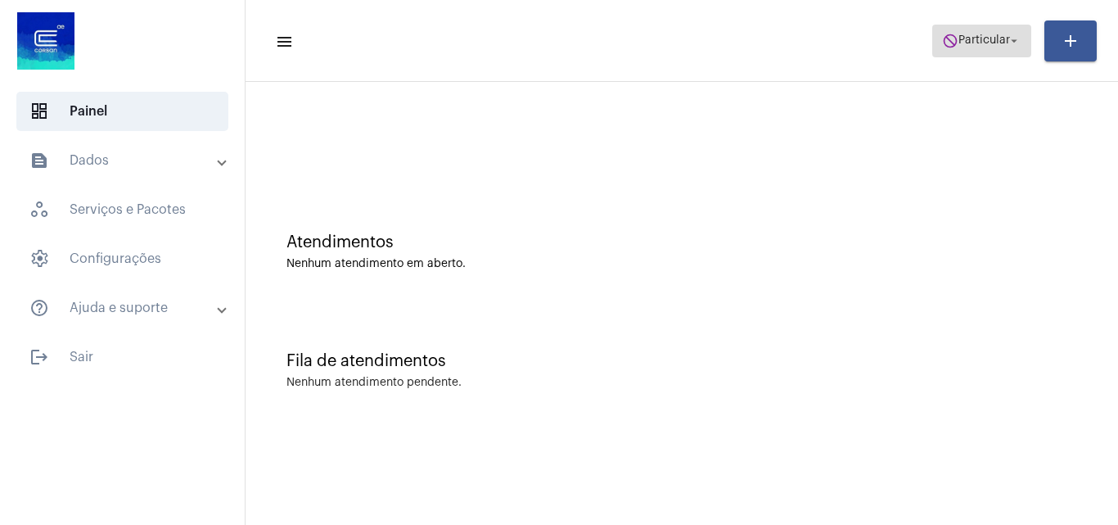
click at [966, 35] on span "Particular" at bounding box center [985, 40] width 52 height 11
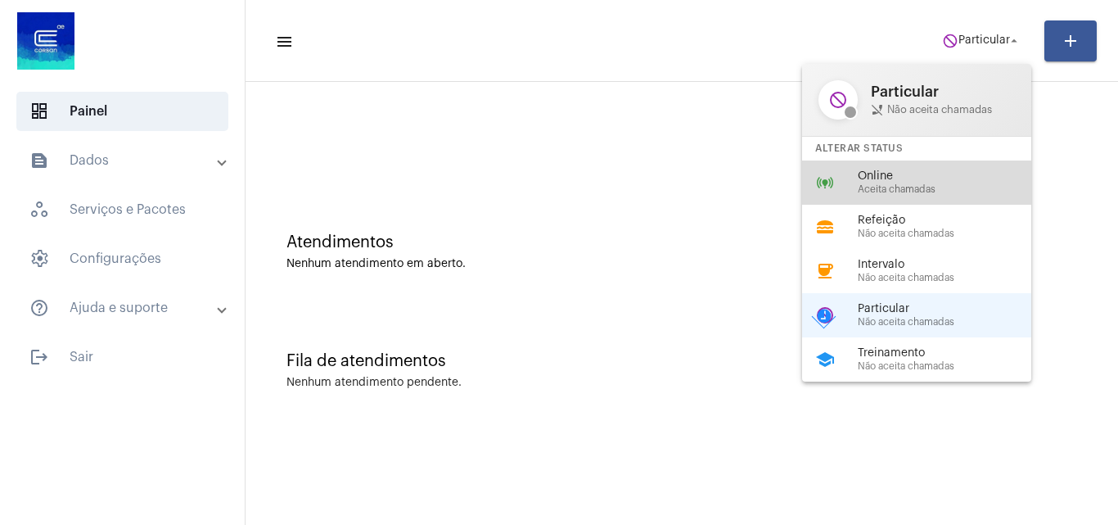
click at [887, 192] on span "Aceita chamadas" at bounding box center [951, 189] width 187 height 11
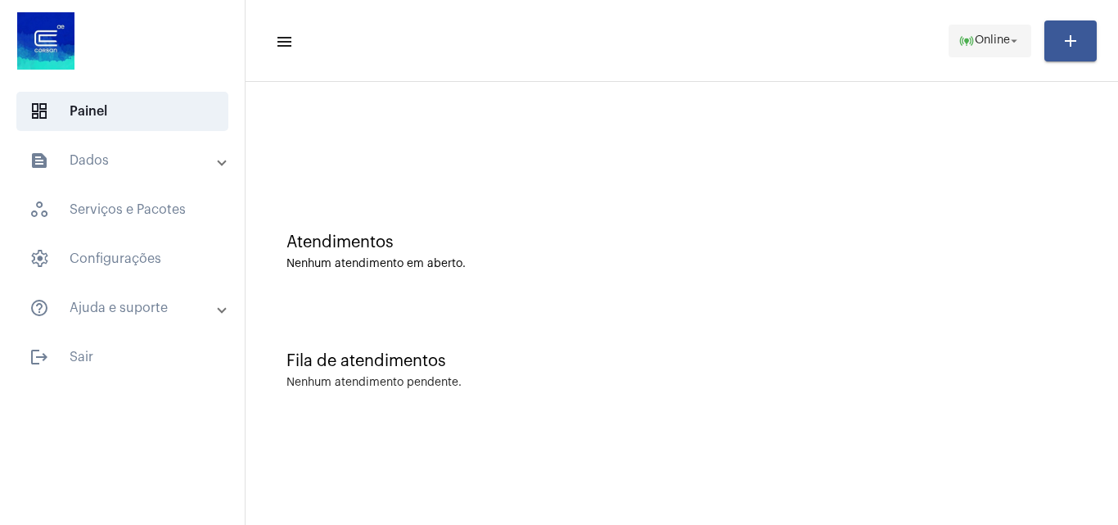
click at [981, 34] on span "online_prediction Online arrow_drop_down" at bounding box center [990, 39] width 63 height 29
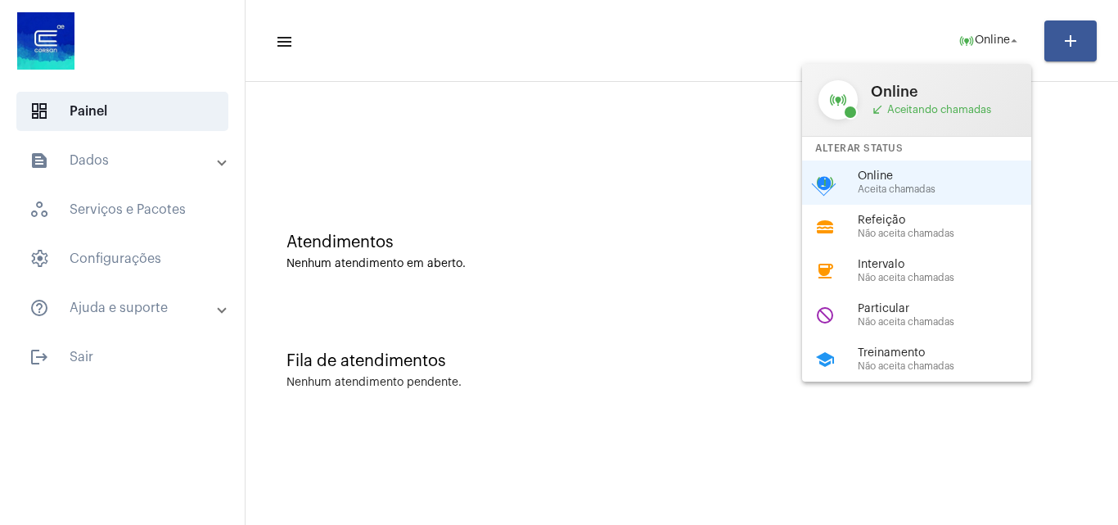
click at [819, 316] on mat-icon "do_not_disturb" at bounding box center [825, 315] width 20 height 20
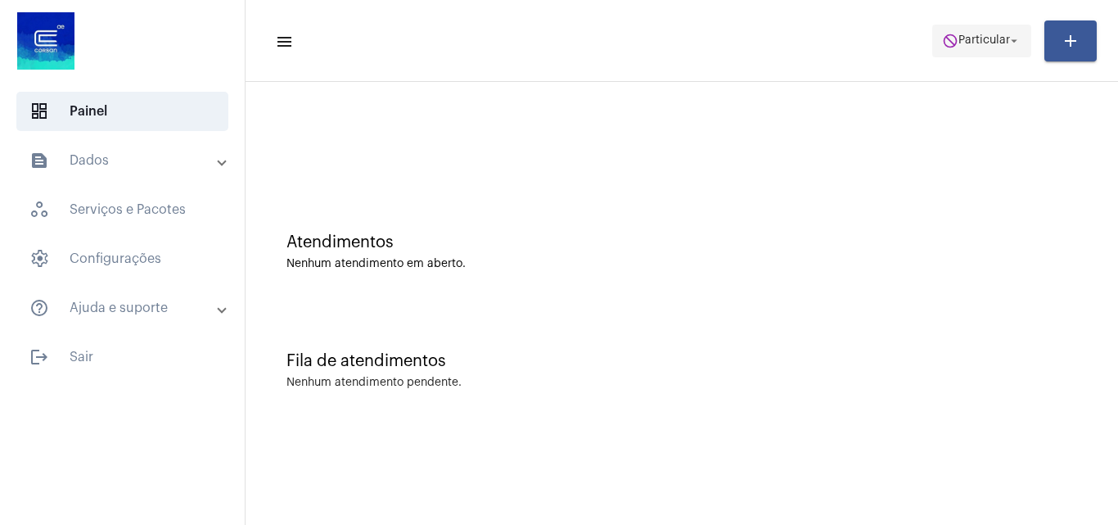
click at [954, 47] on span "do_not_disturb Particular arrow_drop_down" at bounding box center [981, 39] width 79 height 29
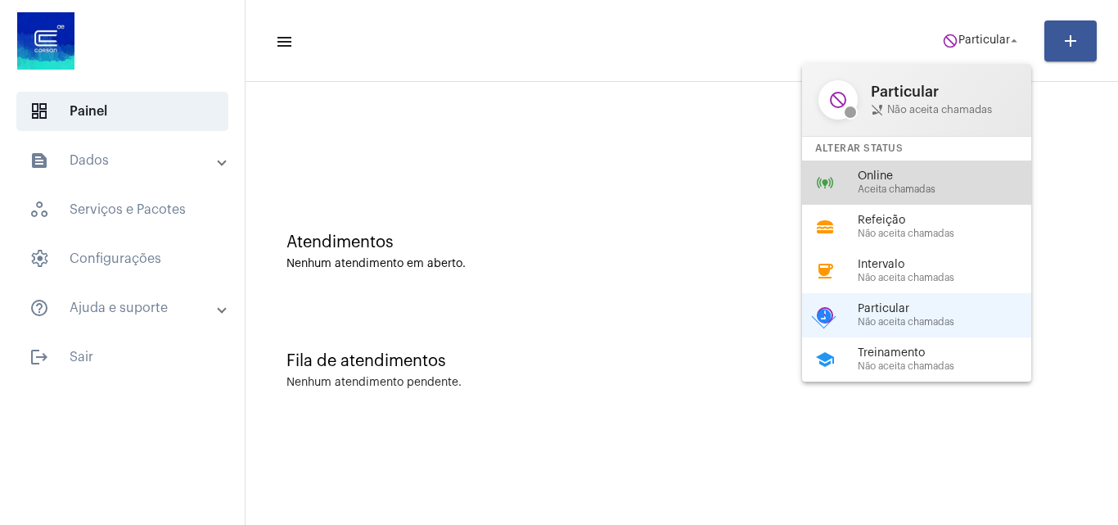
click at [914, 174] on span "Online" at bounding box center [951, 176] width 187 height 12
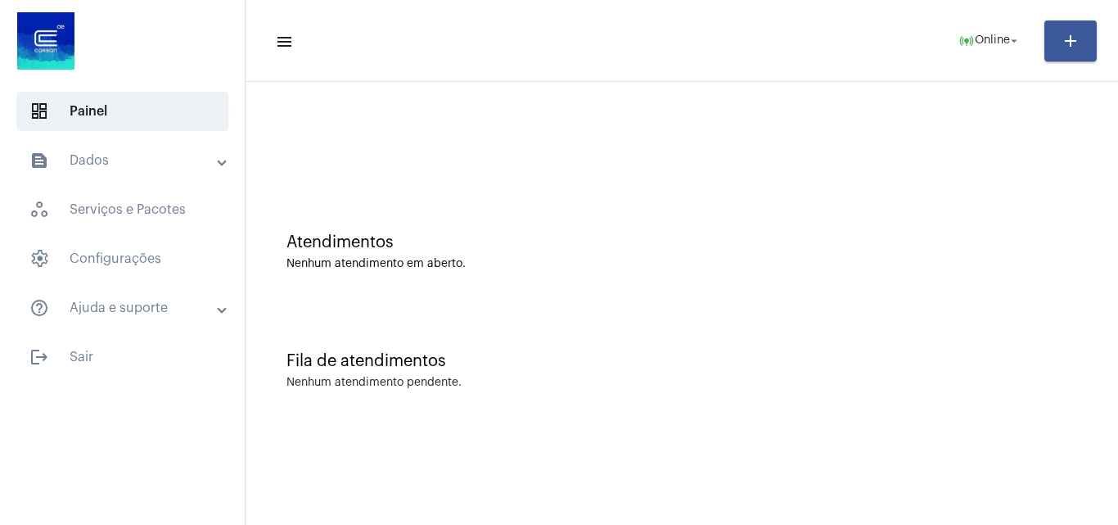
click at [747, 404] on div "Fila de atendimentos Nenhum atendimento pendente." at bounding box center [682, 362] width 856 height 119
click at [783, 372] on div "Fila de atendimentos Nenhum atendimento pendente." at bounding box center [682, 362] width 856 height 119
click at [950, 41] on button "online_prediction Online arrow_drop_down" at bounding box center [990, 41] width 83 height 33
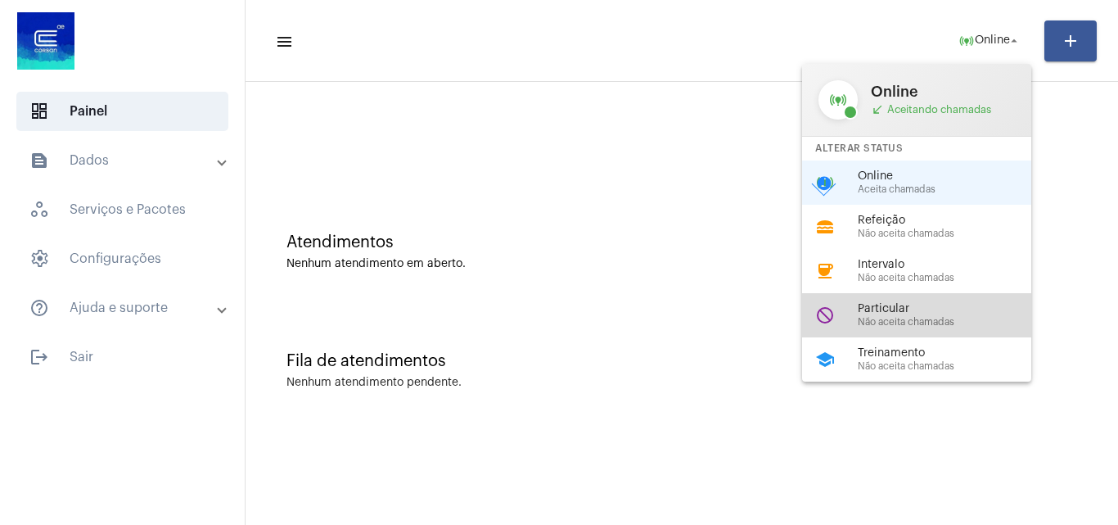
click at [916, 314] on span "Particular" at bounding box center [951, 309] width 187 height 12
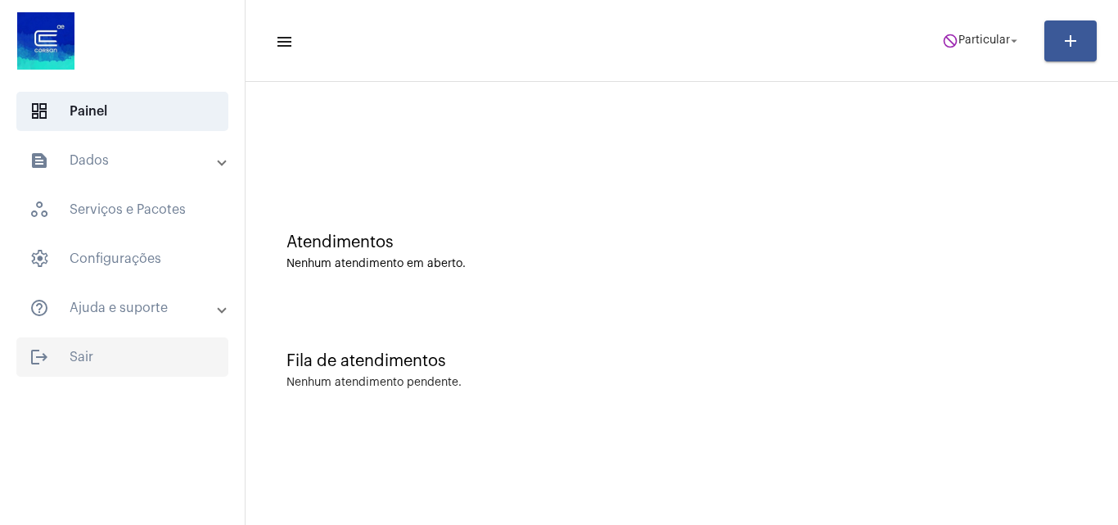
click at [138, 350] on span "logout Sair" at bounding box center [122, 356] width 212 height 39
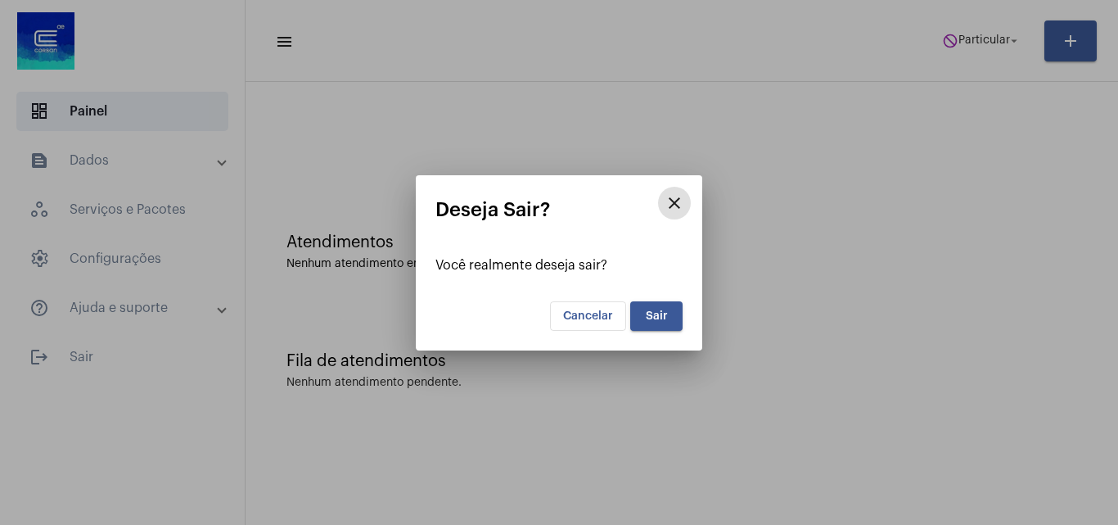
click at [689, 210] on mat-dialog-container "close Deseja Sair? Você realmente deseja sair? Cancelar Sair" at bounding box center [559, 262] width 286 height 175
click at [683, 208] on mat-icon "close" at bounding box center [675, 203] width 20 height 20
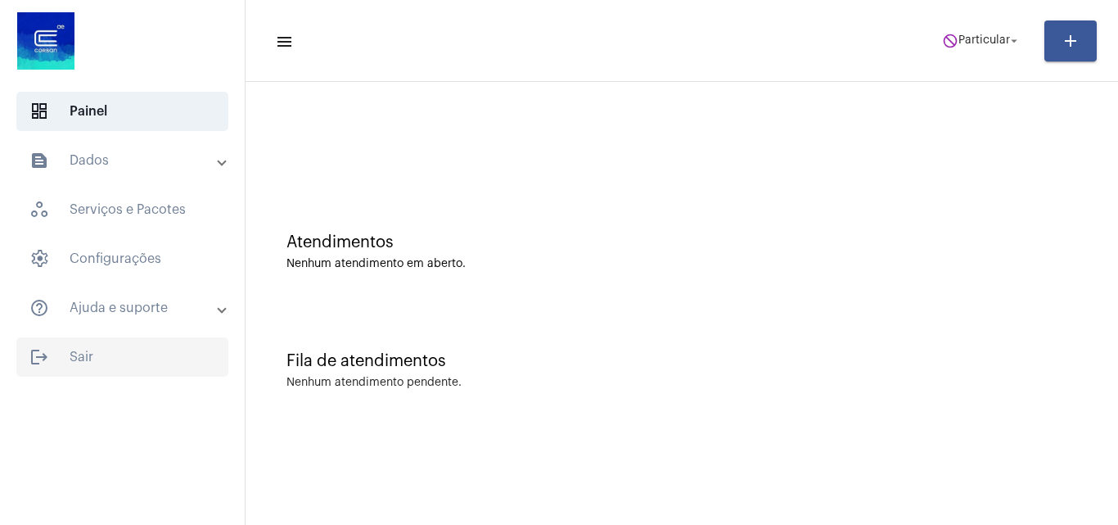
click at [102, 359] on span "logout Sair" at bounding box center [122, 356] width 212 height 39
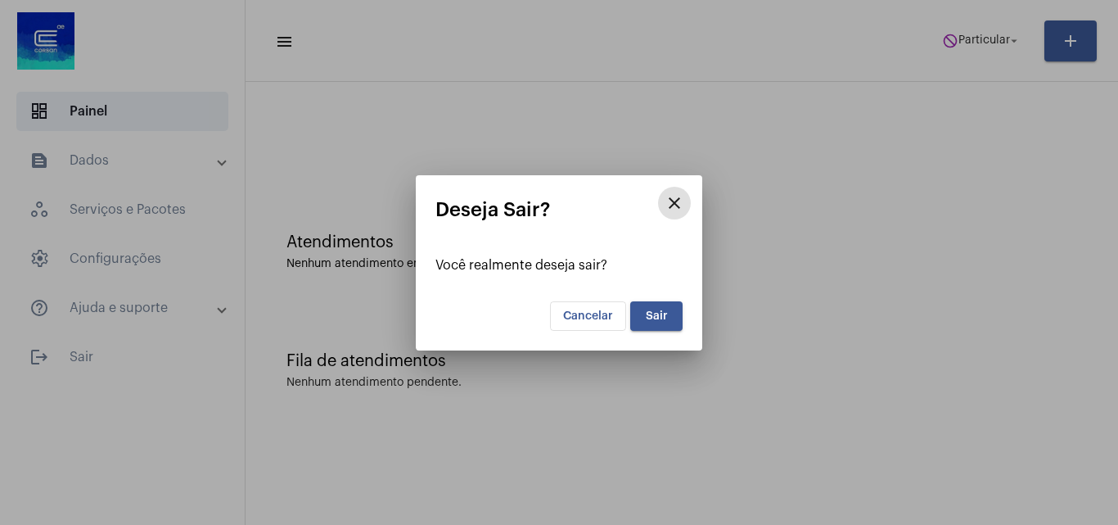
click at [669, 319] on button "Sair" at bounding box center [656, 315] width 52 height 29
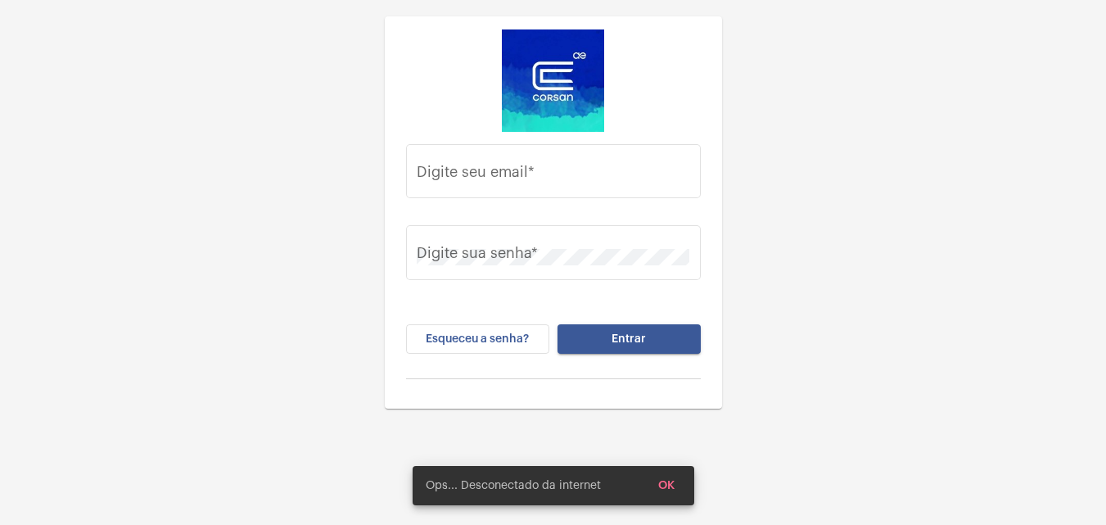
type input "caua.silva@operacaocorsan.com.br"
